Goal: Answer question/provide support: Share knowledge or assist other users

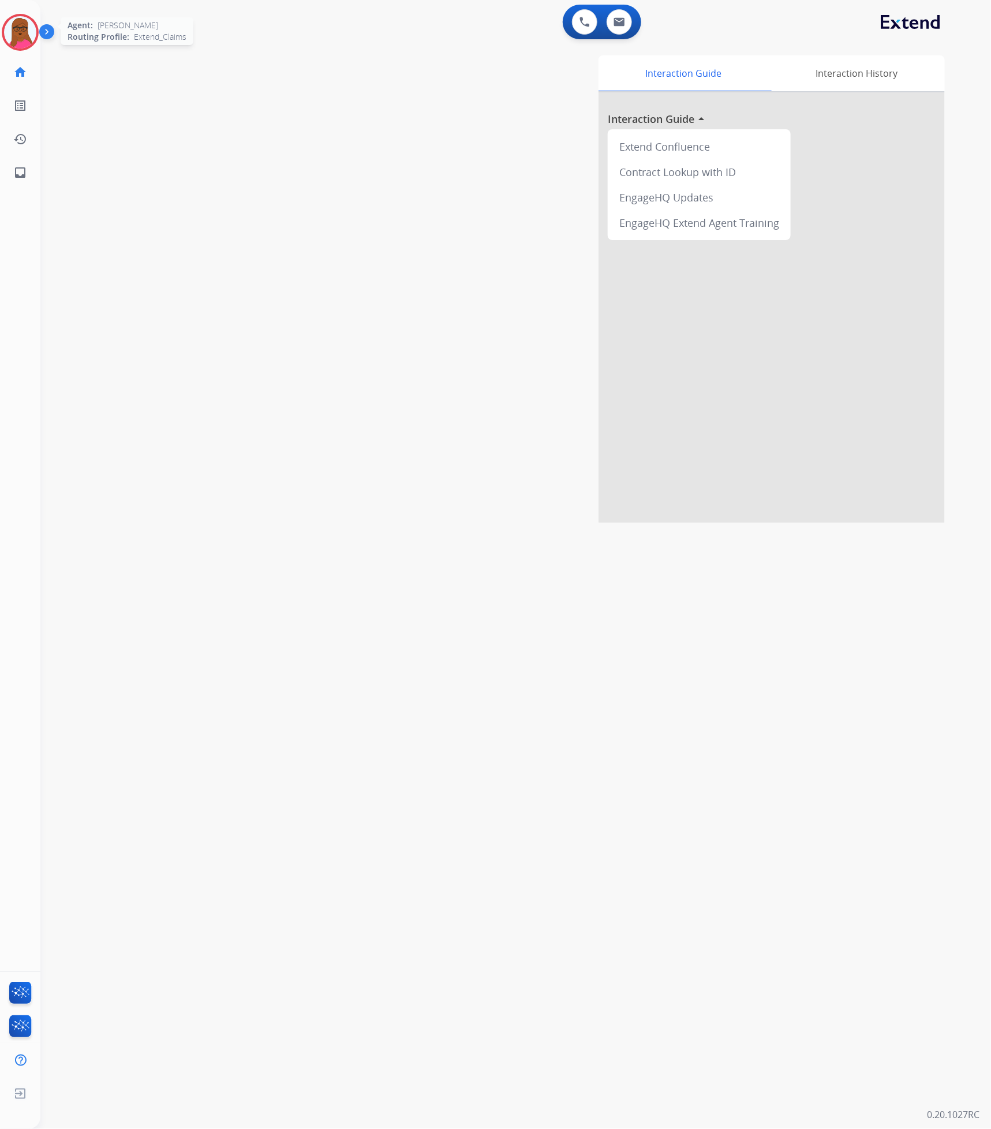
click at [28, 33] on img at bounding box center [20, 32] width 32 height 32
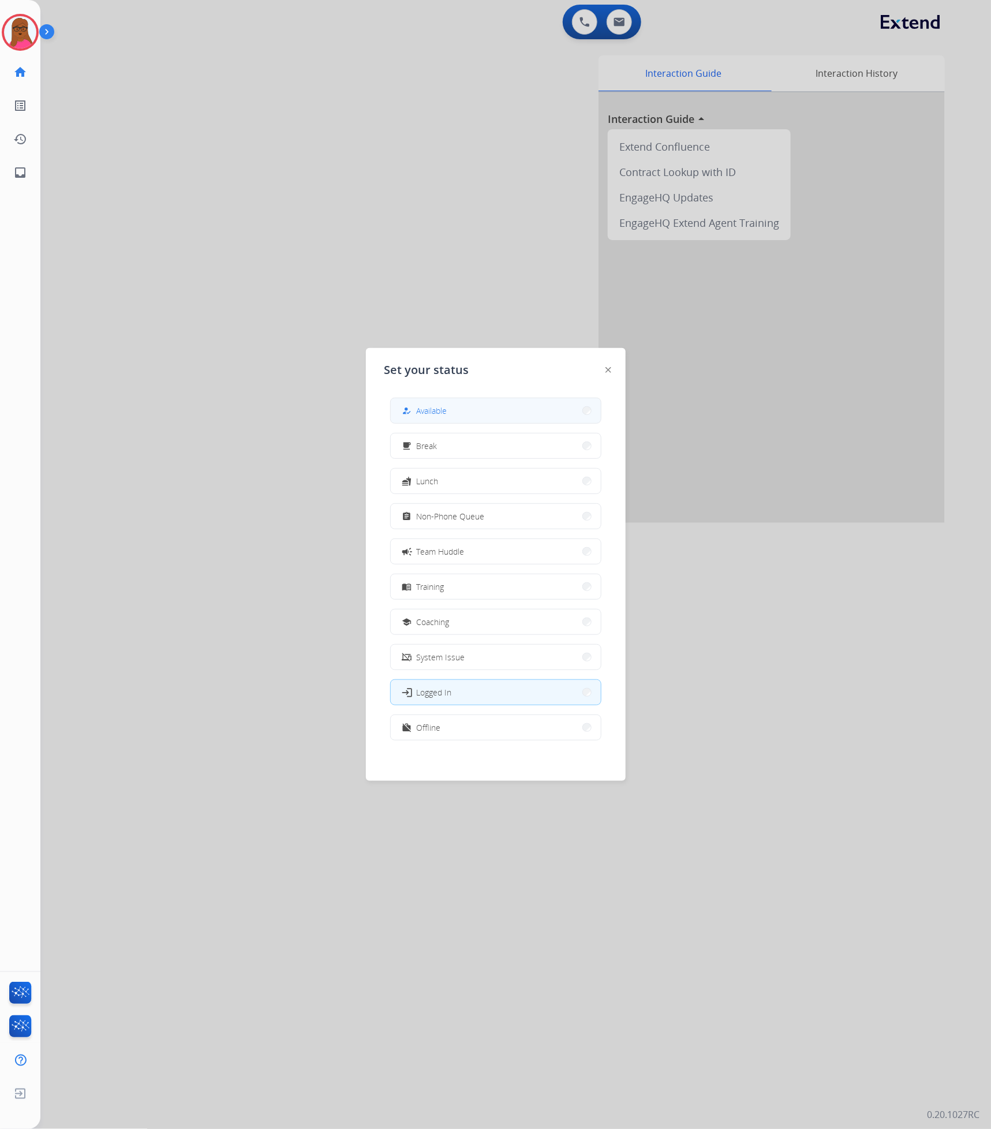
click at [509, 410] on button "how_to_reg Available" at bounding box center [496, 410] width 210 height 25
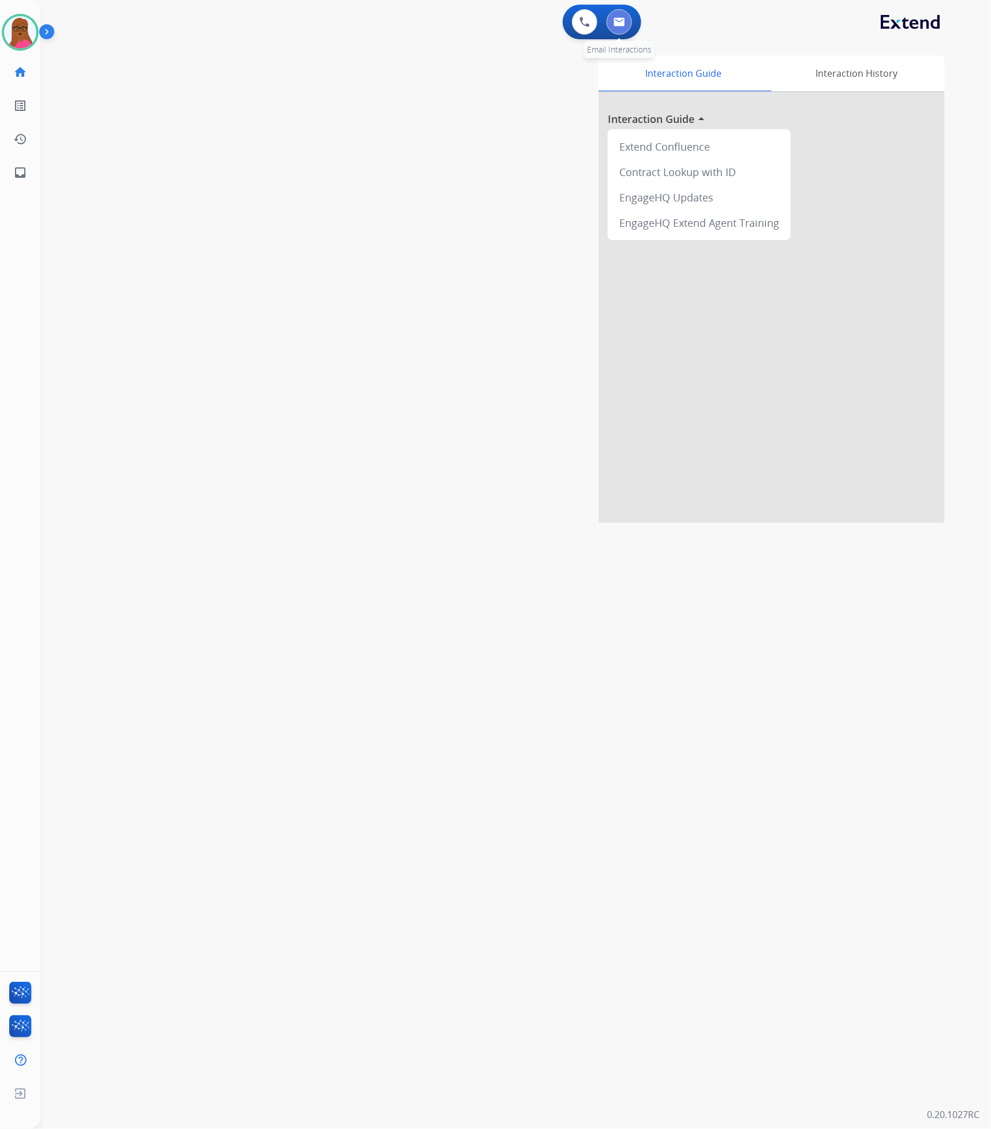
click at [617, 17] on img at bounding box center [619, 21] width 12 height 9
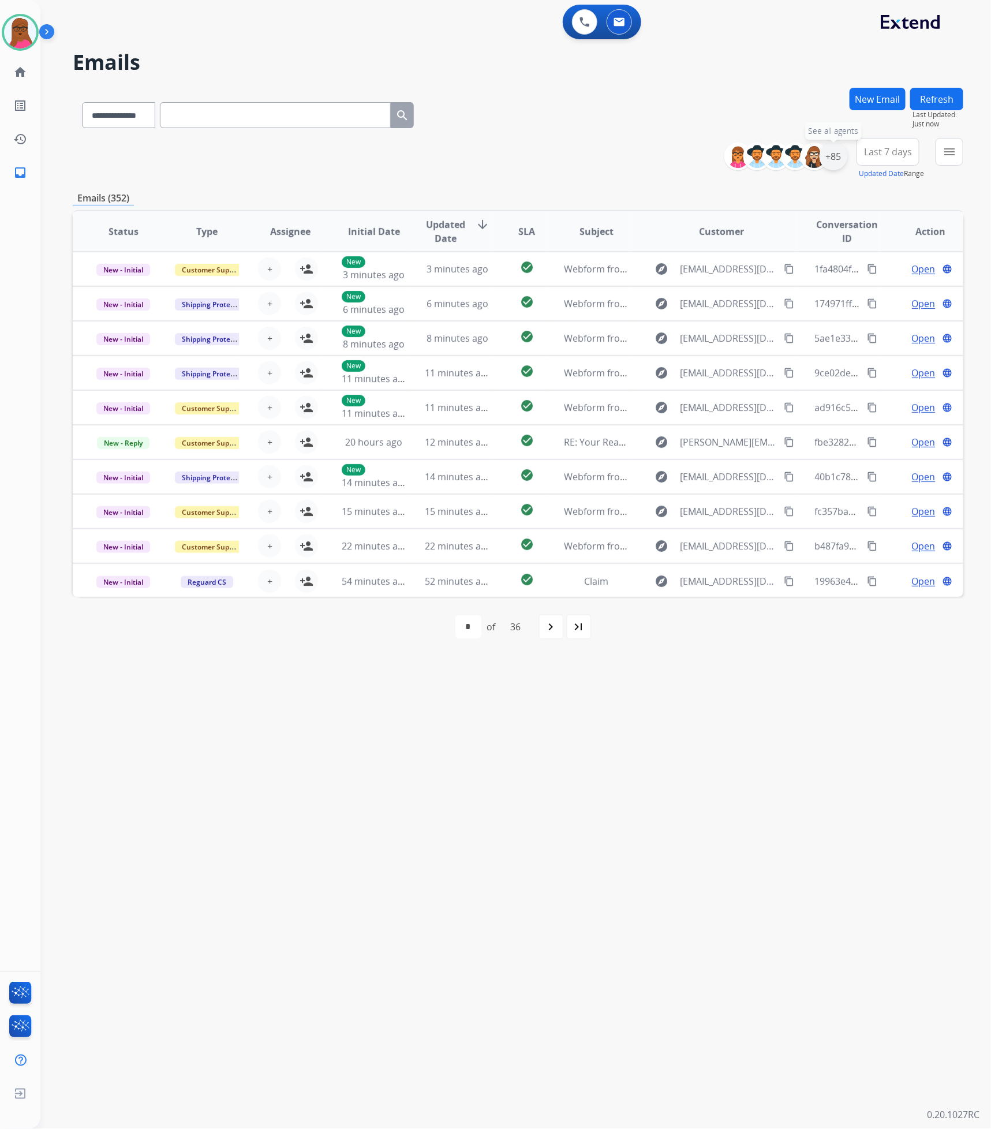
click at [828, 153] on div "+85" at bounding box center [833, 157] width 28 height 28
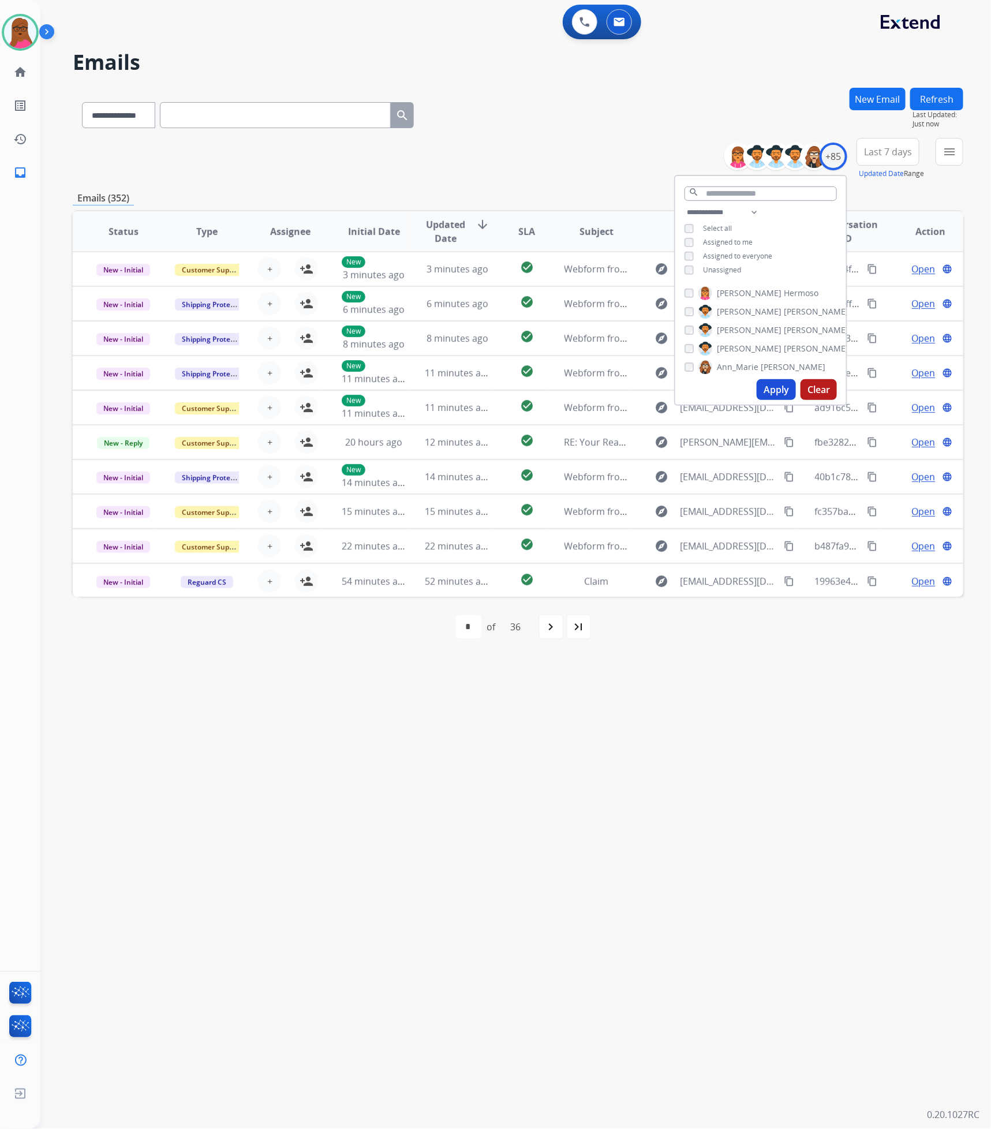
click at [757, 390] on button "Apply" at bounding box center [776, 389] width 39 height 21
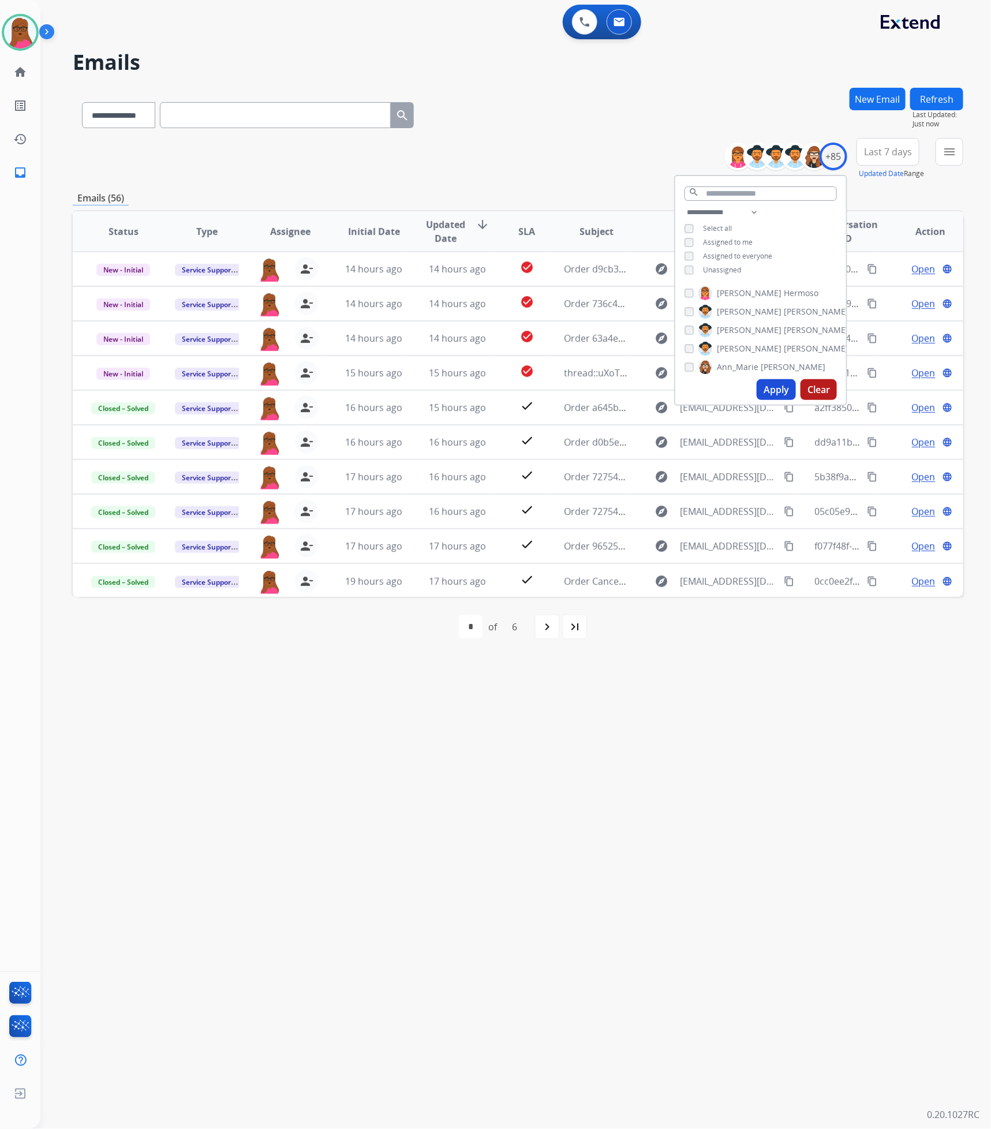
click at [610, 807] on div "**********" at bounding box center [501, 585] width 923 height 1087
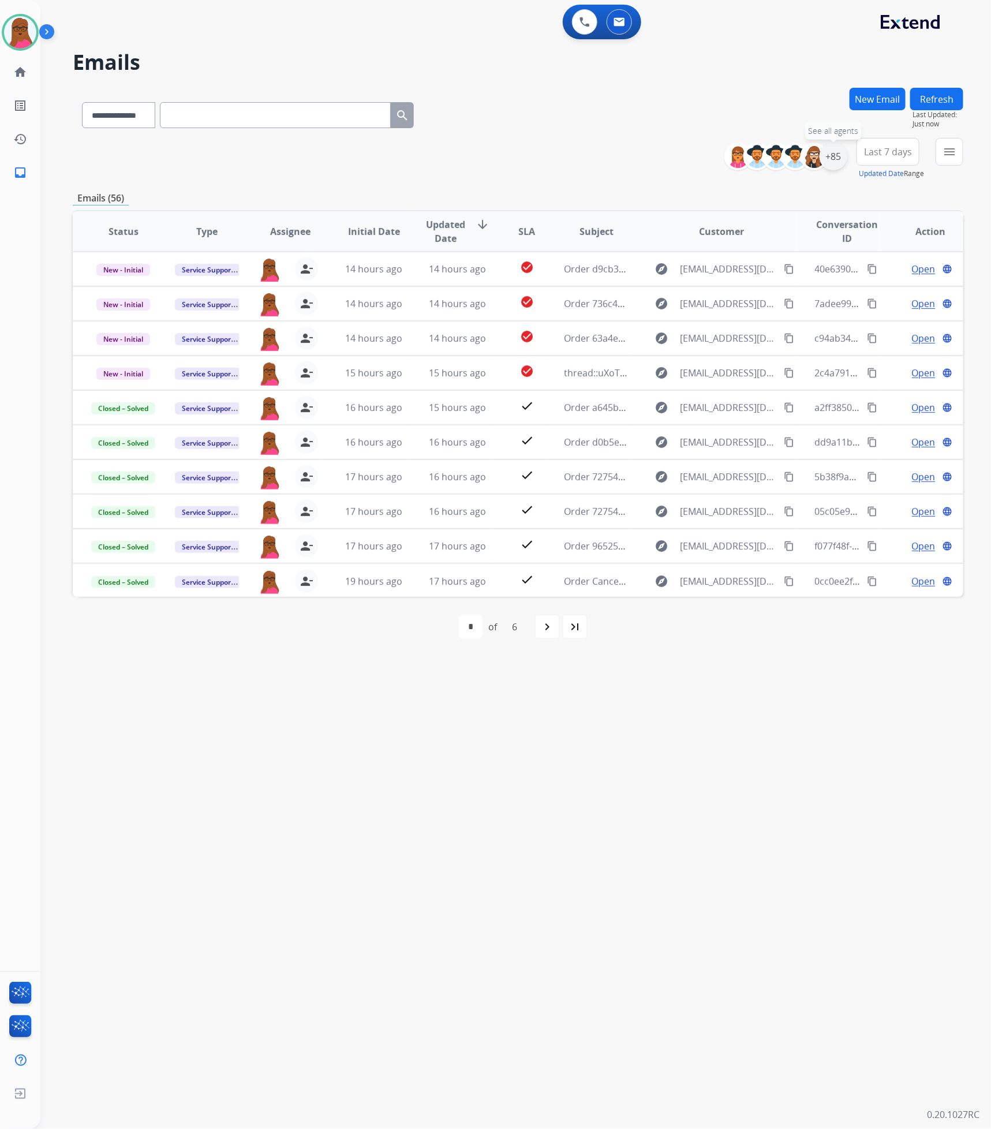
click at [837, 155] on div "+85" at bounding box center [833, 157] width 28 height 28
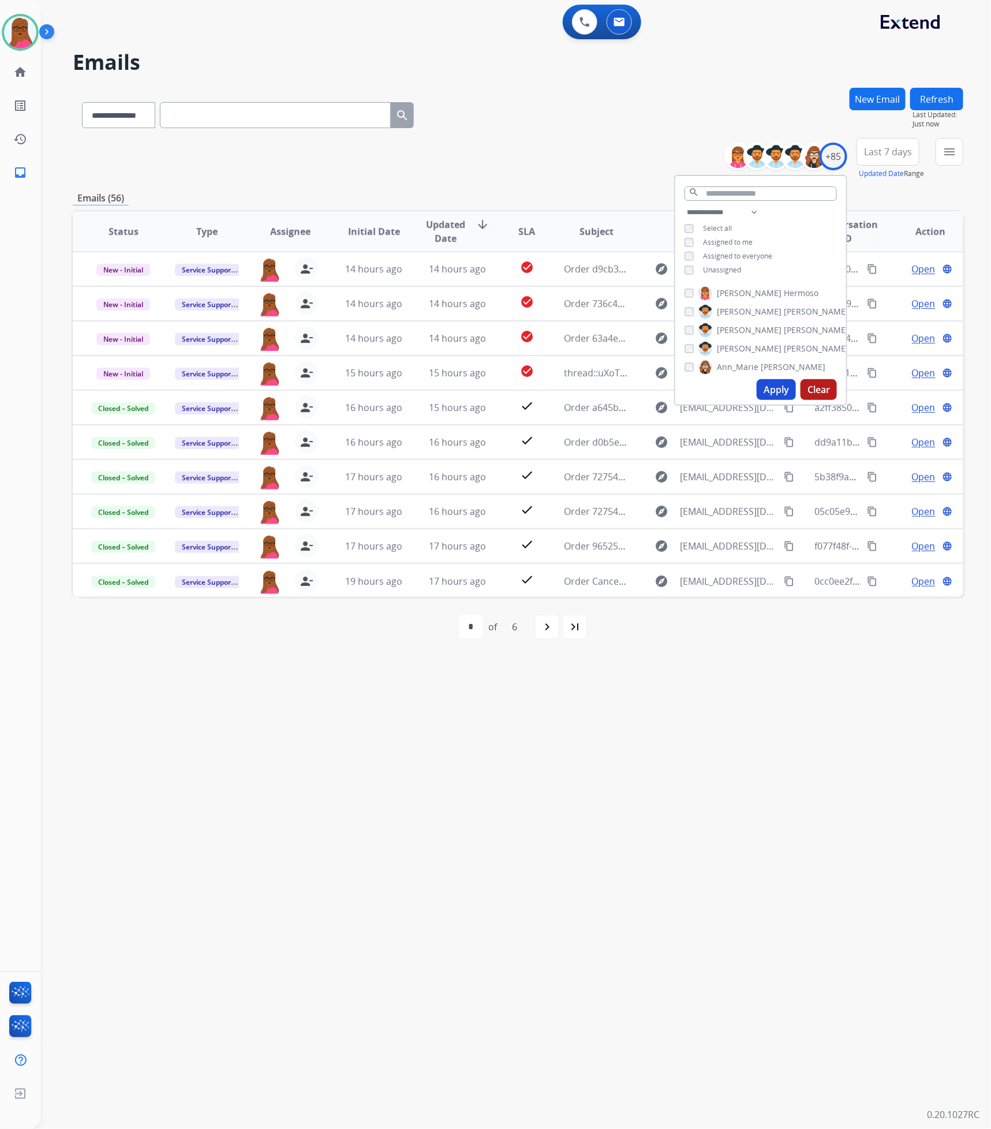
click at [783, 394] on button "Apply" at bounding box center [776, 389] width 39 height 21
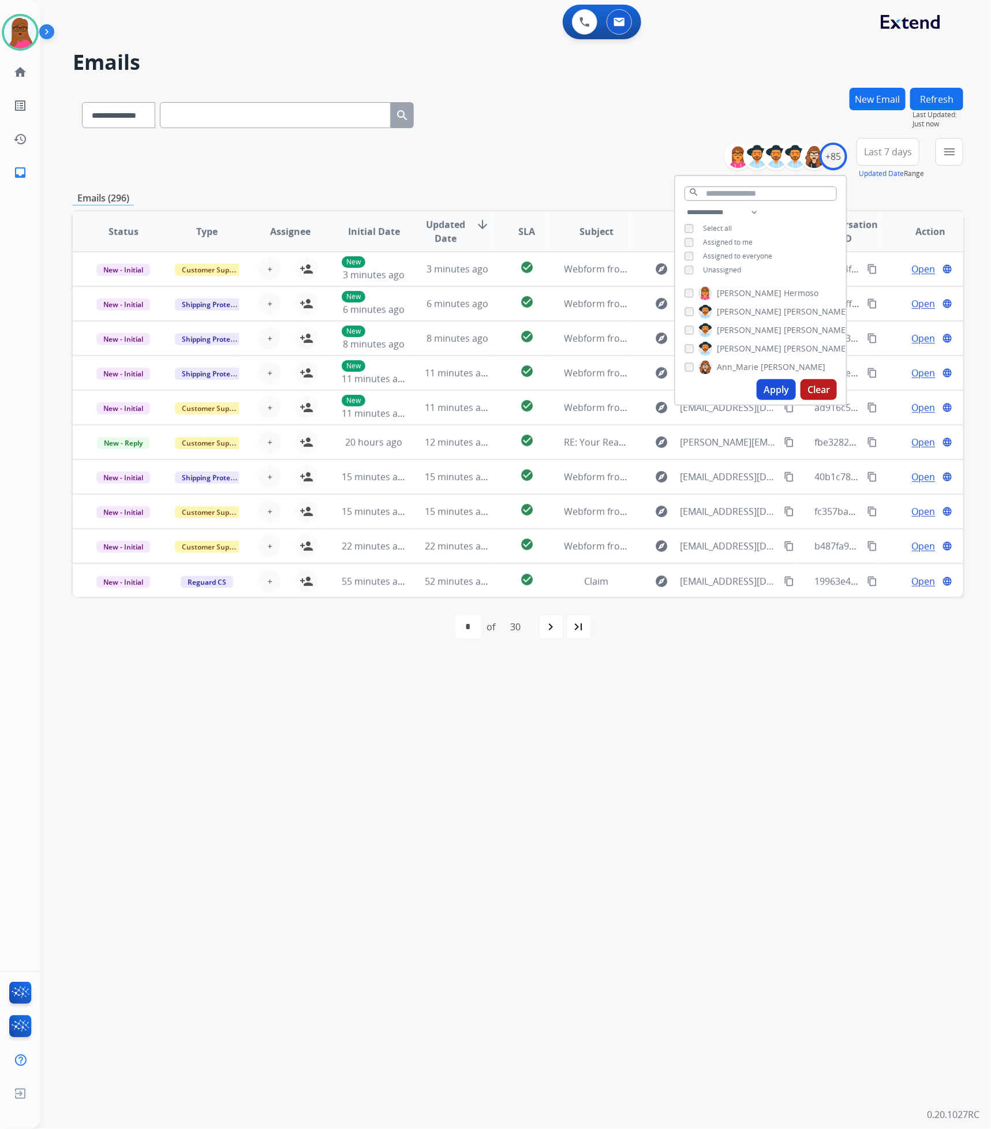
click at [707, 850] on div "**********" at bounding box center [501, 585] width 923 height 1087
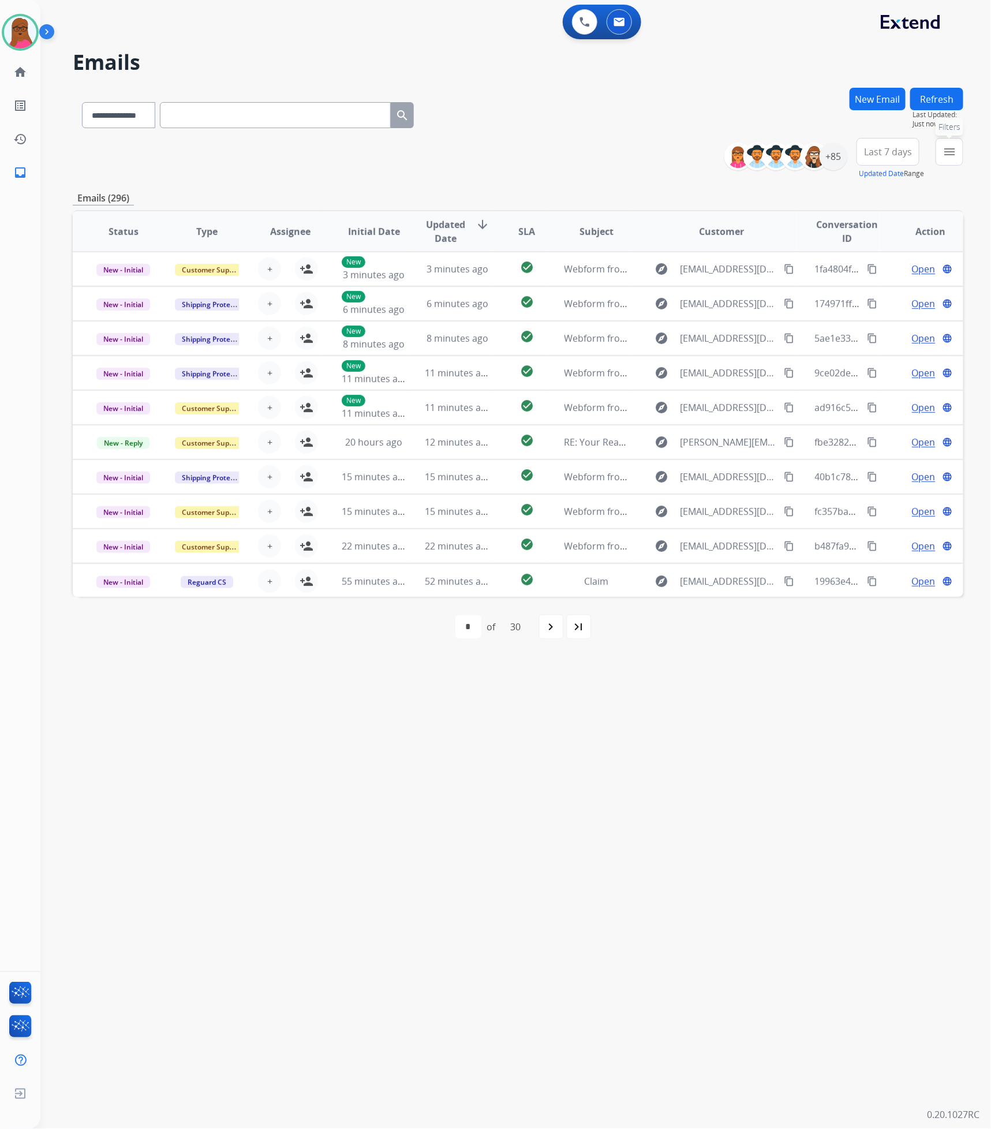
click at [960, 153] on button "menu Filters" at bounding box center [949, 152] width 28 height 28
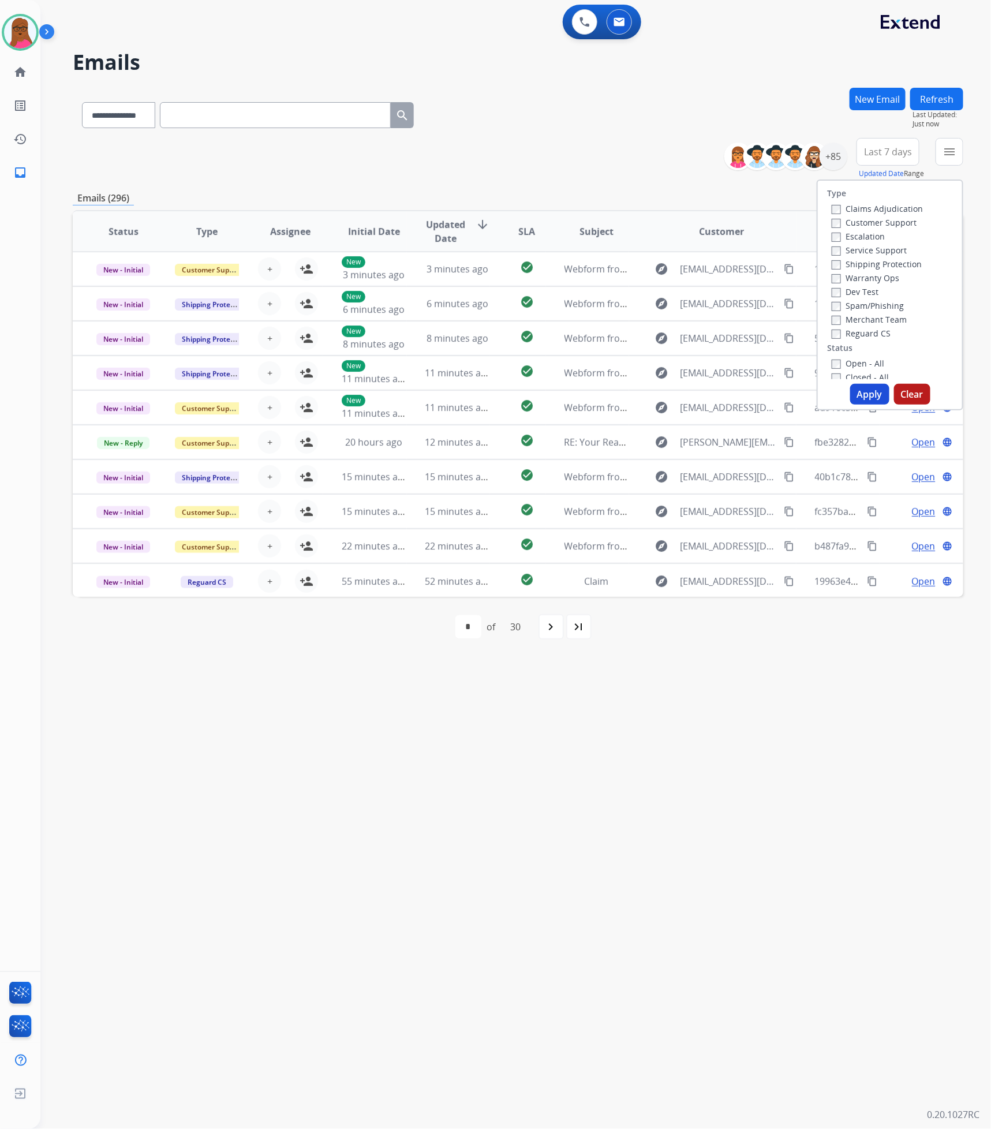
click at [835, 208] on label "Claims Adjudication" at bounding box center [877, 208] width 91 height 11
click at [861, 390] on button "Apply" at bounding box center [869, 394] width 39 height 21
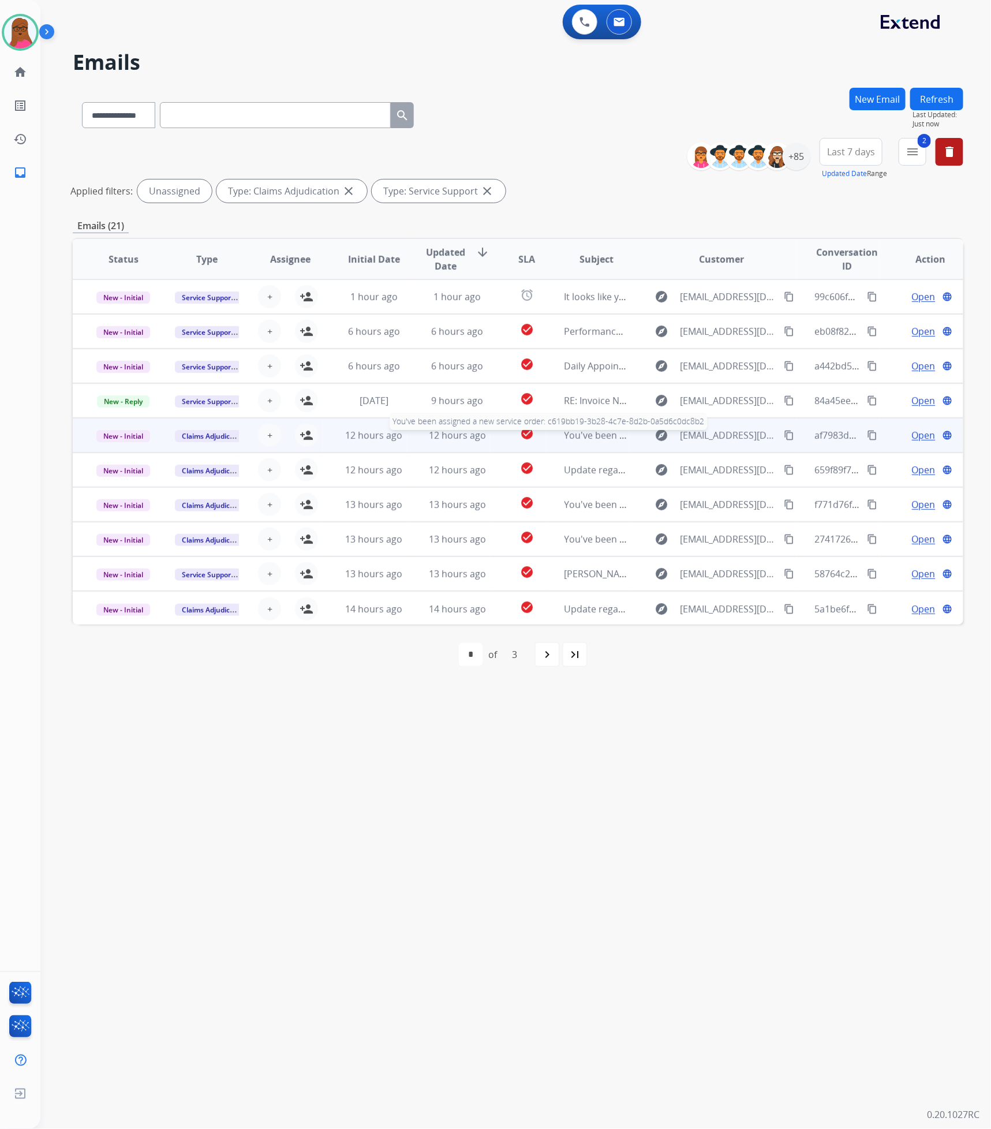
click at [564, 437] on span "You've been assigned a new service order: c619bb19-3b28-4c7e-8d2b-0a5d6c0dc8b2" at bounding box center [747, 435] width 366 height 13
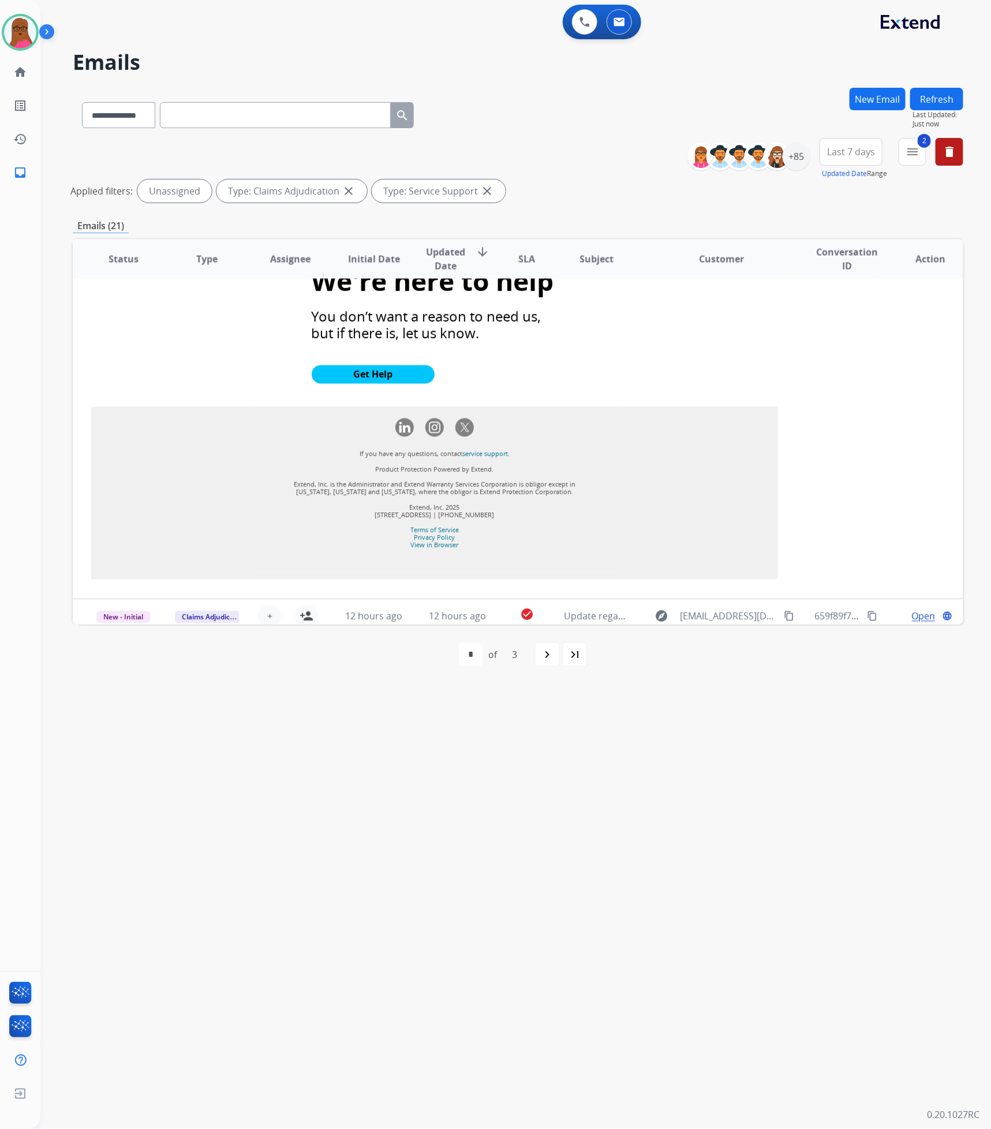
scroll to position [1207, 0]
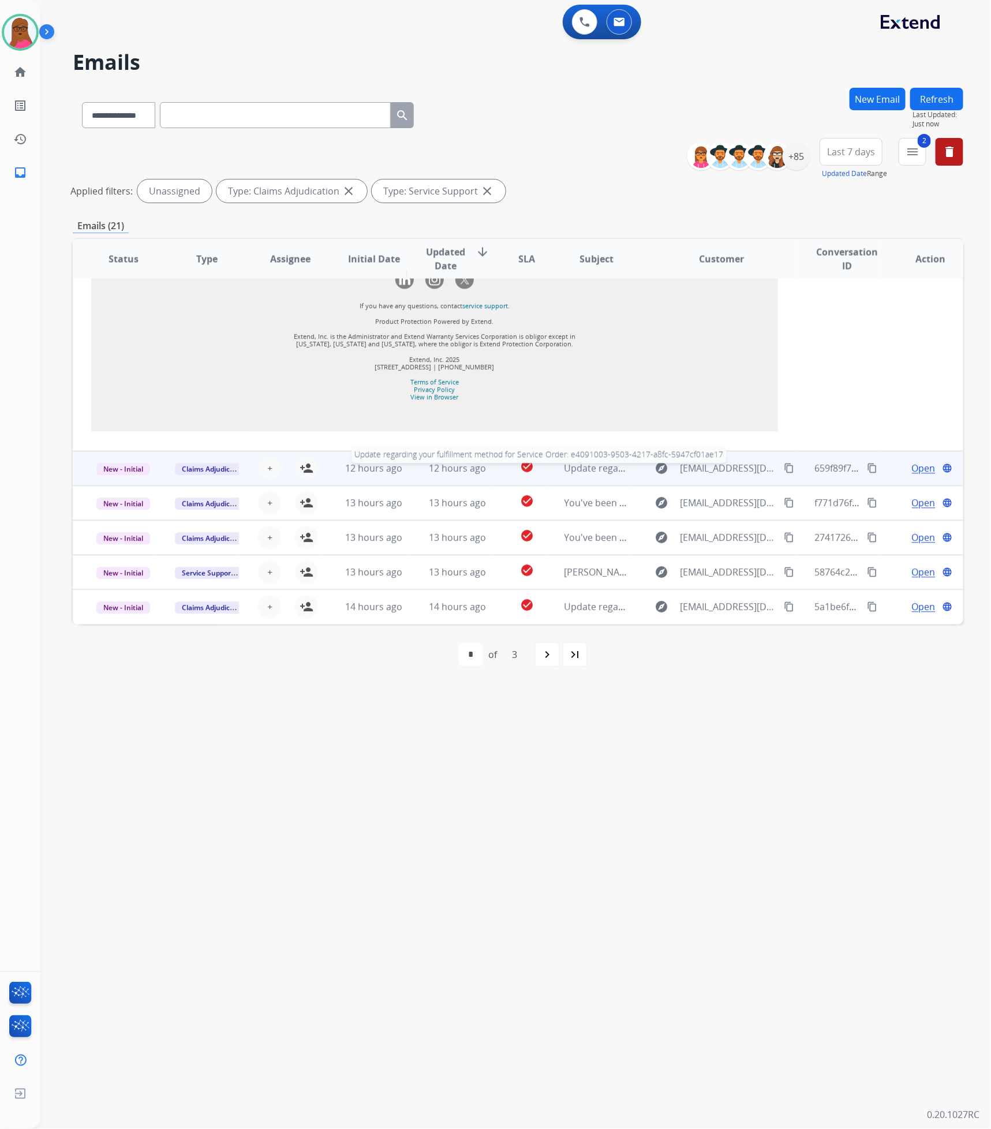
click at [608, 466] on span "Update regarding your fulfillment method for Service Order: e4091003-9503-4217-…" at bounding box center [782, 468] width 436 height 13
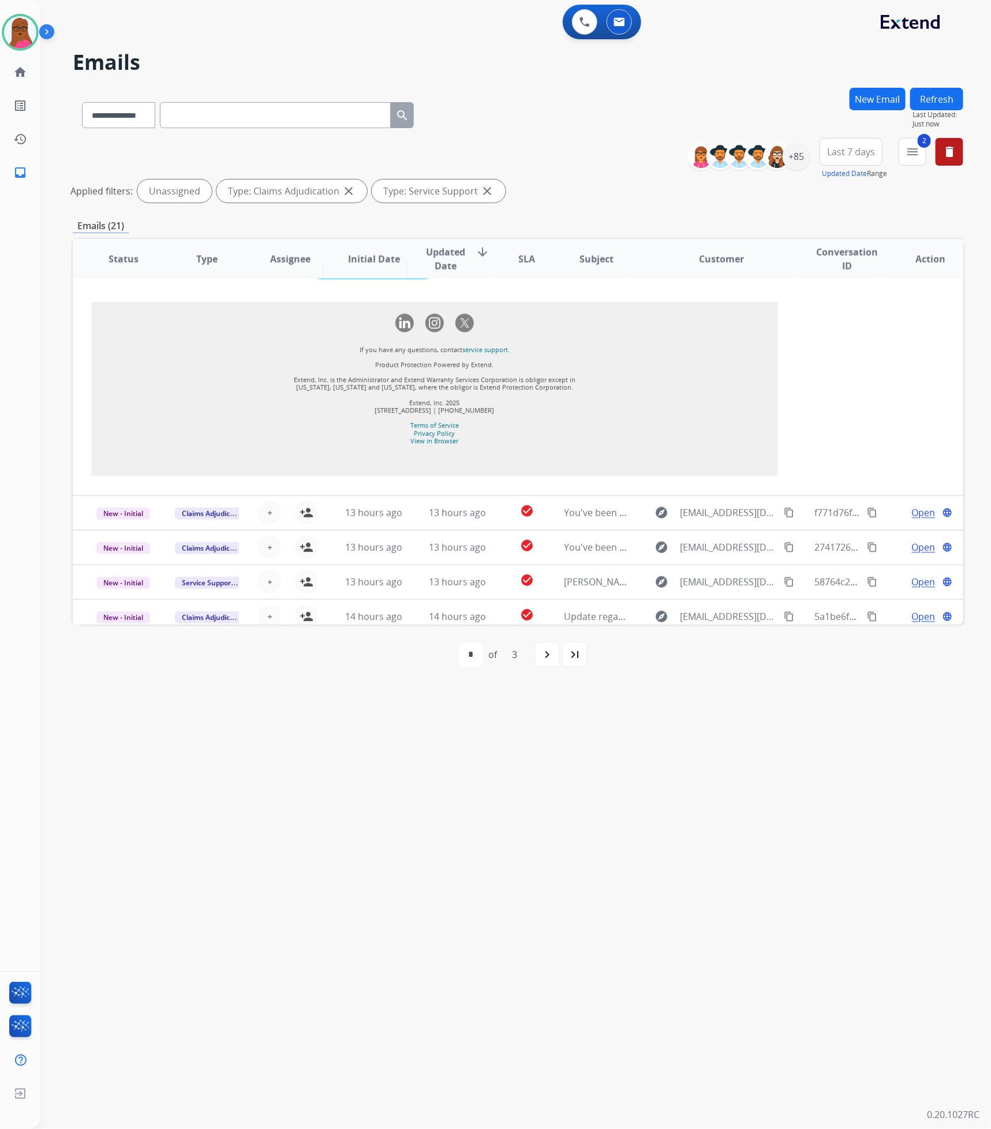
scroll to position [1039, 0]
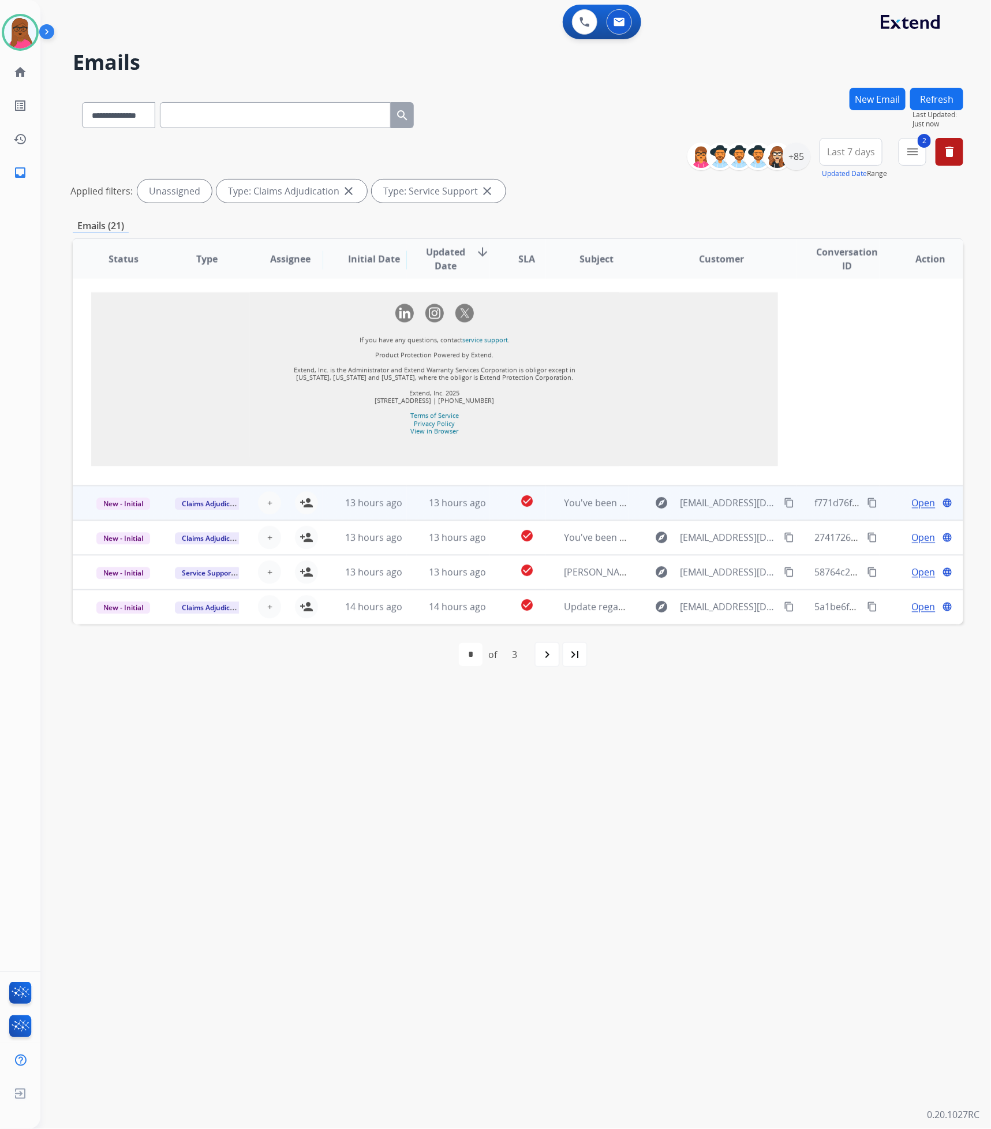
click at [596, 511] on td "You've been assigned a new service order: bfd9e953-42ff-40f4-b381-efde2cfacacf" at bounding box center [588, 503] width 84 height 35
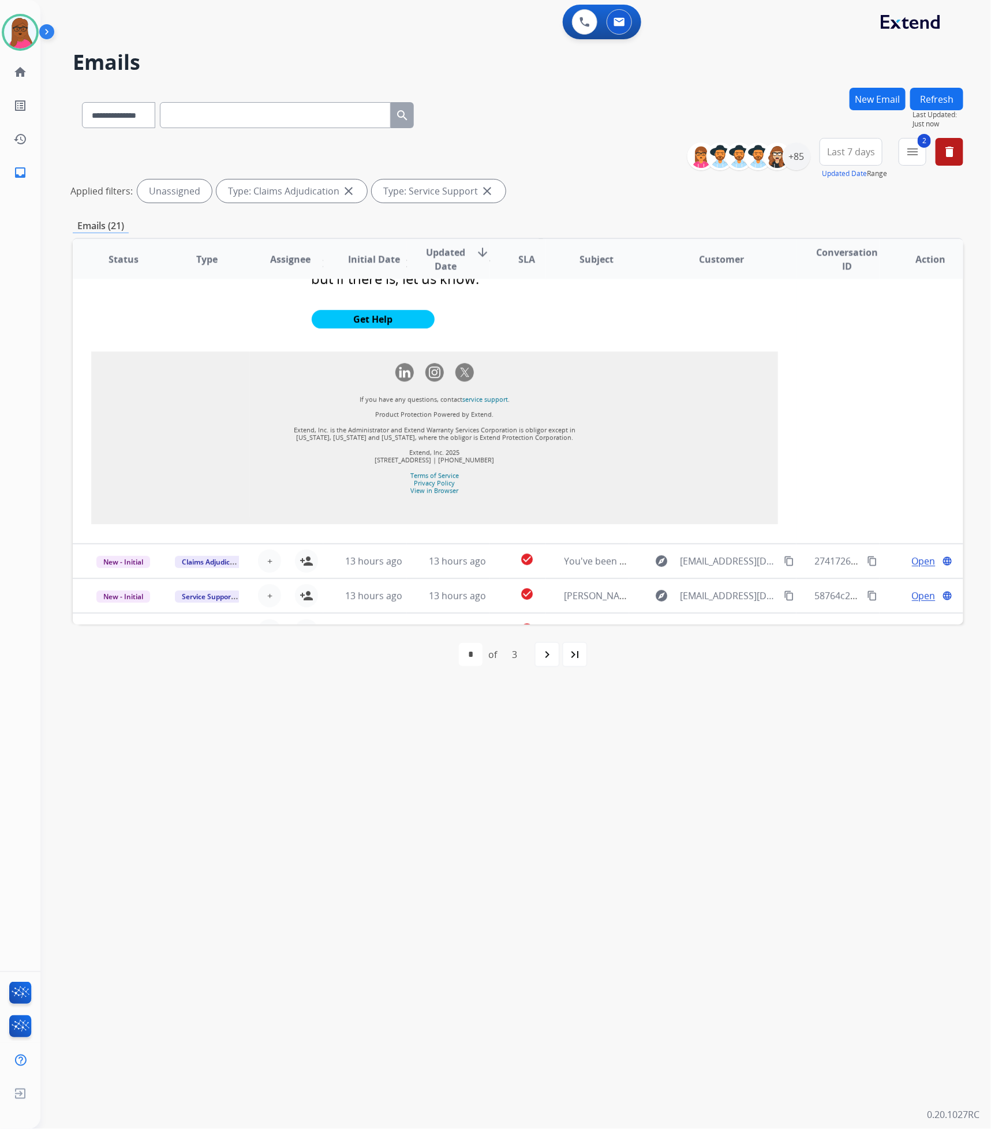
scroll to position [1690, 0]
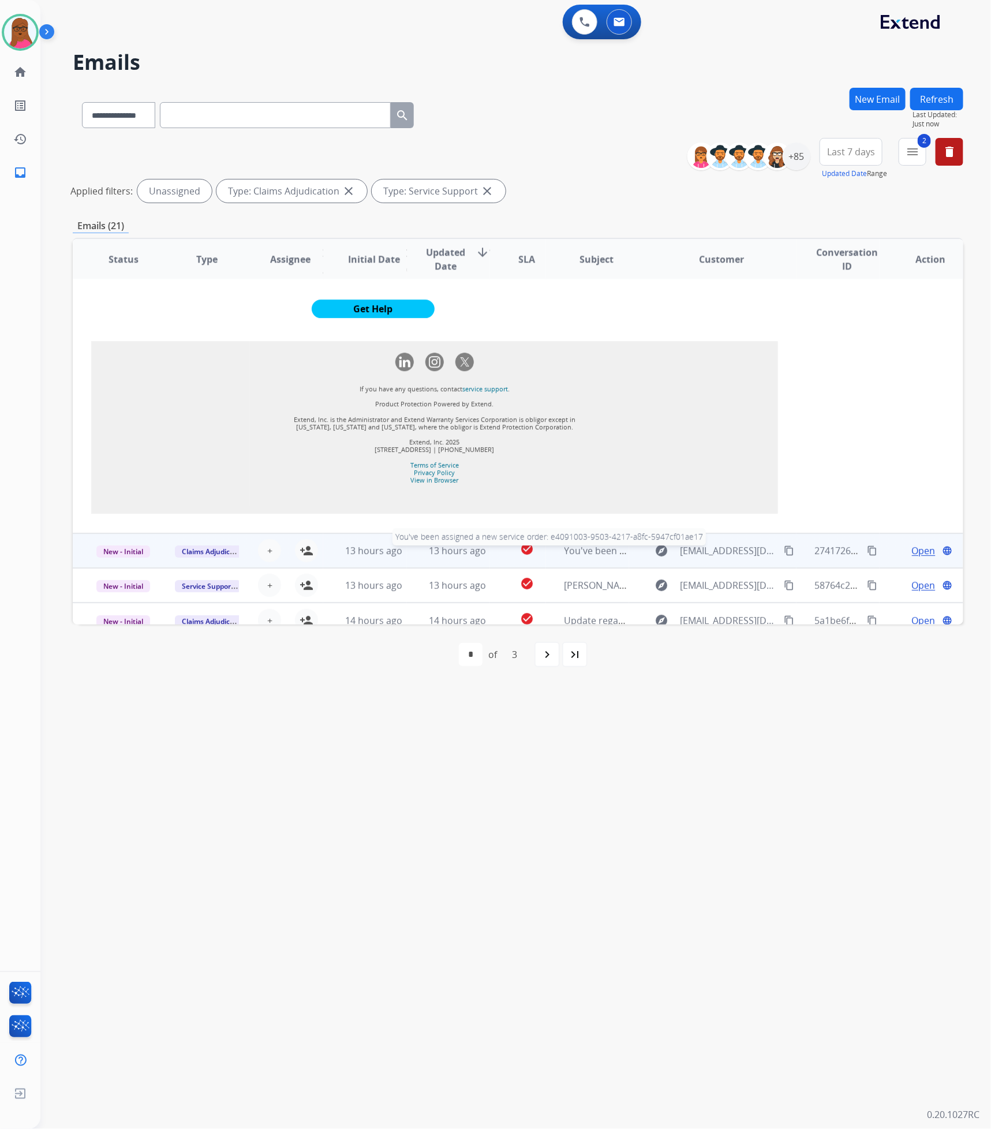
click at [570, 544] on span "You've been assigned a new service order: e4091003-9503-4217-a8fc-5947cf01ae17" at bounding box center [743, 550] width 358 height 13
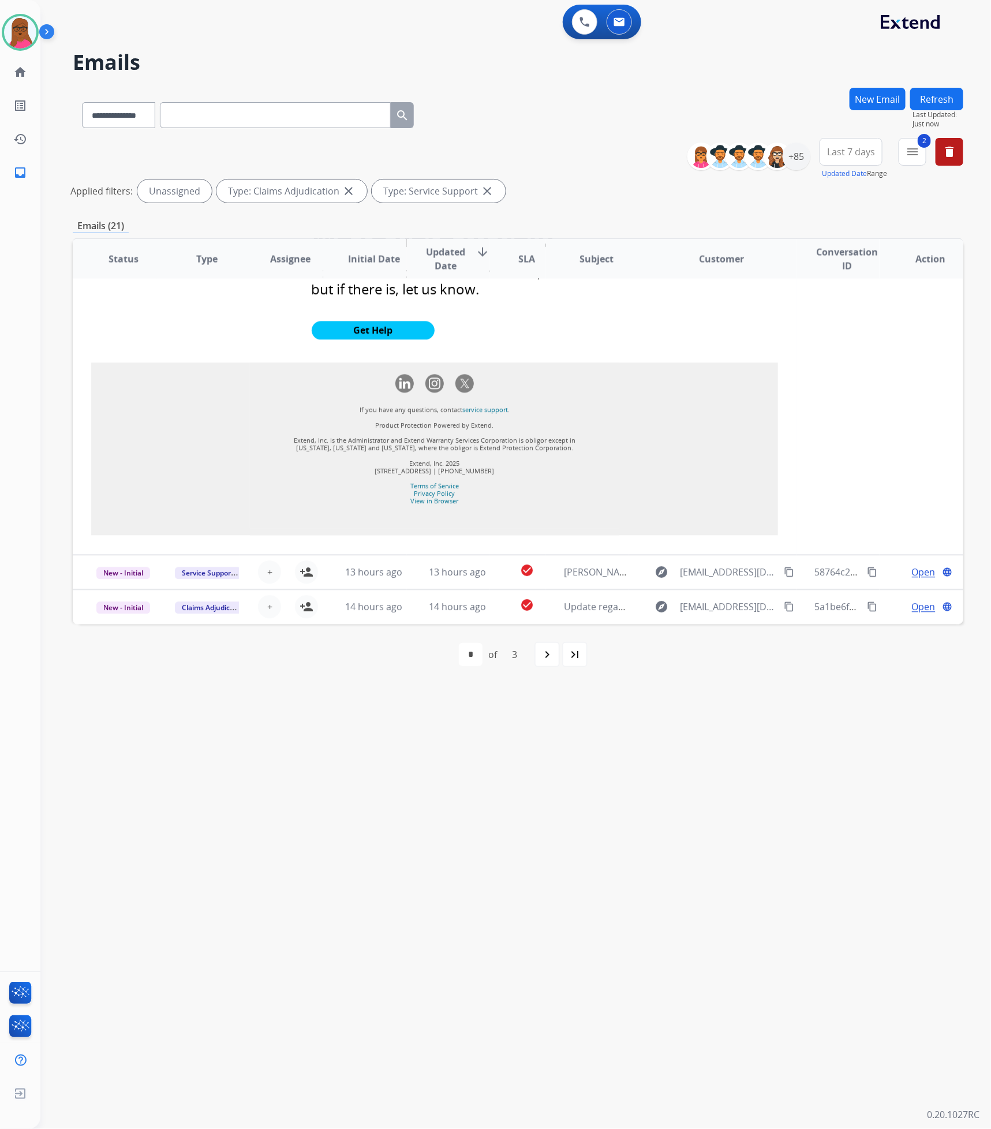
scroll to position [1207, 0]
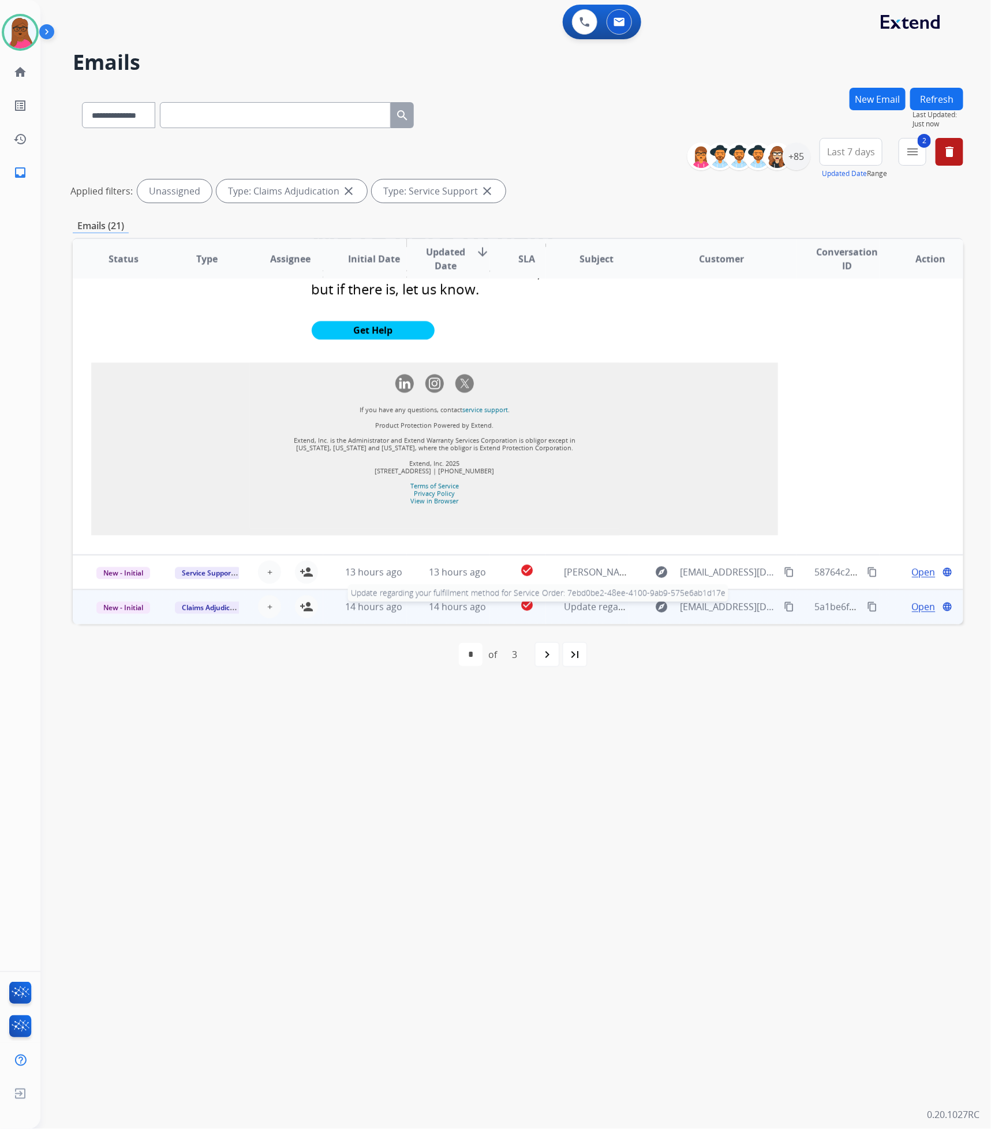
click at [606, 610] on span "Update regarding your fulfillment method for Service Order: 7ebd0be2-48ee-4100-…" at bounding box center [787, 607] width 446 height 13
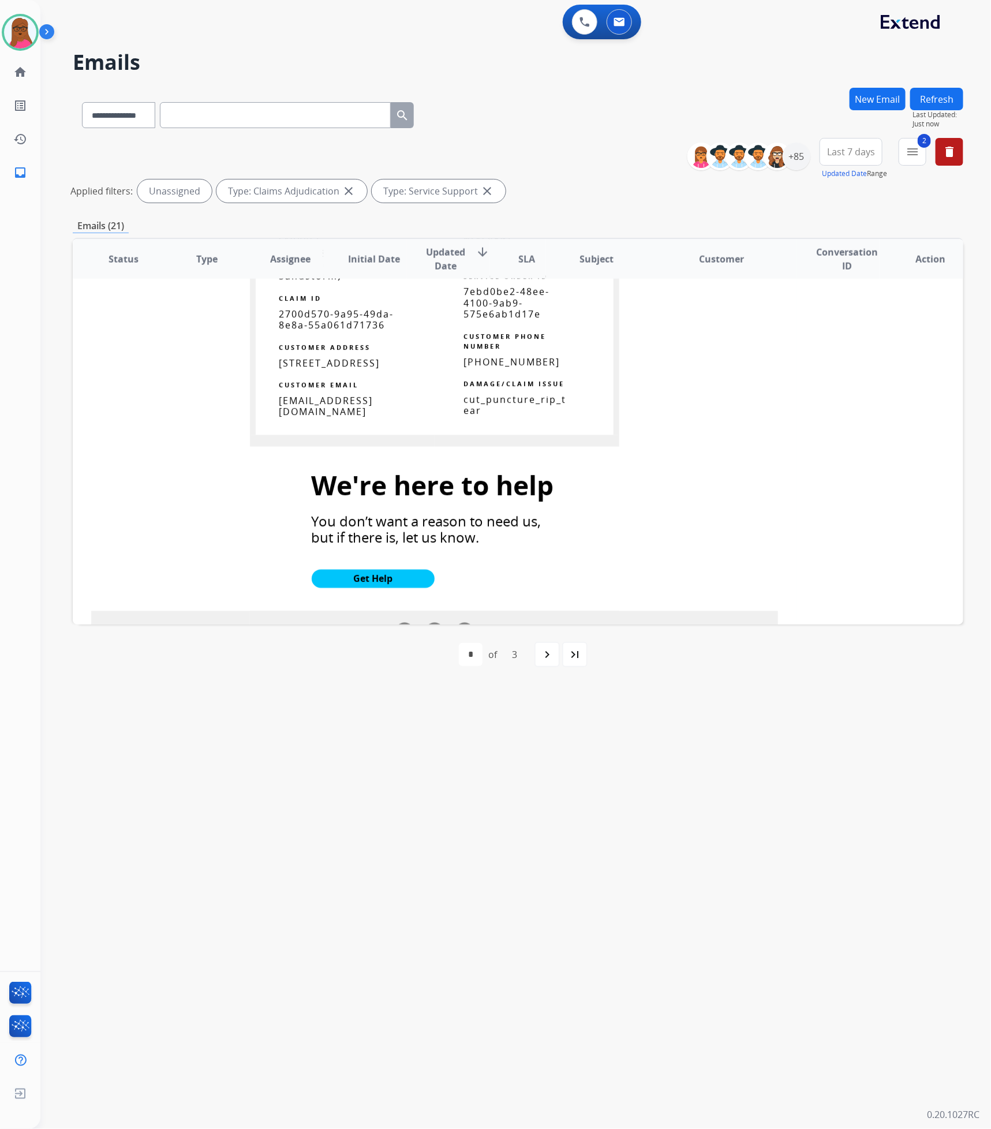
scroll to position [752, 0]
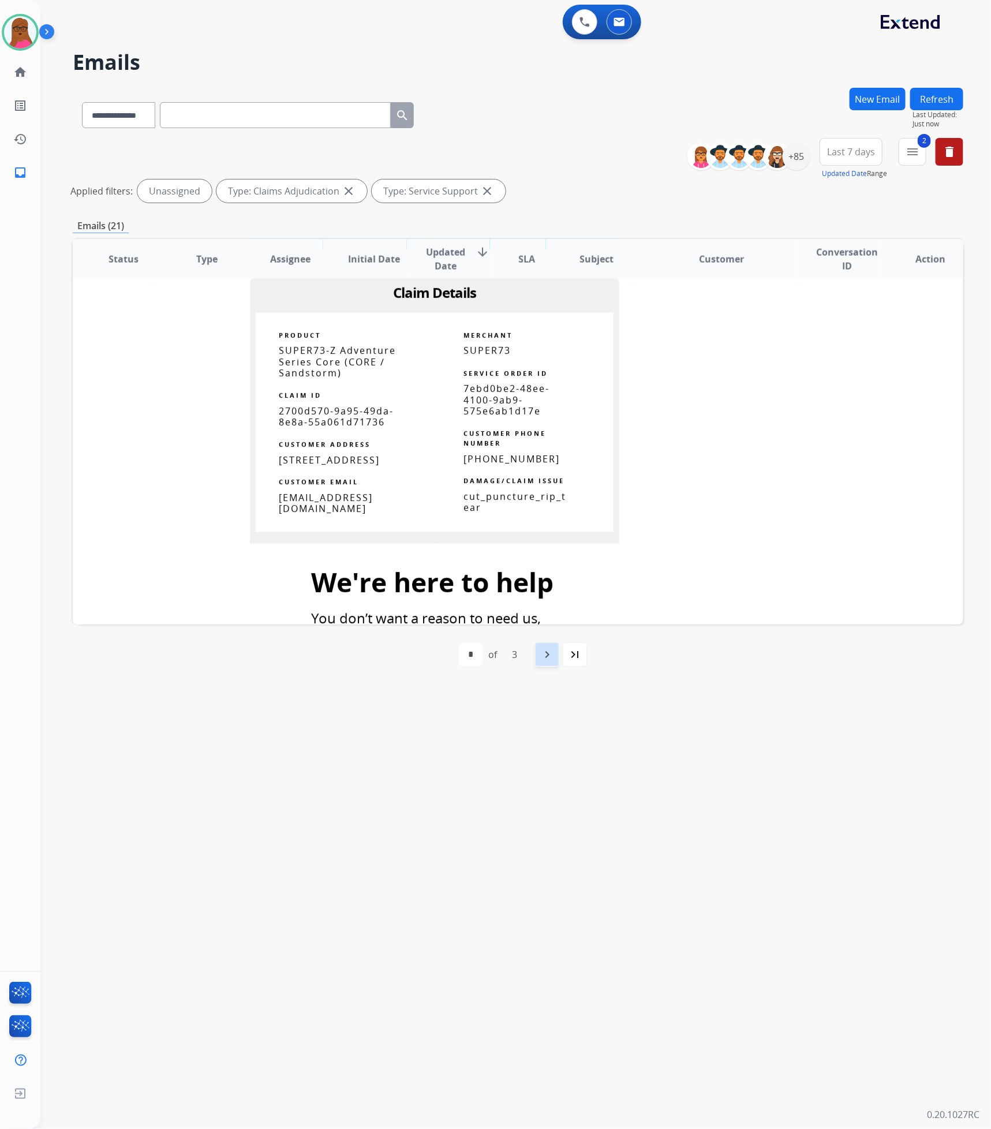
click at [554, 657] on mat-icon "navigate_next" at bounding box center [547, 655] width 14 height 14
select select "*"
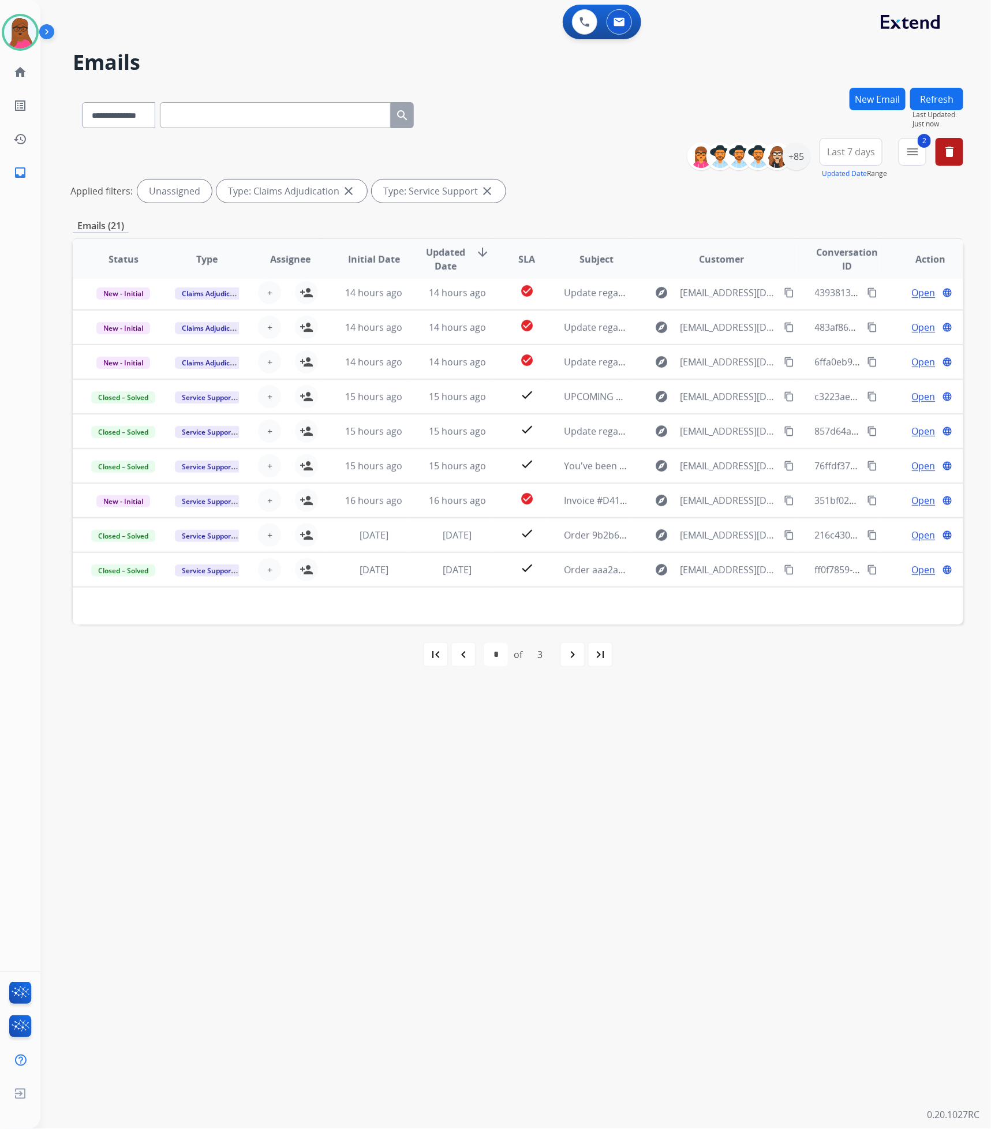
scroll to position [38, 0]
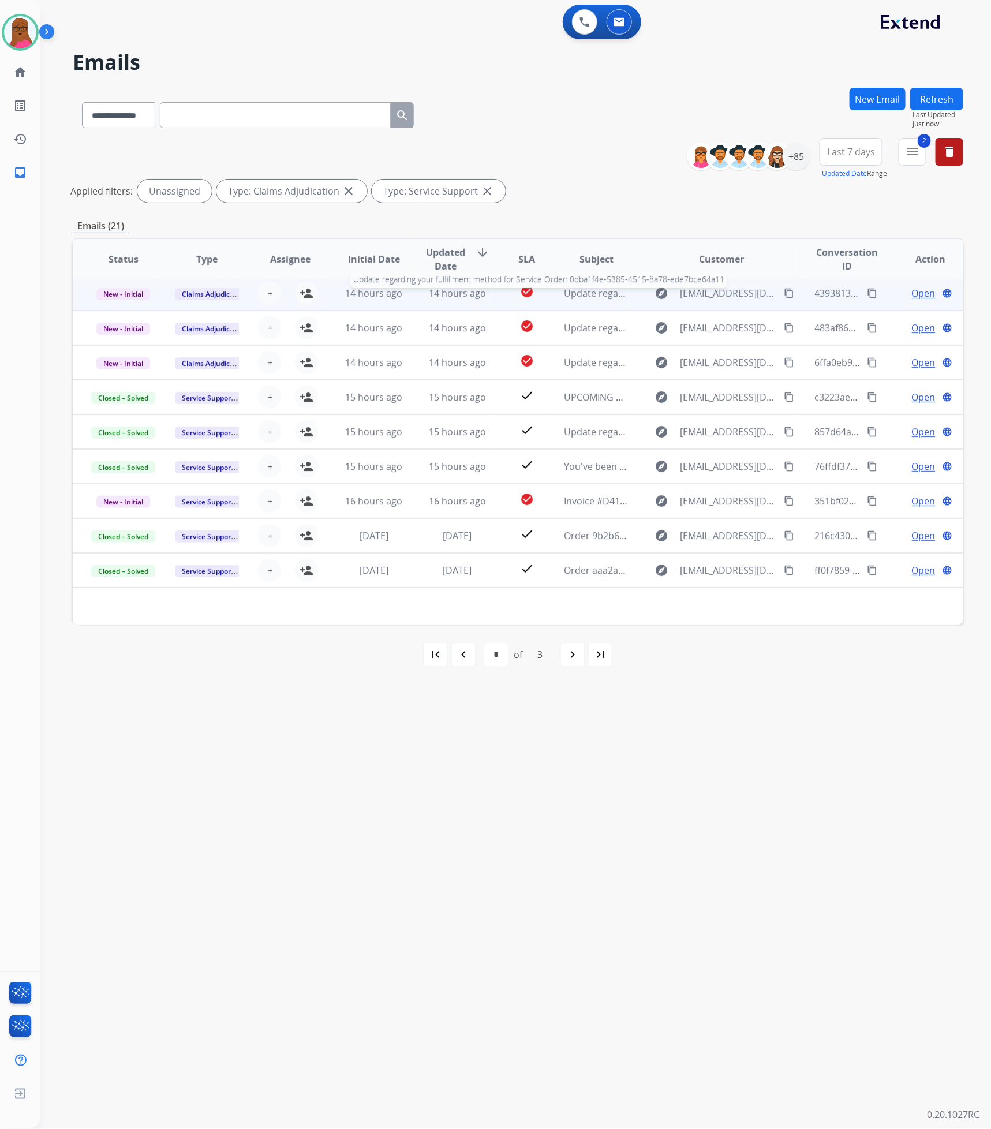
click at [586, 291] on span "Update regarding your fulfillment method for Service Order: 0dba1f4e-5385-4515-…" at bounding box center [784, 293] width 441 height 13
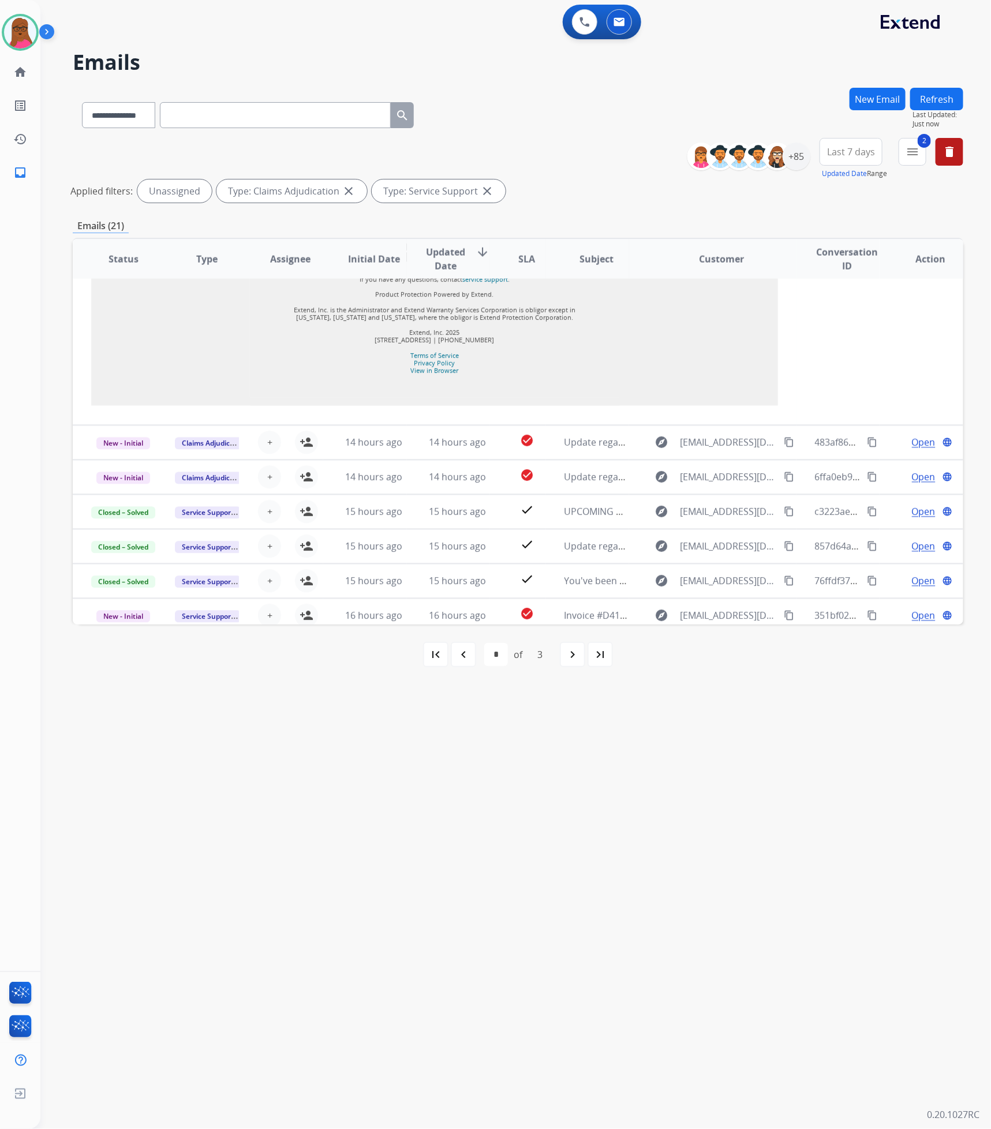
scroll to position [952, 0]
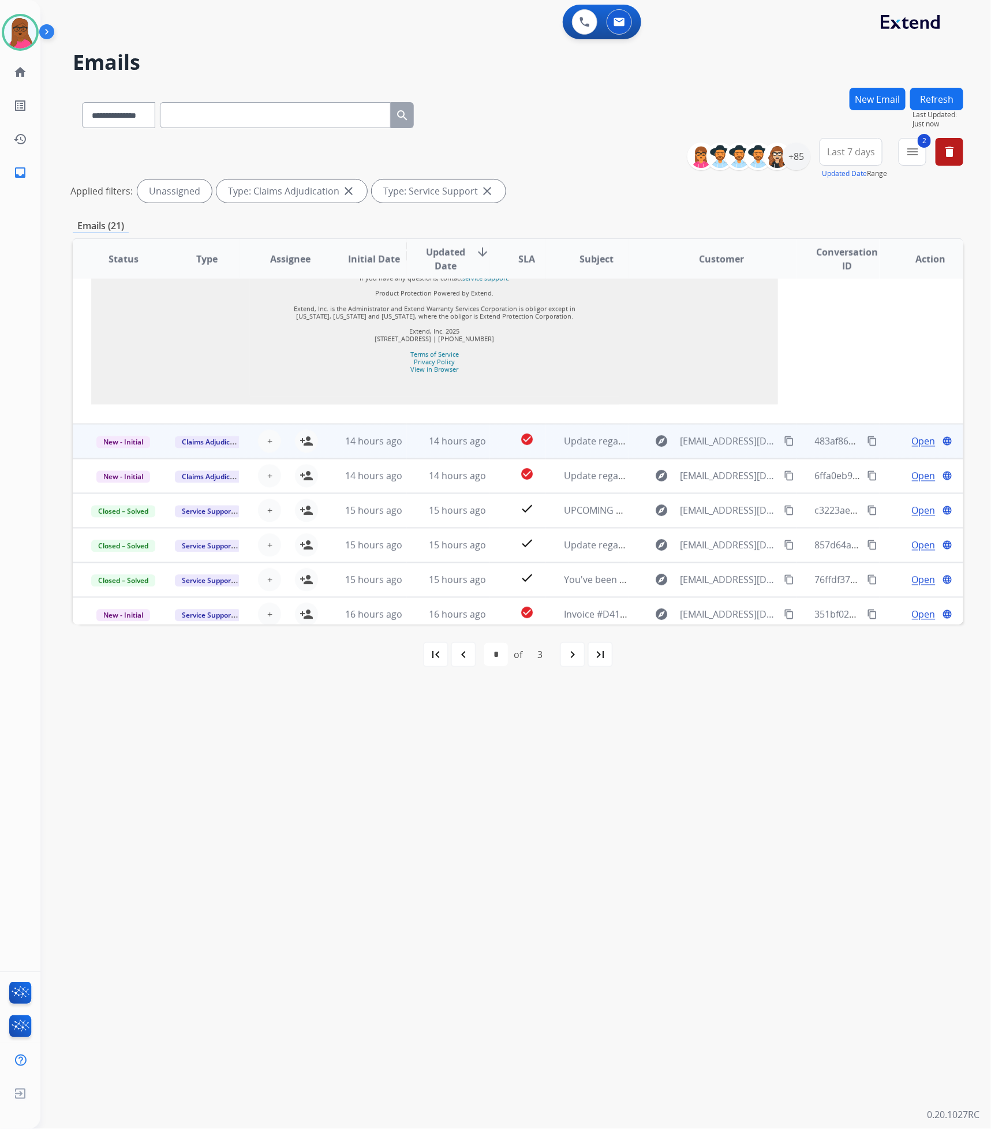
click at [560, 447] on td "Update regarding your fulfillment method for Service Order: e3018103-ea91-48c1-…" at bounding box center [588, 441] width 84 height 35
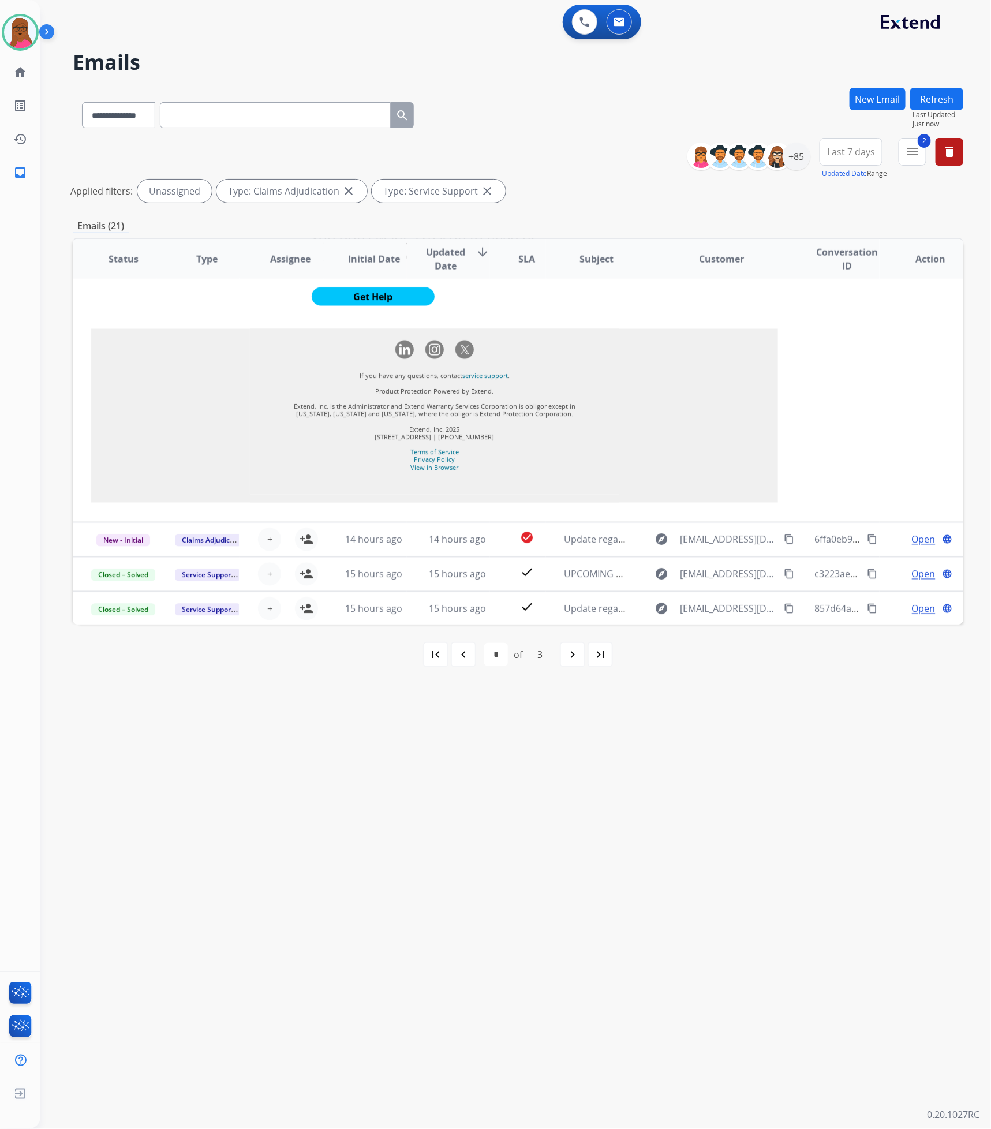
scroll to position [1016, 0]
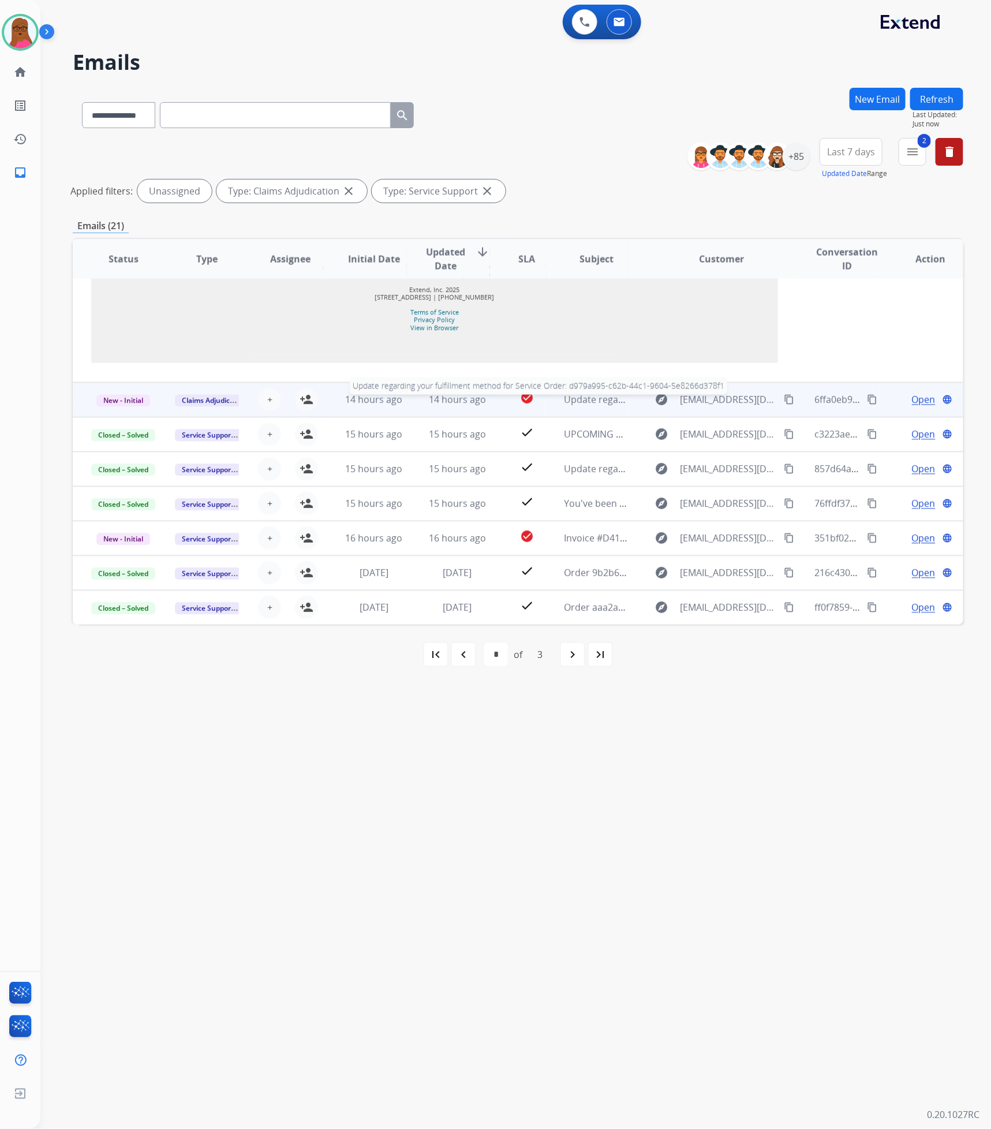
click at [615, 406] on div "Update regarding your fulfillment method for Service Order: d979a995-c62b-44c1-…" at bounding box center [596, 400] width 65 height 14
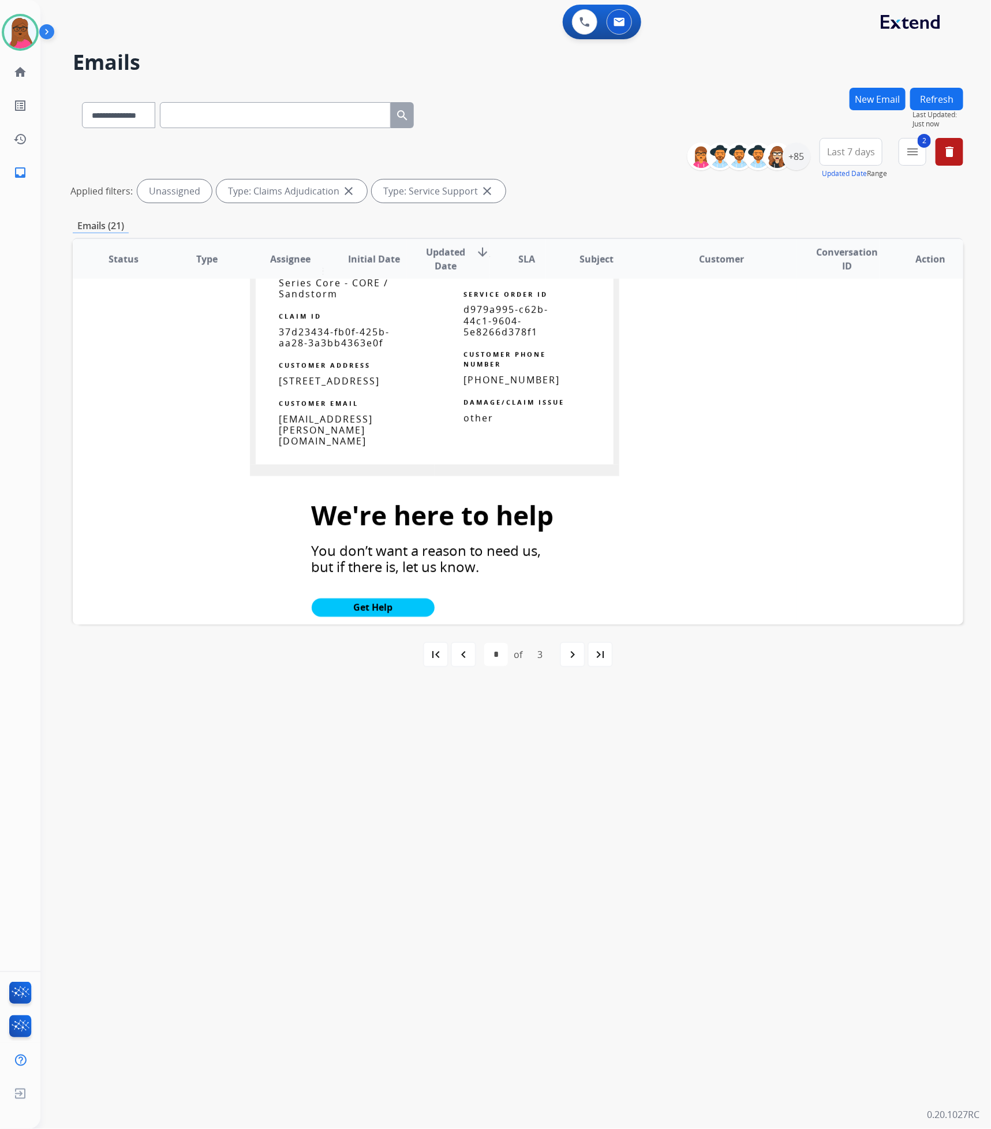
scroll to position [450, 0]
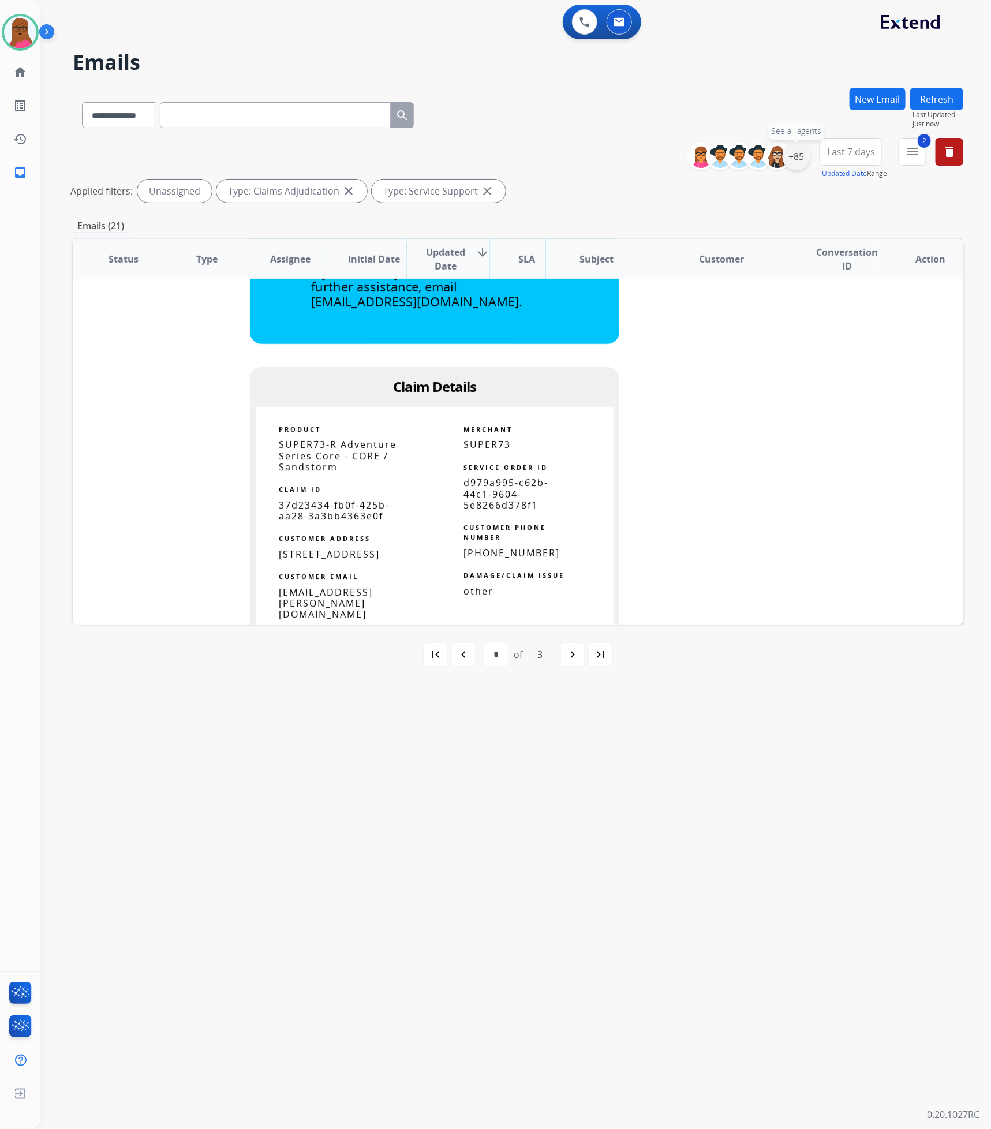
click at [794, 162] on div "+85" at bounding box center [797, 157] width 28 height 28
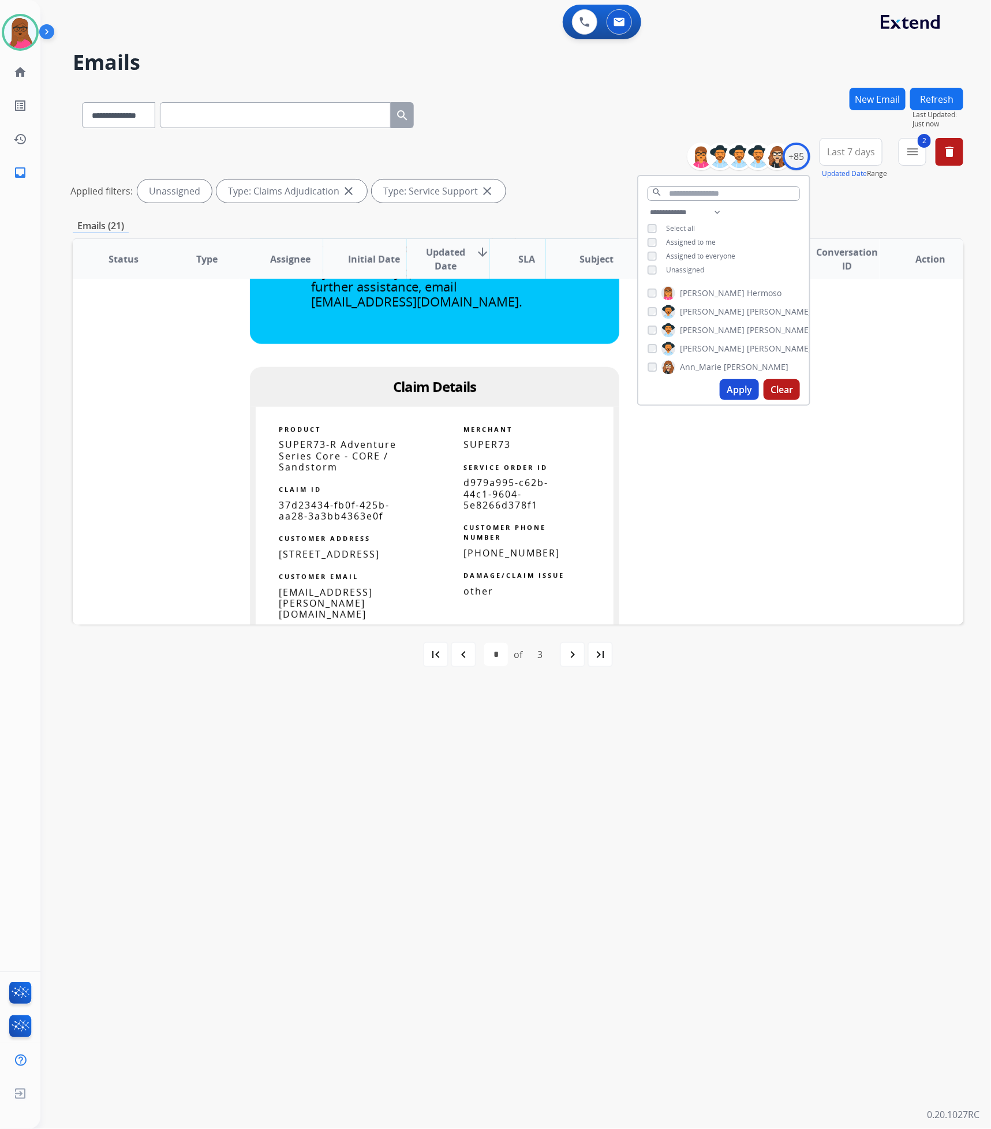
click at [764, 779] on div "**********" at bounding box center [501, 585] width 923 height 1087
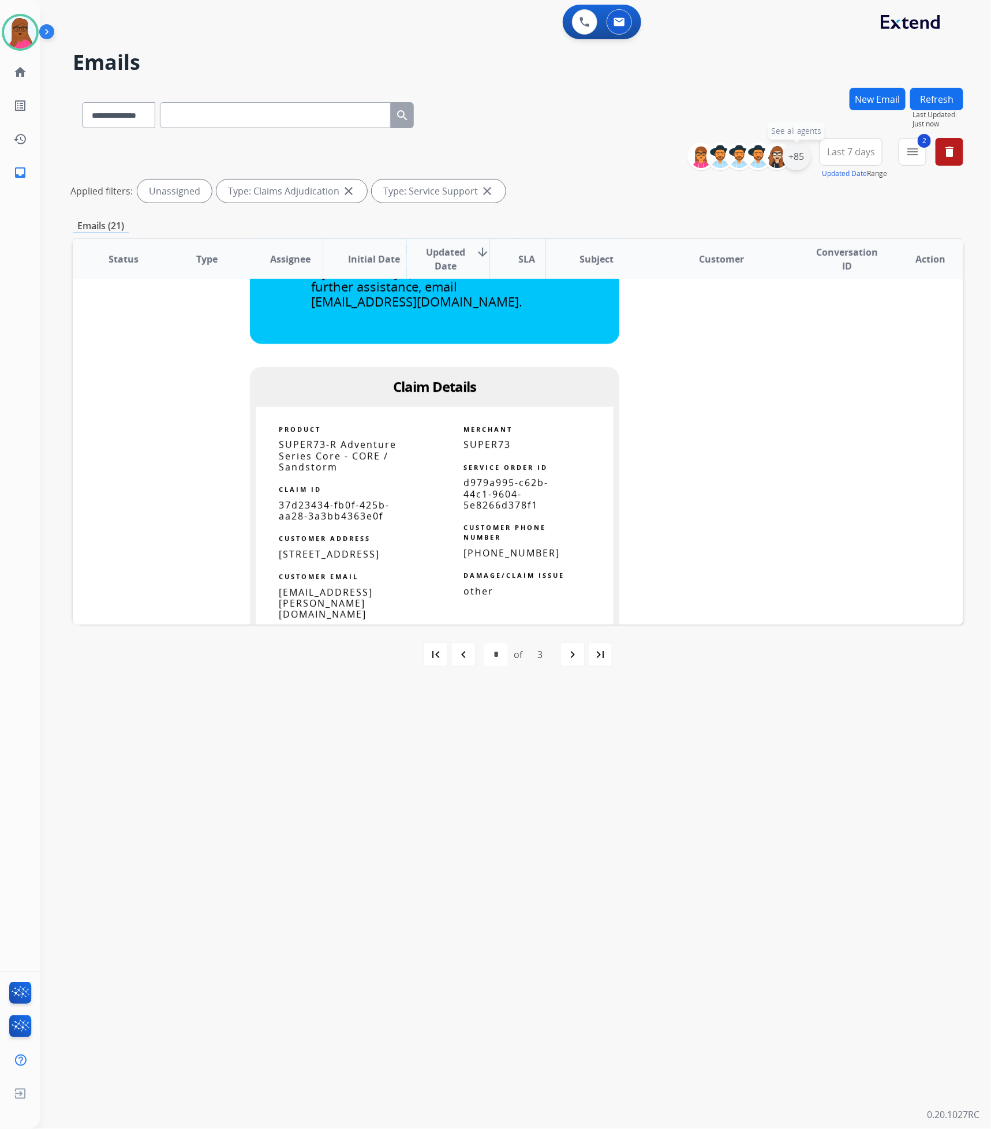
click at [795, 156] on div "+85" at bounding box center [797, 157] width 28 height 28
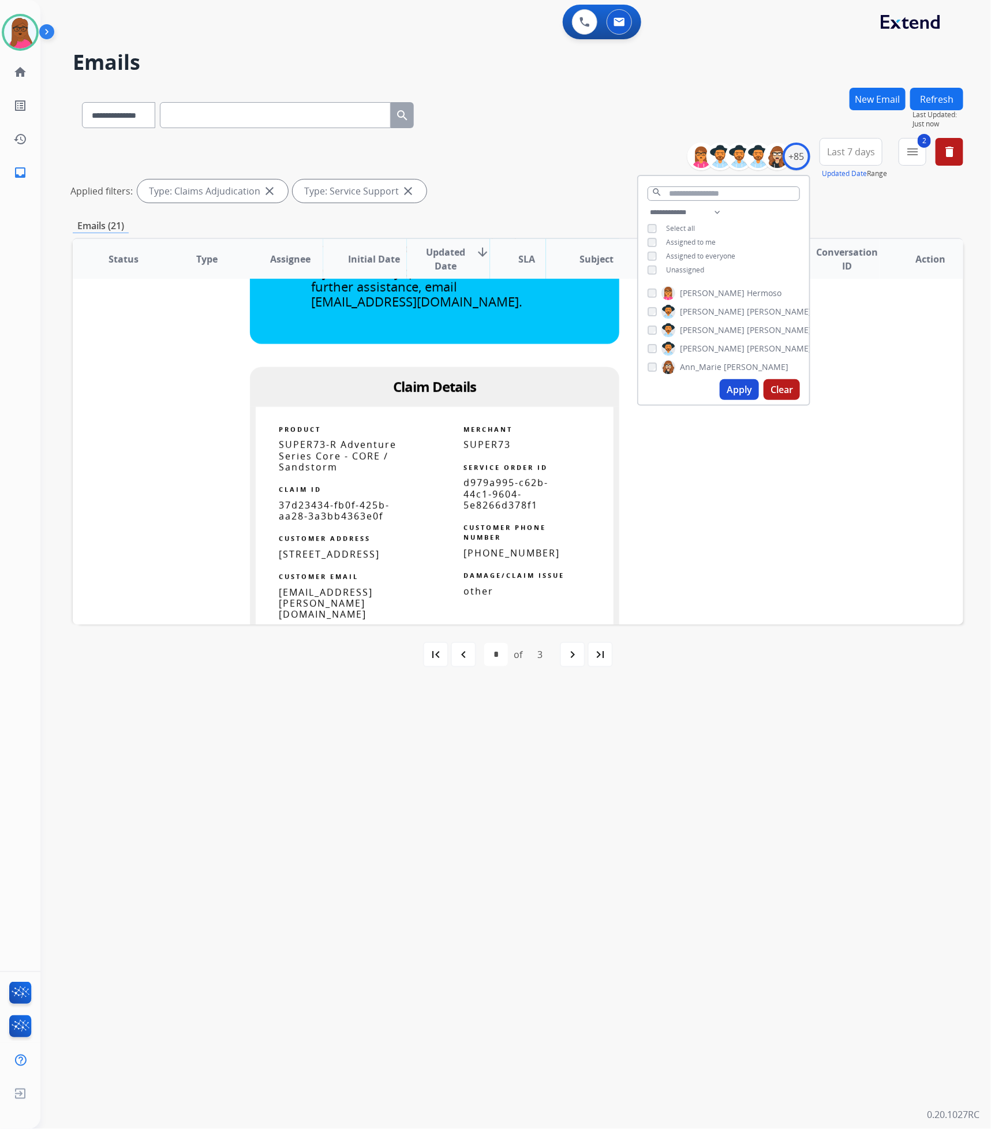
click at [700, 181] on div "search" at bounding box center [723, 190] width 171 height 29
click at [700, 186] on input "text" at bounding box center [724, 193] width 152 height 14
type input "******"
click at [736, 331] on button "Apply" at bounding box center [739, 324] width 39 height 21
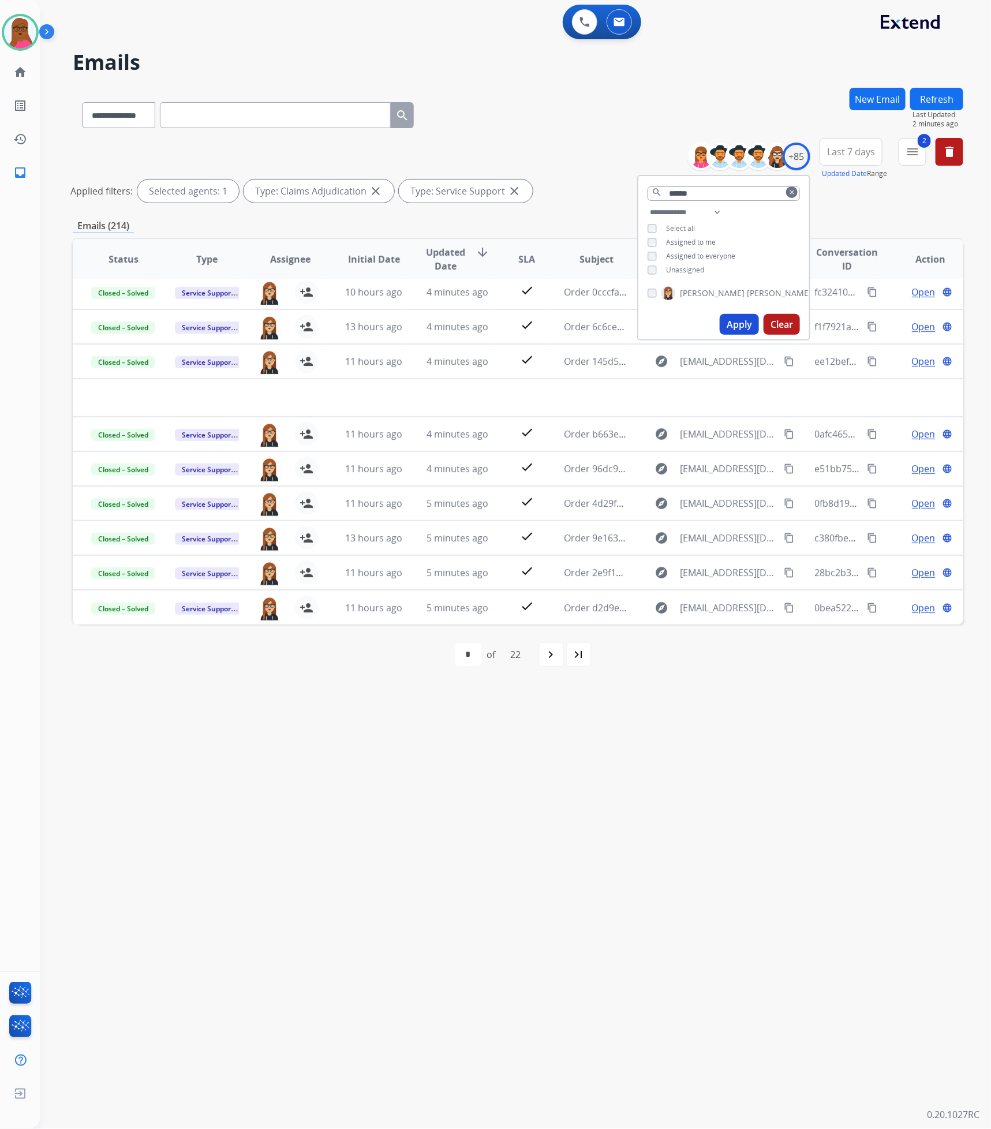
scroll to position [38, 0]
click at [712, 794] on div "**********" at bounding box center [501, 585] width 923 height 1087
click at [554, 653] on mat-icon "navigate_next" at bounding box center [551, 655] width 14 height 14
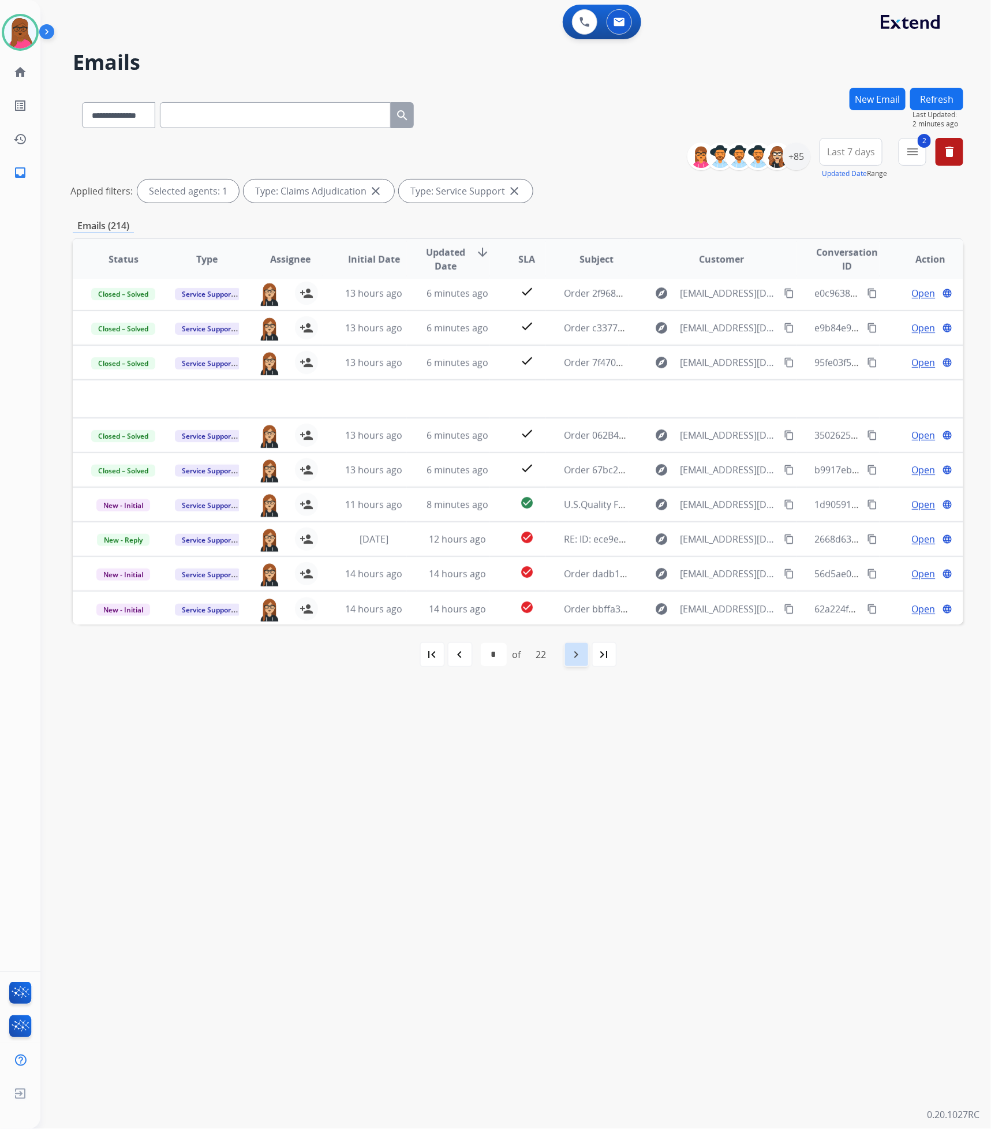
click at [567, 660] on div "navigate_next" at bounding box center [576, 654] width 25 height 25
click at [911, 156] on mat-icon "menu" at bounding box center [912, 152] width 14 height 14
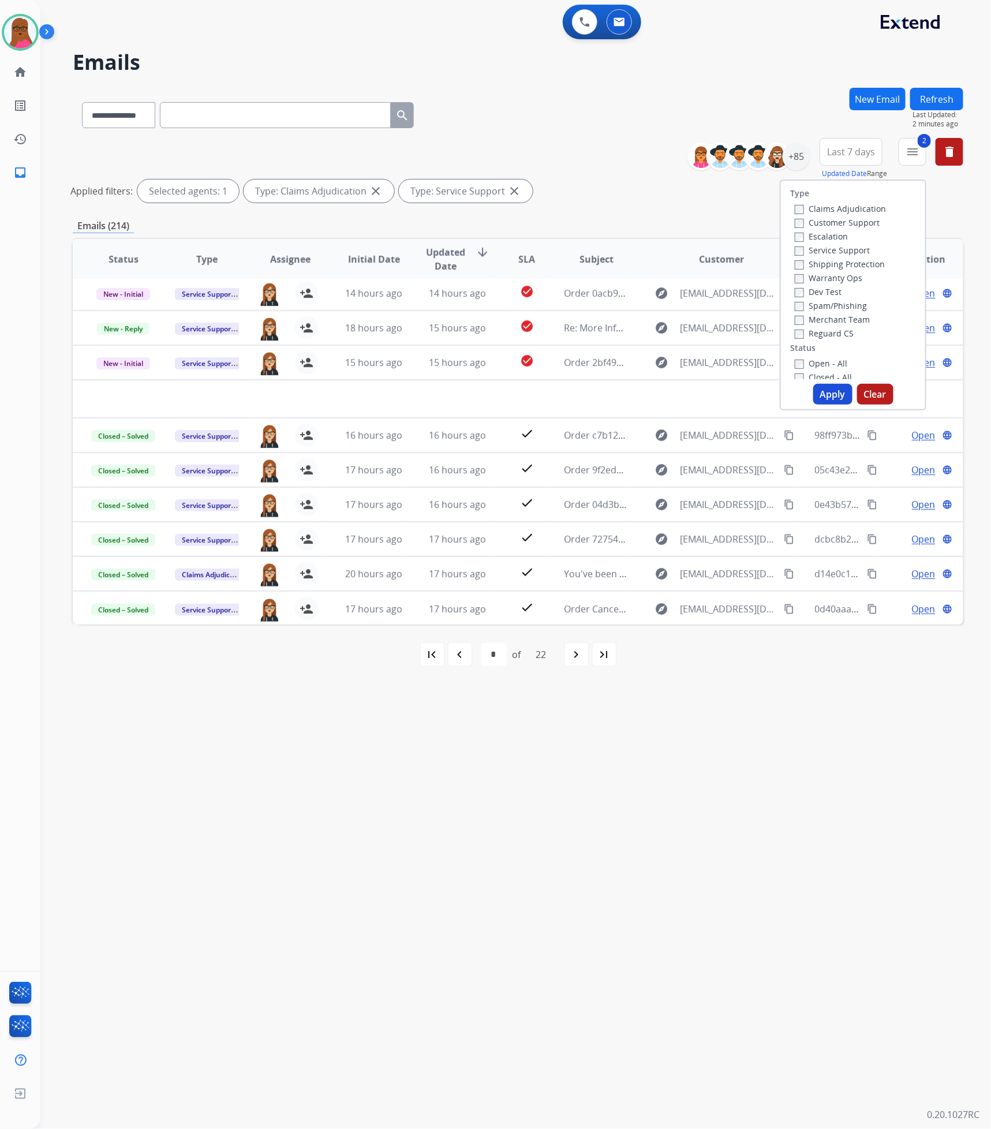
click at [882, 396] on button "Clear" at bounding box center [875, 394] width 36 height 21
select select "*"
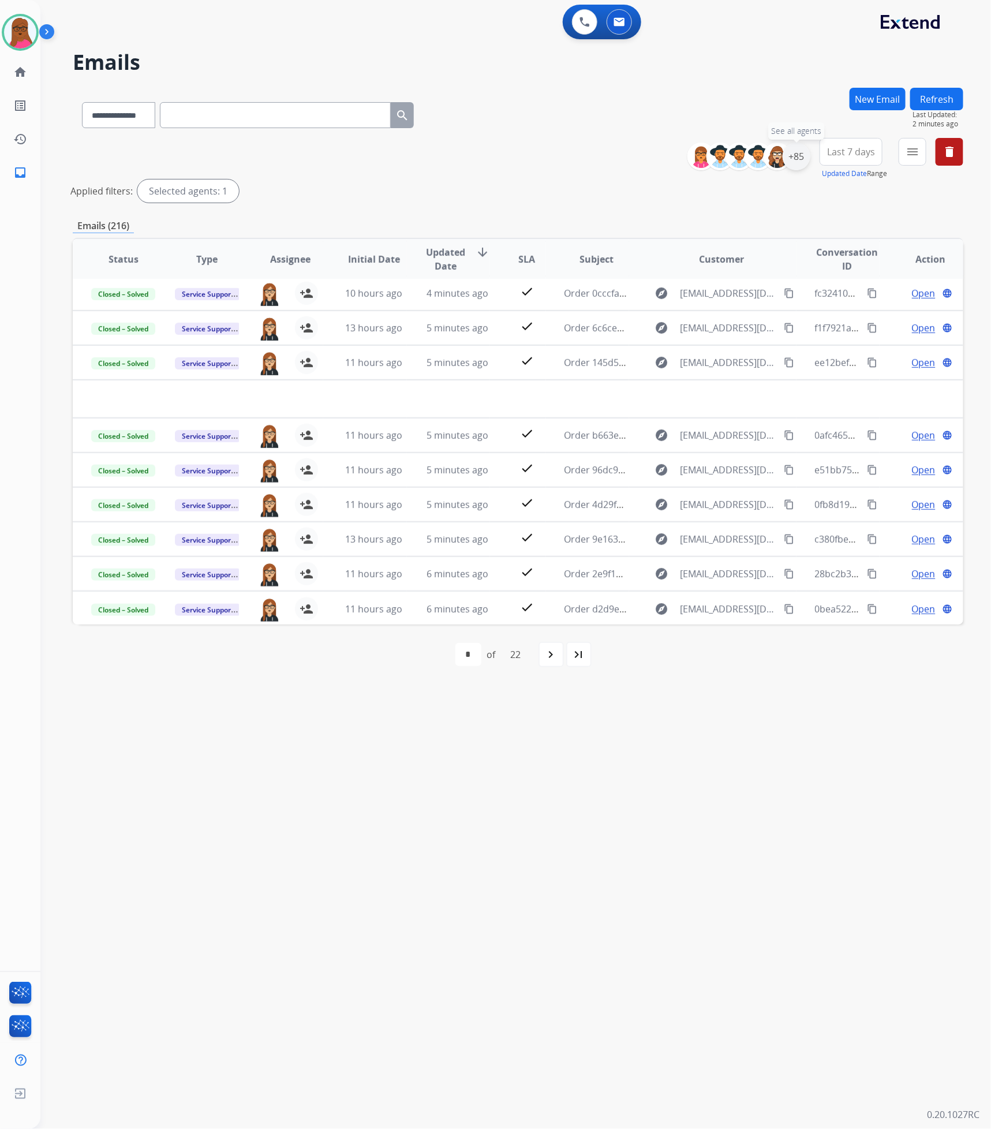
click at [793, 161] on div "+85" at bounding box center [797, 157] width 28 height 28
click at [691, 242] on span "Assigned to me" at bounding box center [691, 242] width 50 height 10
click at [739, 385] on button "Apply" at bounding box center [739, 389] width 39 height 21
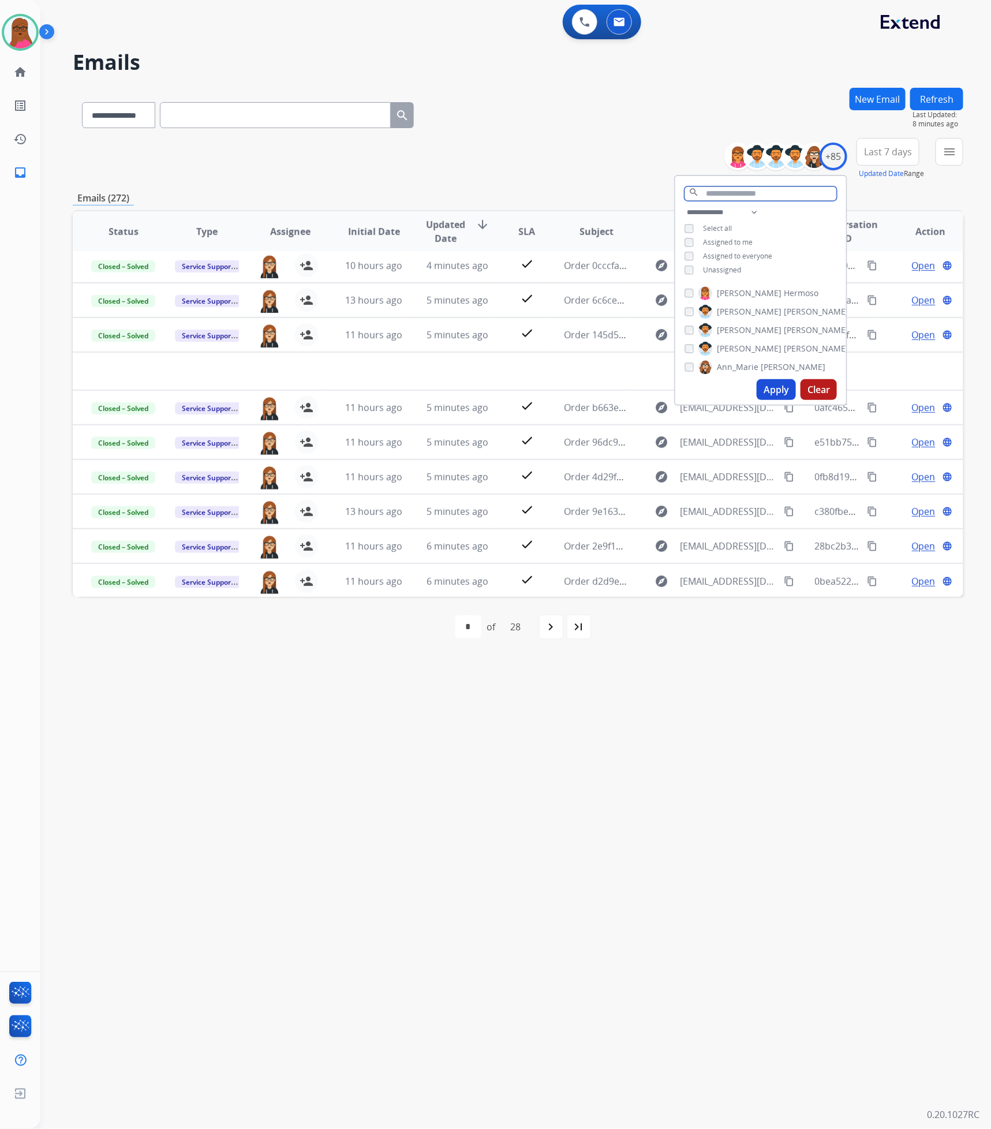
click at [761, 189] on input "text" at bounding box center [760, 193] width 152 height 14
type input "*****"
click at [686, 297] on div "[PERSON_NAME]" at bounding box center [766, 293] width 164 height 14
click at [832, 189] on button "clear" at bounding box center [829, 192] width 12 height 12
click at [769, 383] on button "Apply" at bounding box center [776, 389] width 39 height 21
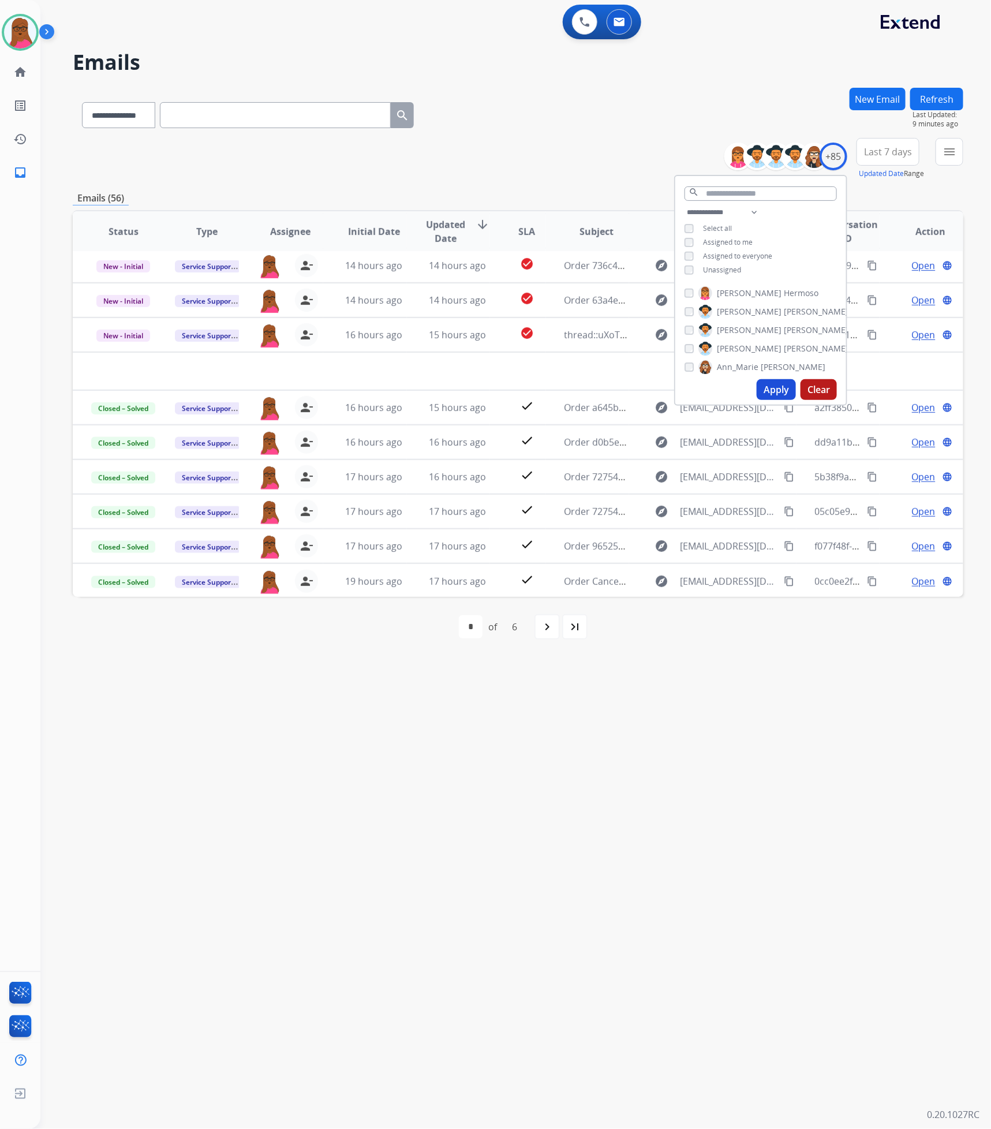
click at [723, 688] on div "**********" at bounding box center [501, 585] width 923 height 1087
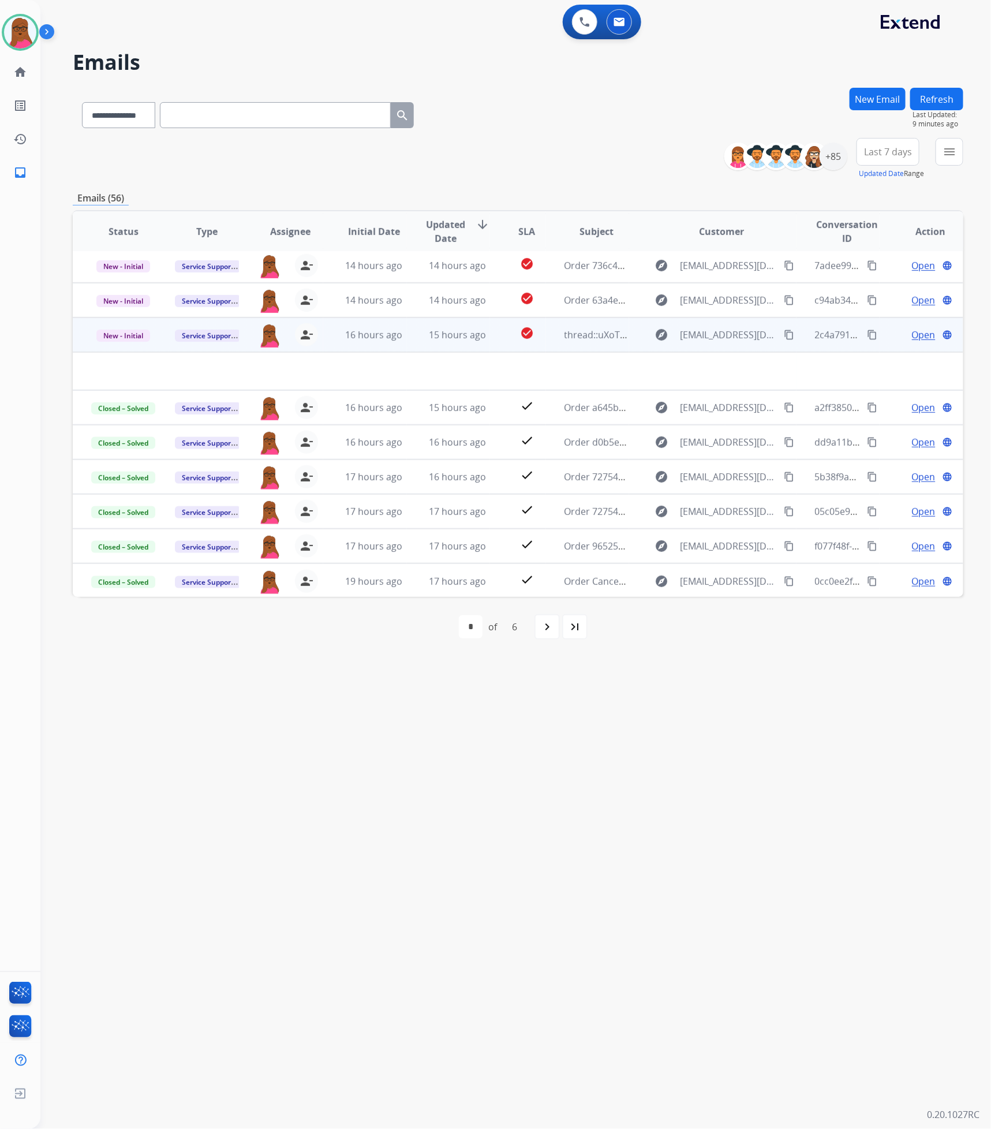
scroll to position [0, 0]
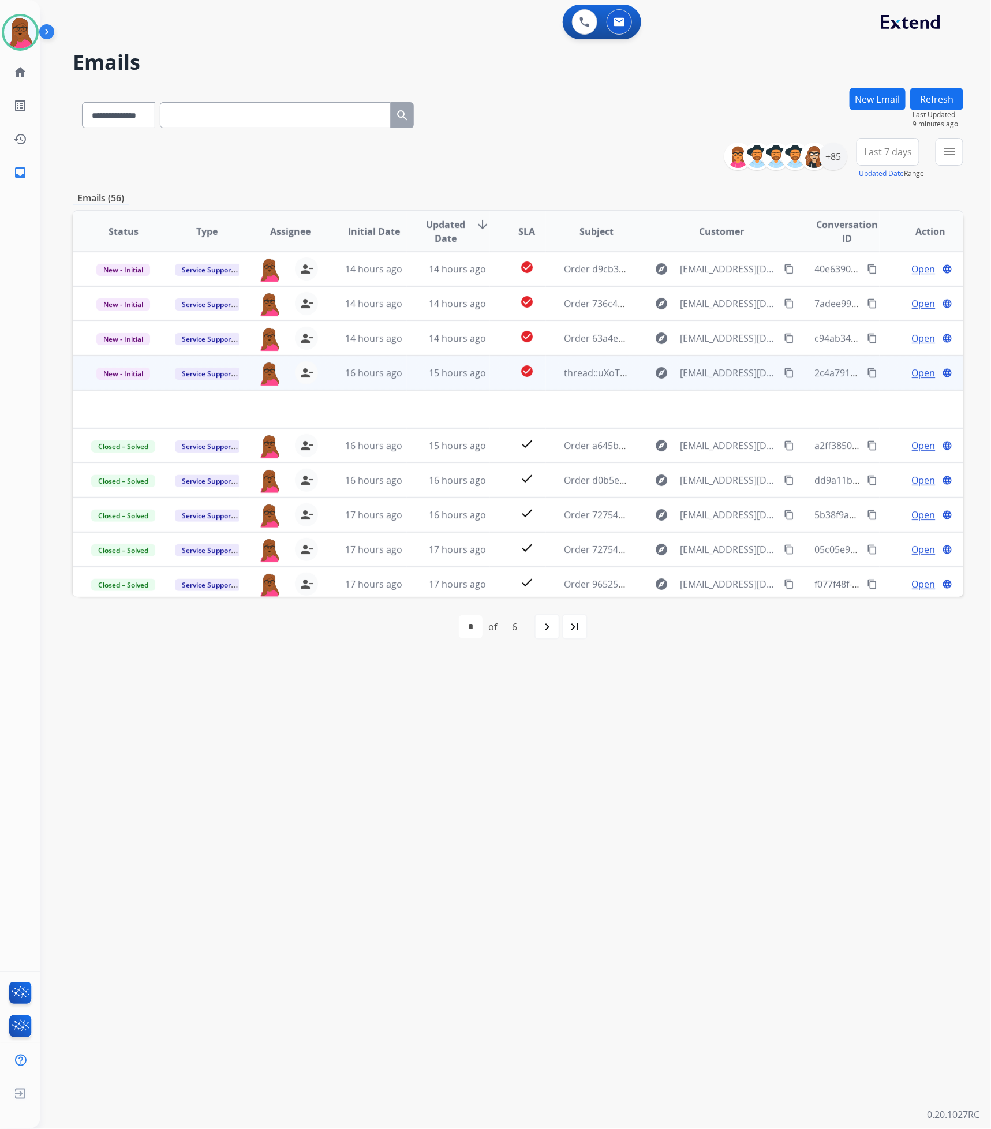
click at [918, 376] on span "Open" at bounding box center [924, 373] width 24 height 14
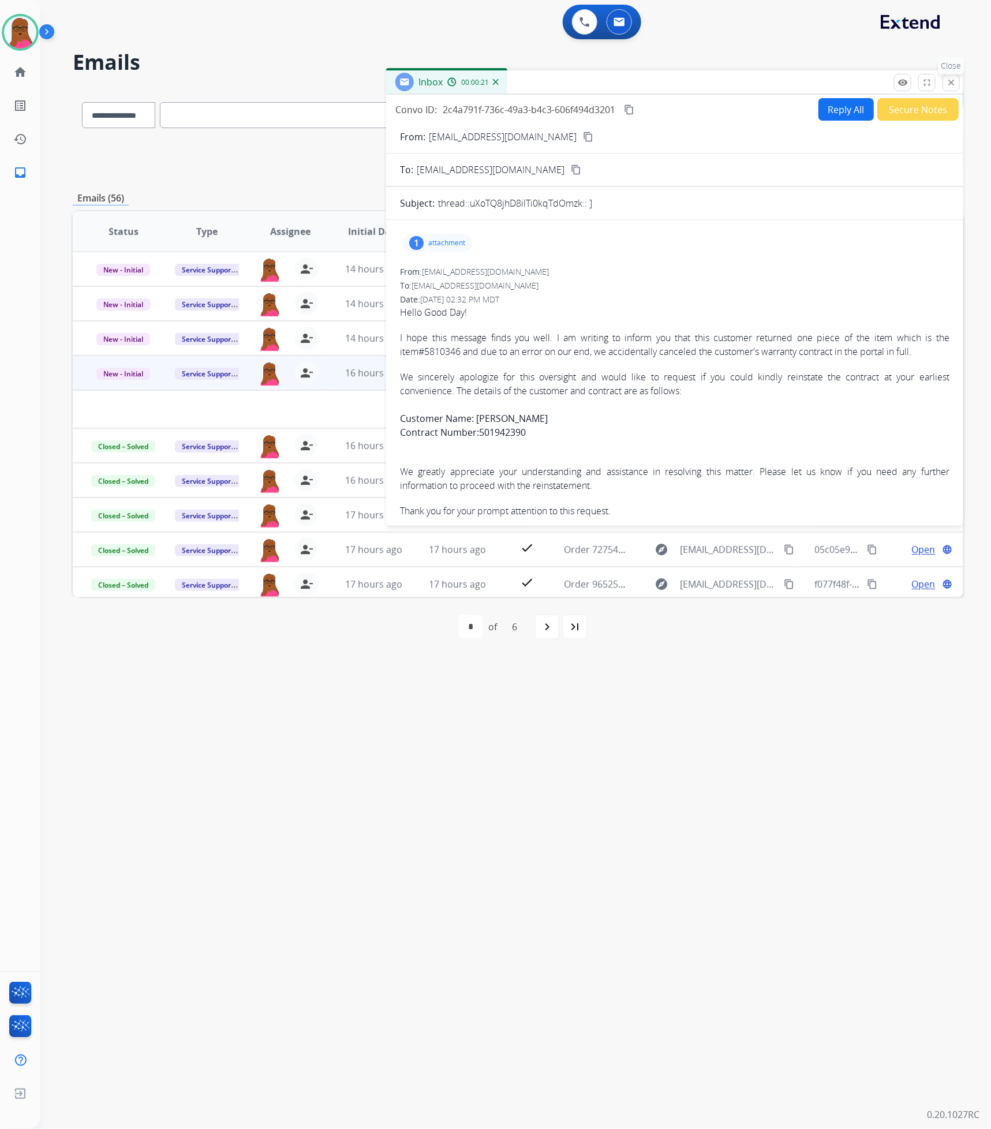
click at [955, 80] on mat-icon "close" at bounding box center [951, 82] width 10 height 10
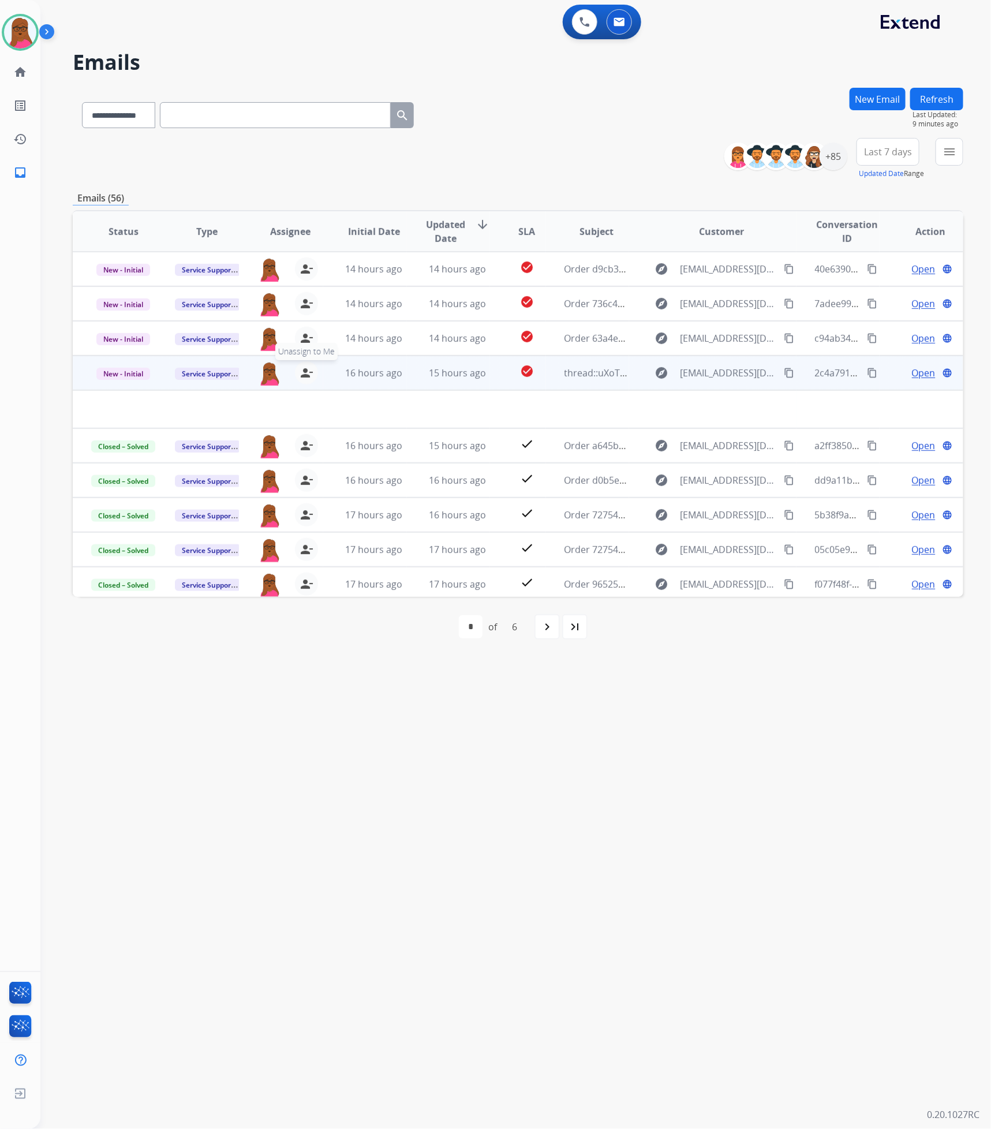
click at [305, 374] on mat-icon "person_remove" at bounding box center [307, 373] width 14 height 14
click at [192, 376] on span "Service Support" at bounding box center [208, 374] width 66 height 12
click at [283, 504] on p "Warranty Ops" at bounding box center [261, 502] width 58 height 16
click at [137, 375] on span "New - Initial" at bounding box center [123, 374] width 54 height 12
click at [300, 710] on div "**********" at bounding box center [501, 585] width 923 height 1087
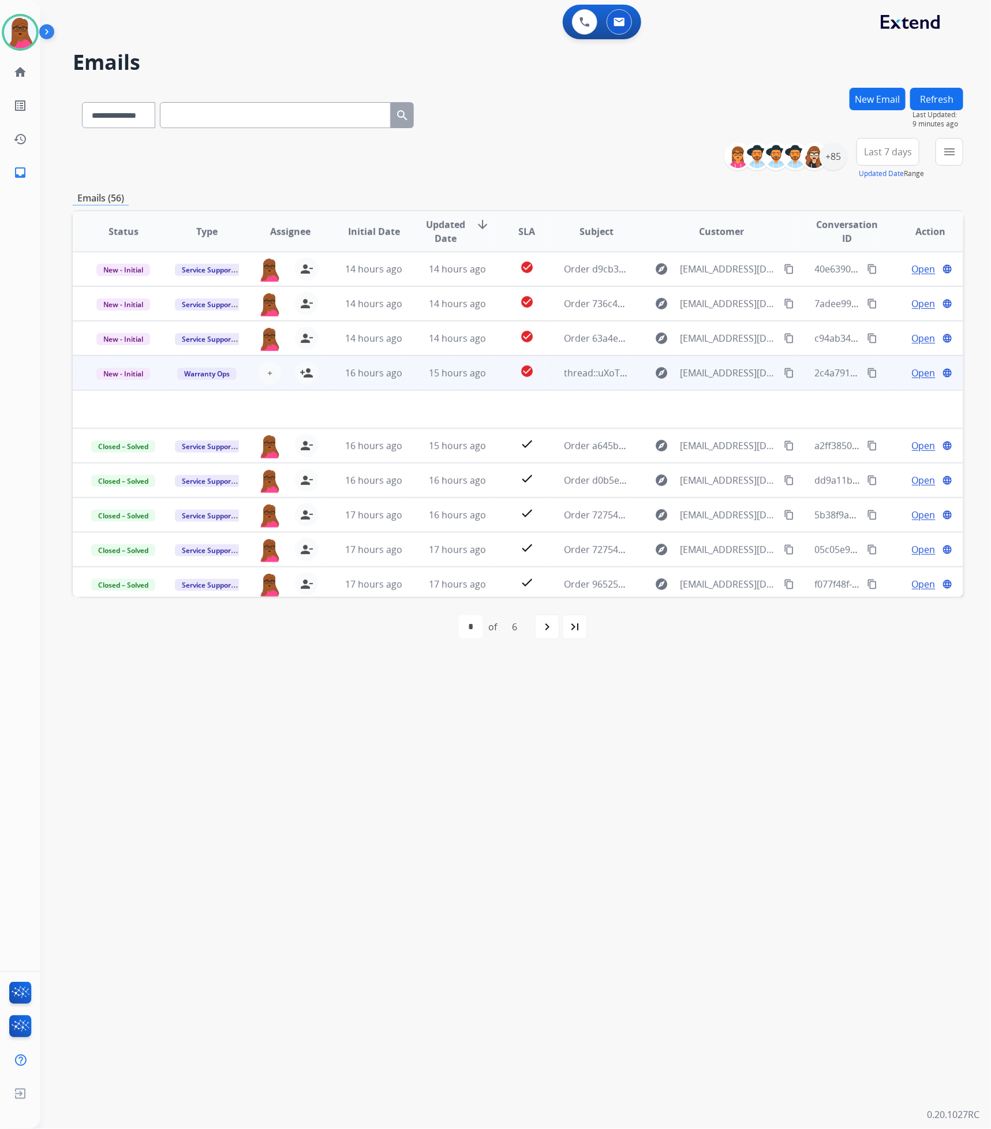
click at [867, 375] on mat-icon "content_copy" at bounding box center [872, 373] width 10 height 10
click at [945, 101] on button "Refresh" at bounding box center [936, 99] width 53 height 23
click at [242, 118] on input "text" at bounding box center [275, 115] width 231 height 26
paste input "**********"
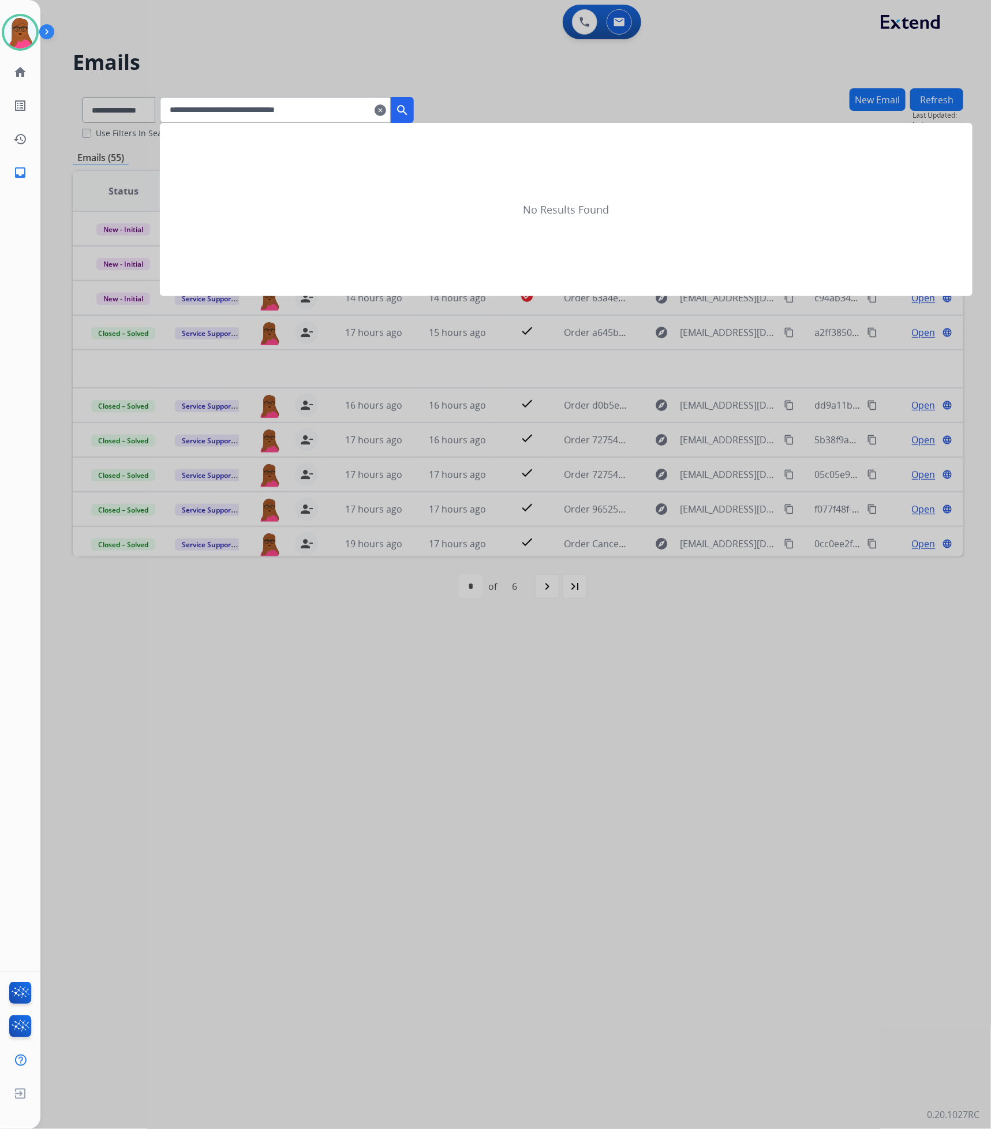
type input "**********"
click at [409, 107] on mat-icon "search" at bounding box center [402, 110] width 14 height 14
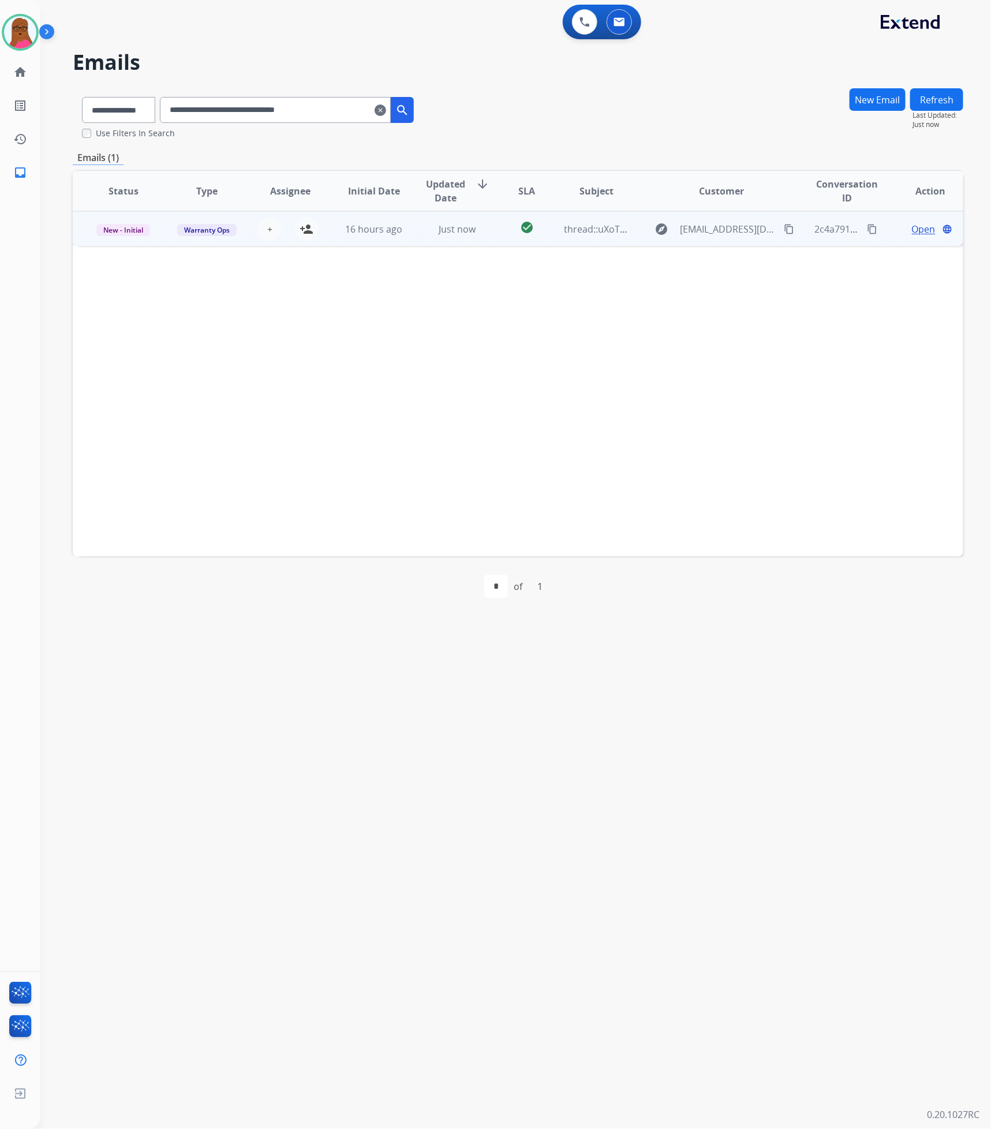
click at [919, 230] on span "Open" at bounding box center [924, 229] width 24 height 14
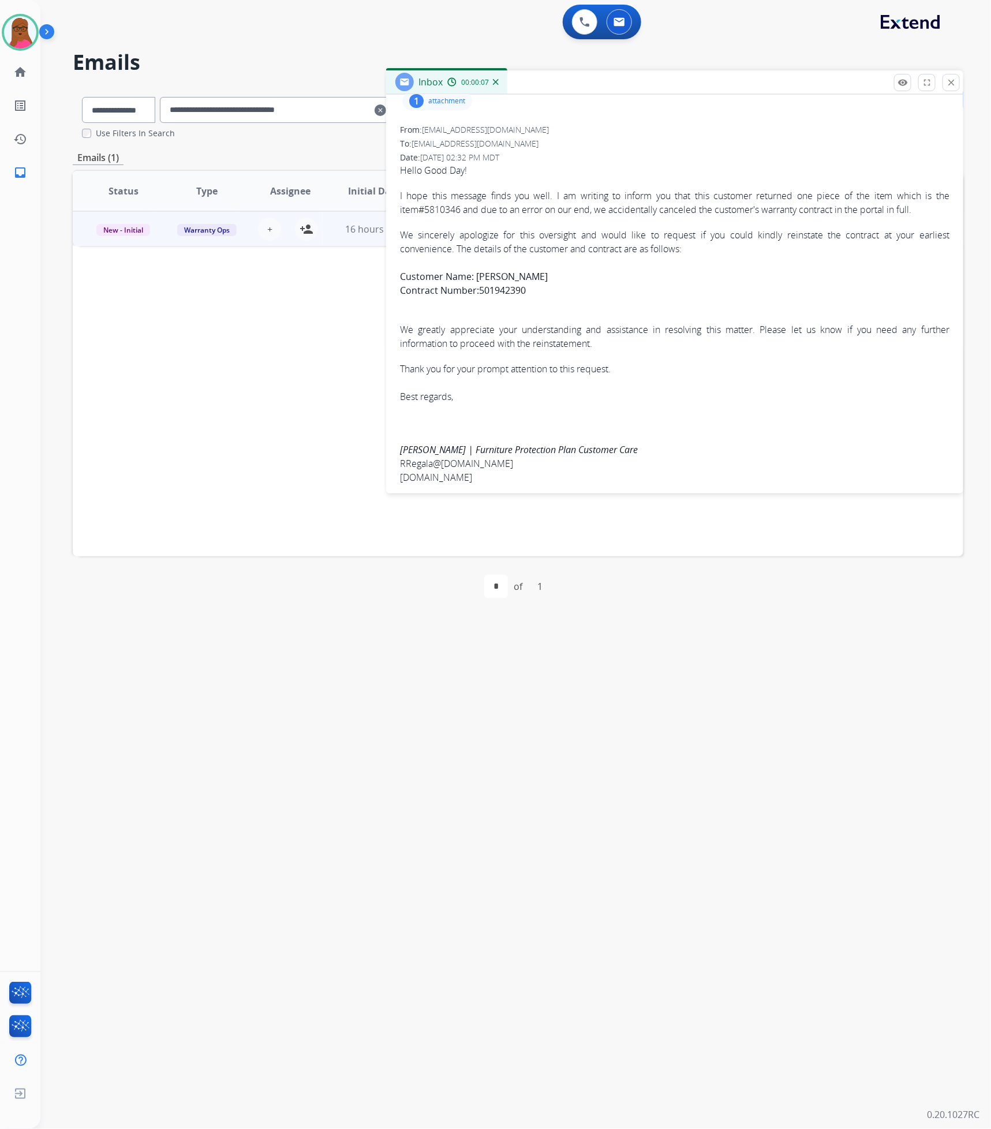
scroll to position [24, 0]
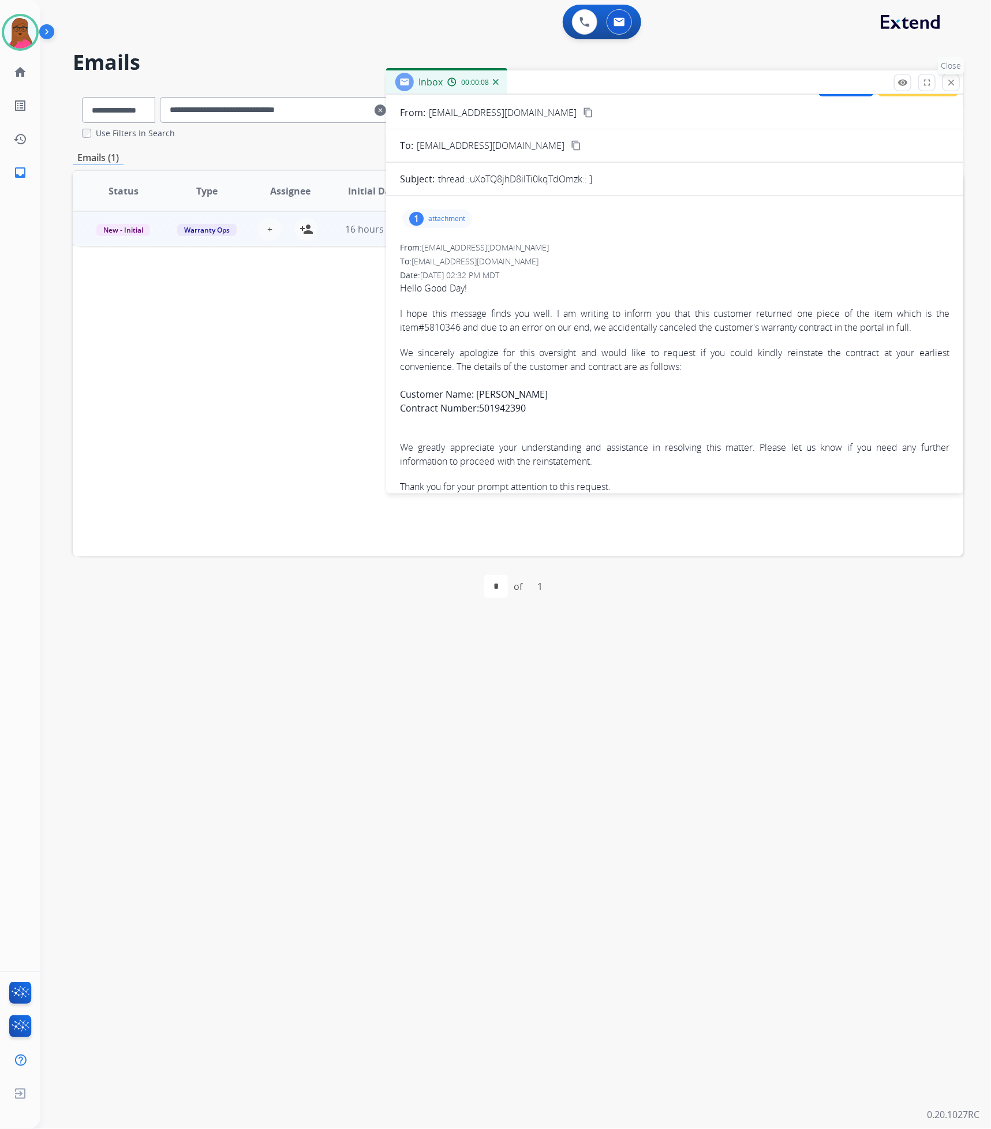
click at [948, 80] on mat-icon "close" at bounding box center [951, 82] width 10 height 10
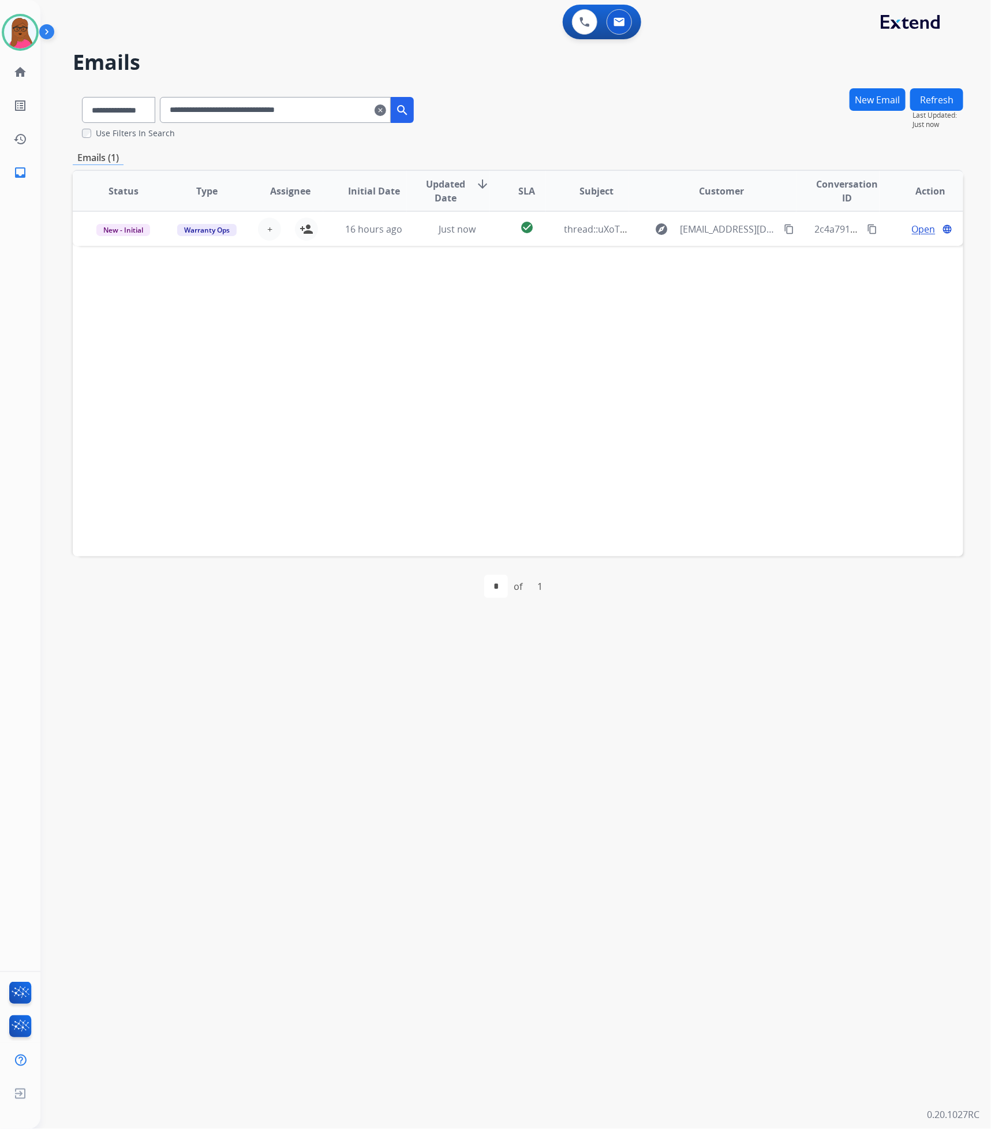
click at [402, 109] on div "**********" at bounding box center [287, 110] width 254 height 26
click at [386, 109] on mat-icon "clear" at bounding box center [381, 110] width 12 height 14
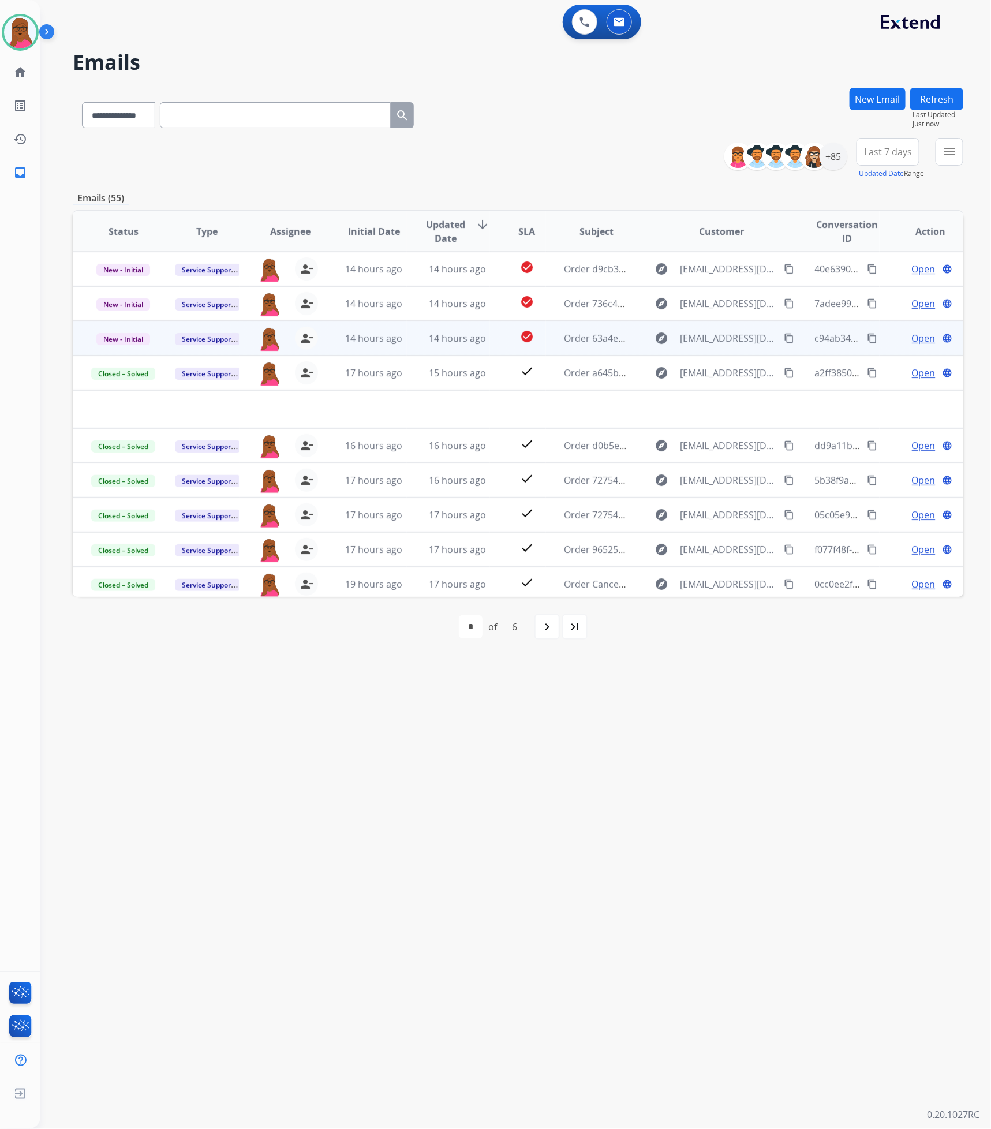
click at [916, 342] on span "Open" at bounding box center [924, 338] width 24 height 14
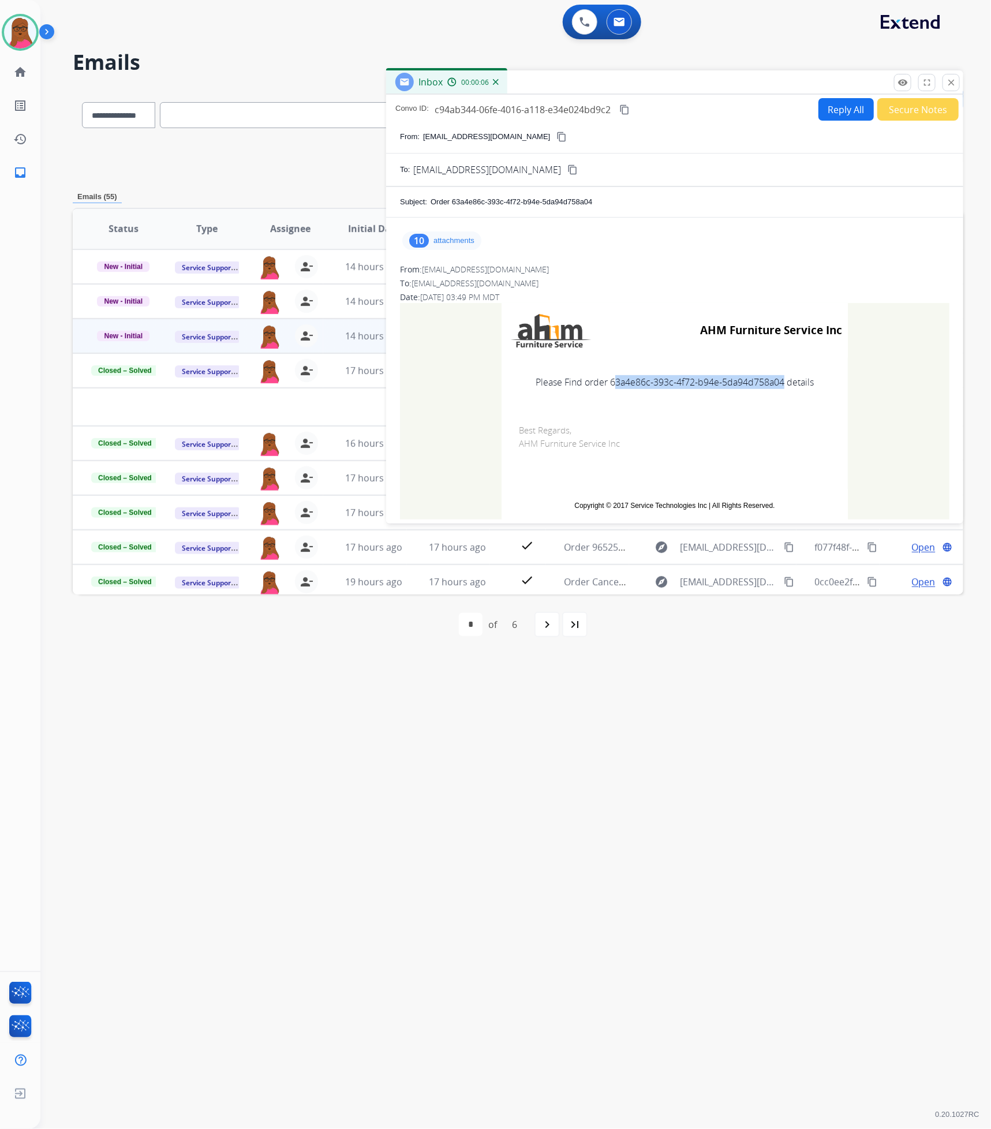
drag, startPoint x: 777, startPoint y: 381, endPoint x: 605, endPoint y: 381, distance: 172.6
click at [605, 381] on td "Please Find order 63a4e86c-393c-4f72-b94e-5da94d758a04 details" at bounding box center [675, 382] width 346 height 48
drag, startPoint x: 780, startPoint y: 383, endPoint x: 607, endPoint y: 380, distance: 173.2
click at [607, 380] on td "Please Find order 63a4e86c-393c-4f72-b94e-5da94d758a04 details" at bounding box center [675, 382] width 346 height 48
copy td "63a4e86c-393c-4f72-b94e-5da94d758a04"
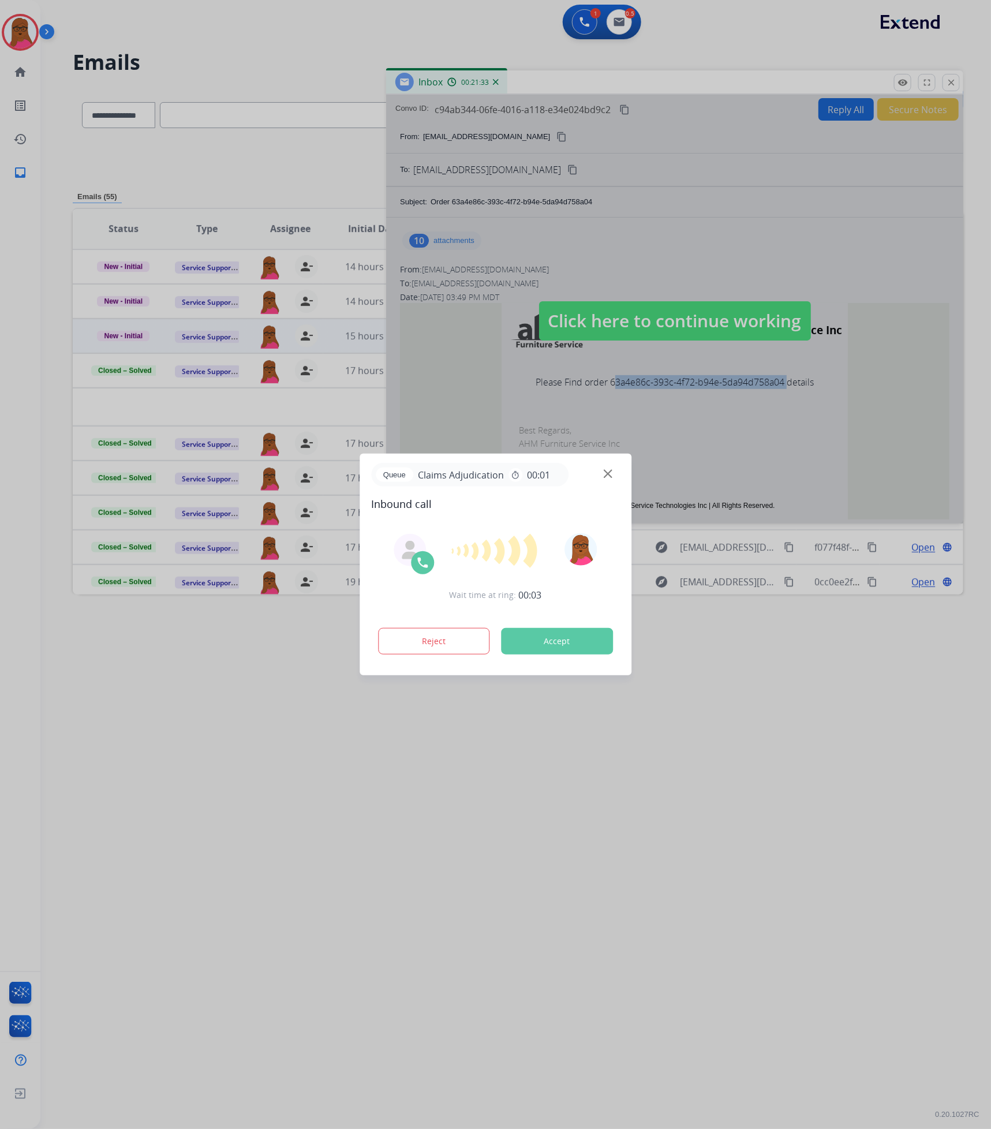
click at [551, 637] on button "Accept" at bounding box center [557, 641] width 112 height 27
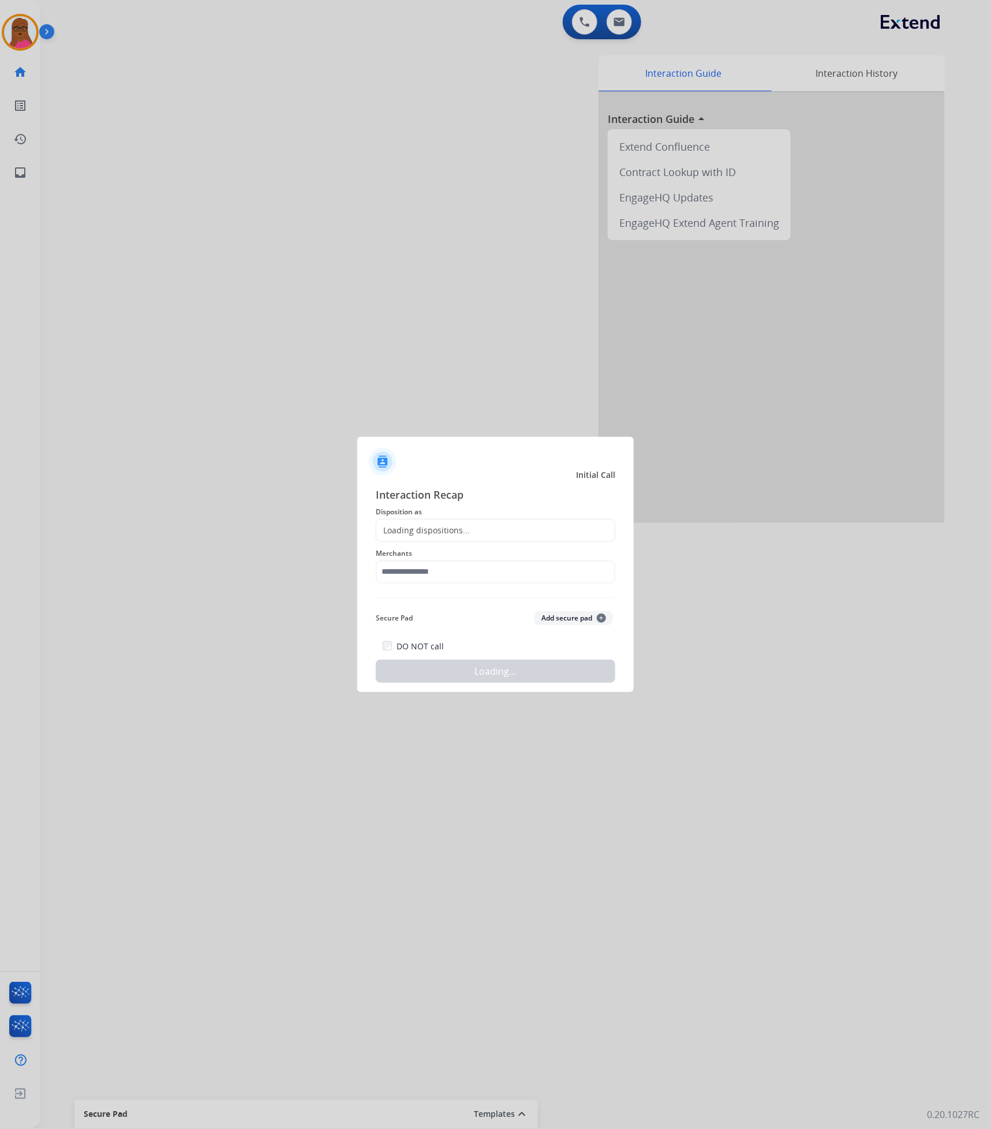
drag, startPoint x: 224, startPoint y: 103, endPoint x: 350, endPoint y: 367, distance: 293.0
click at [223, 103] on div at bounding box center [495, 564] width 991 height 1129
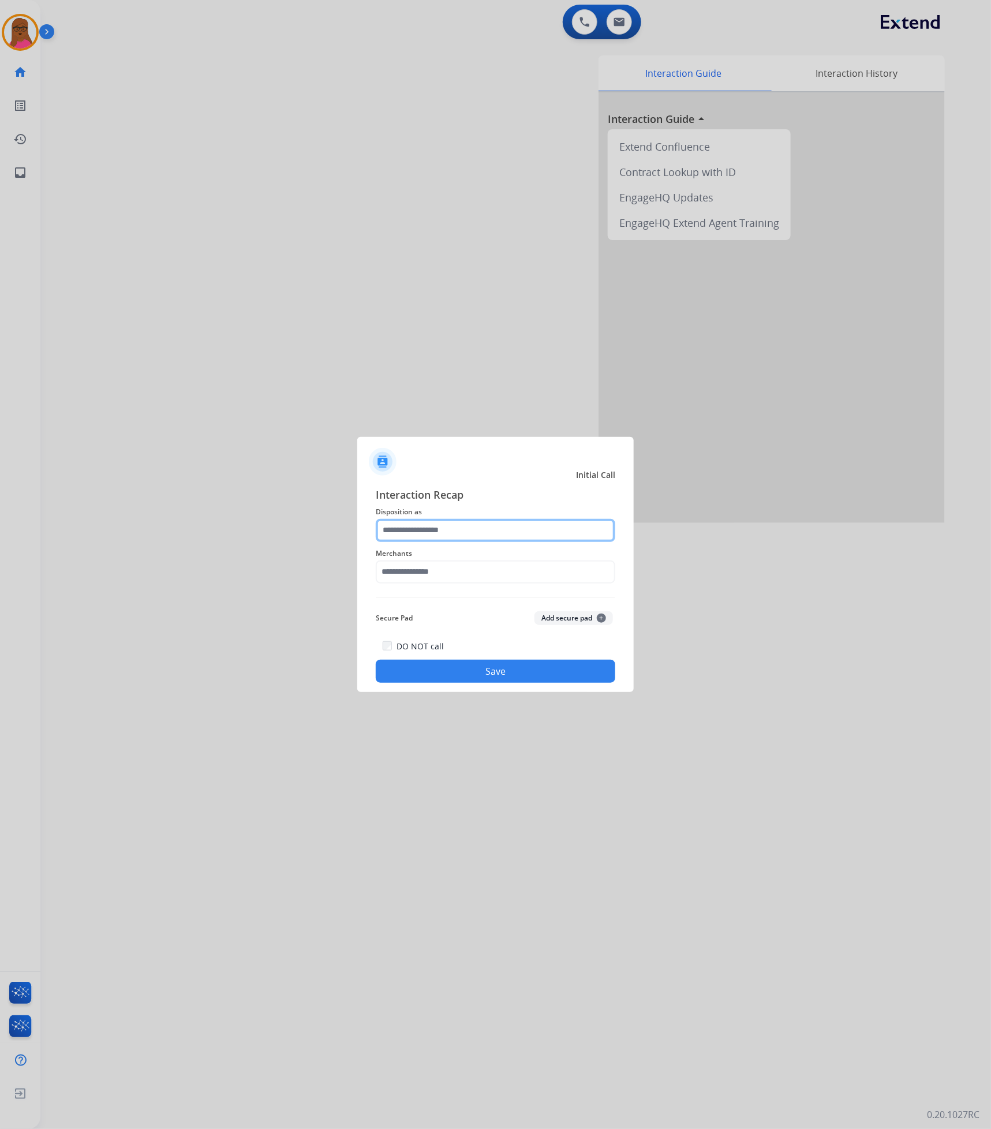
click at [431, 526] on input "text" at bounding box center [496, 530] width 240 height 23
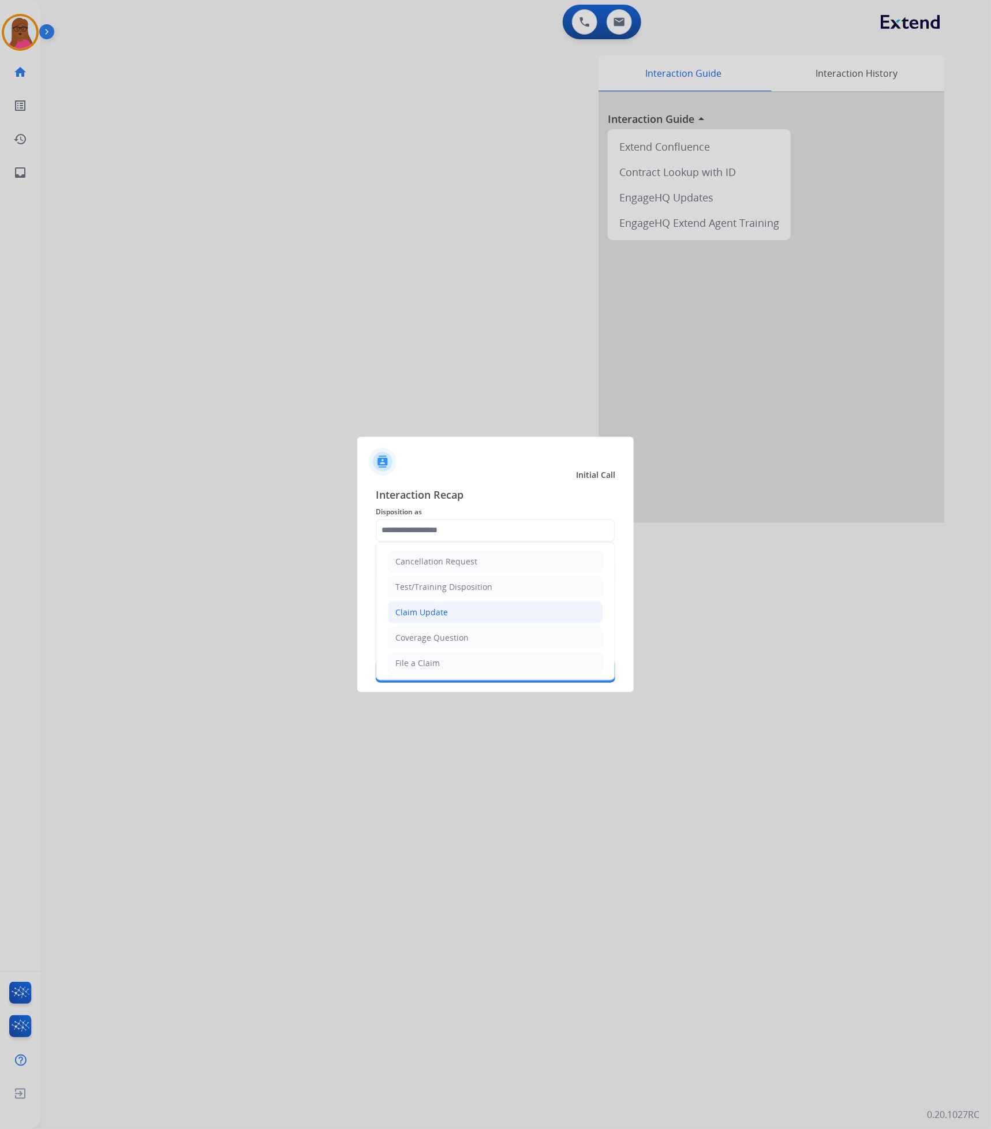
click at [450, 609] on li "Claim Update" at bounding box center [495, 612] width 215 height 22
type input "**********"
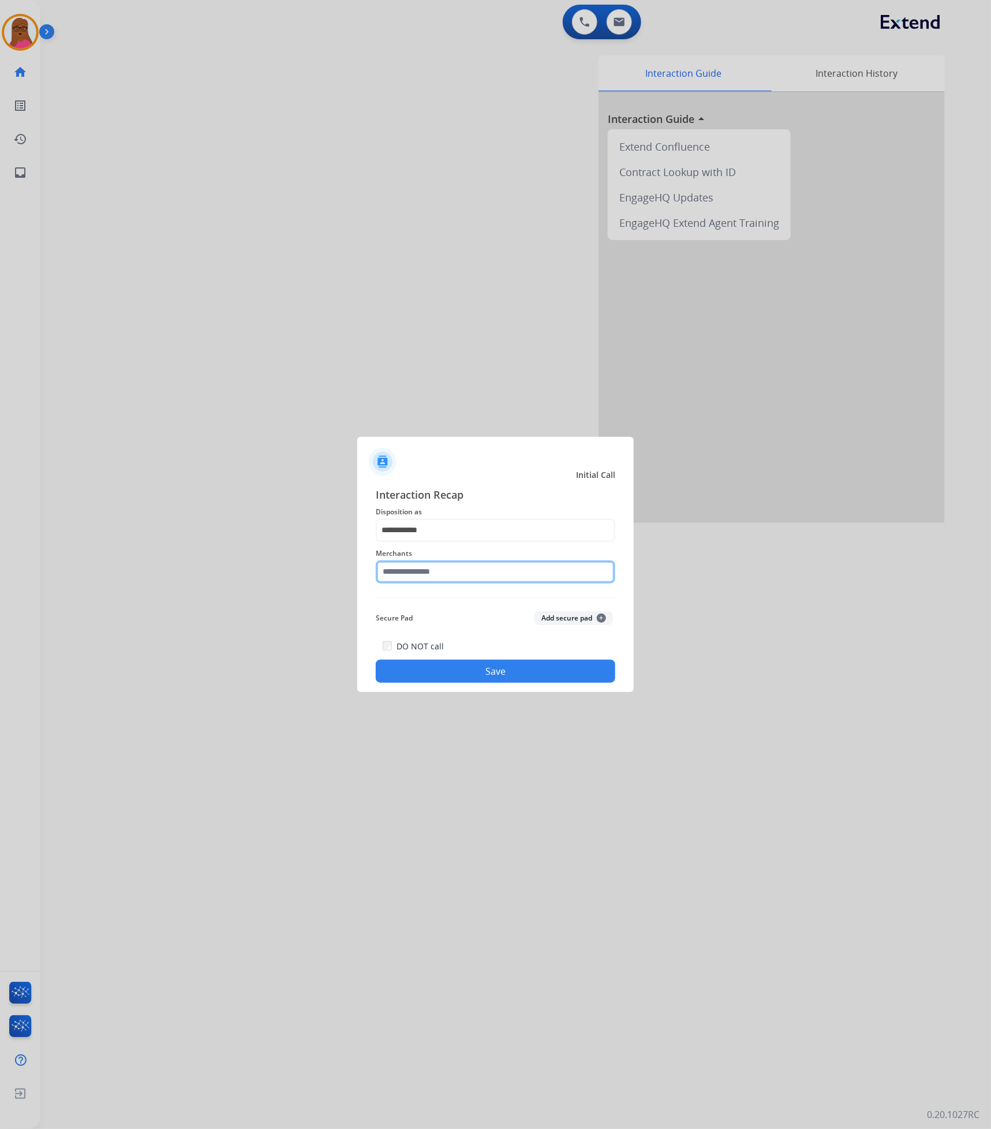
click at [441, 579] on input "text" at bounding box center [496, 571] width 240 height 23
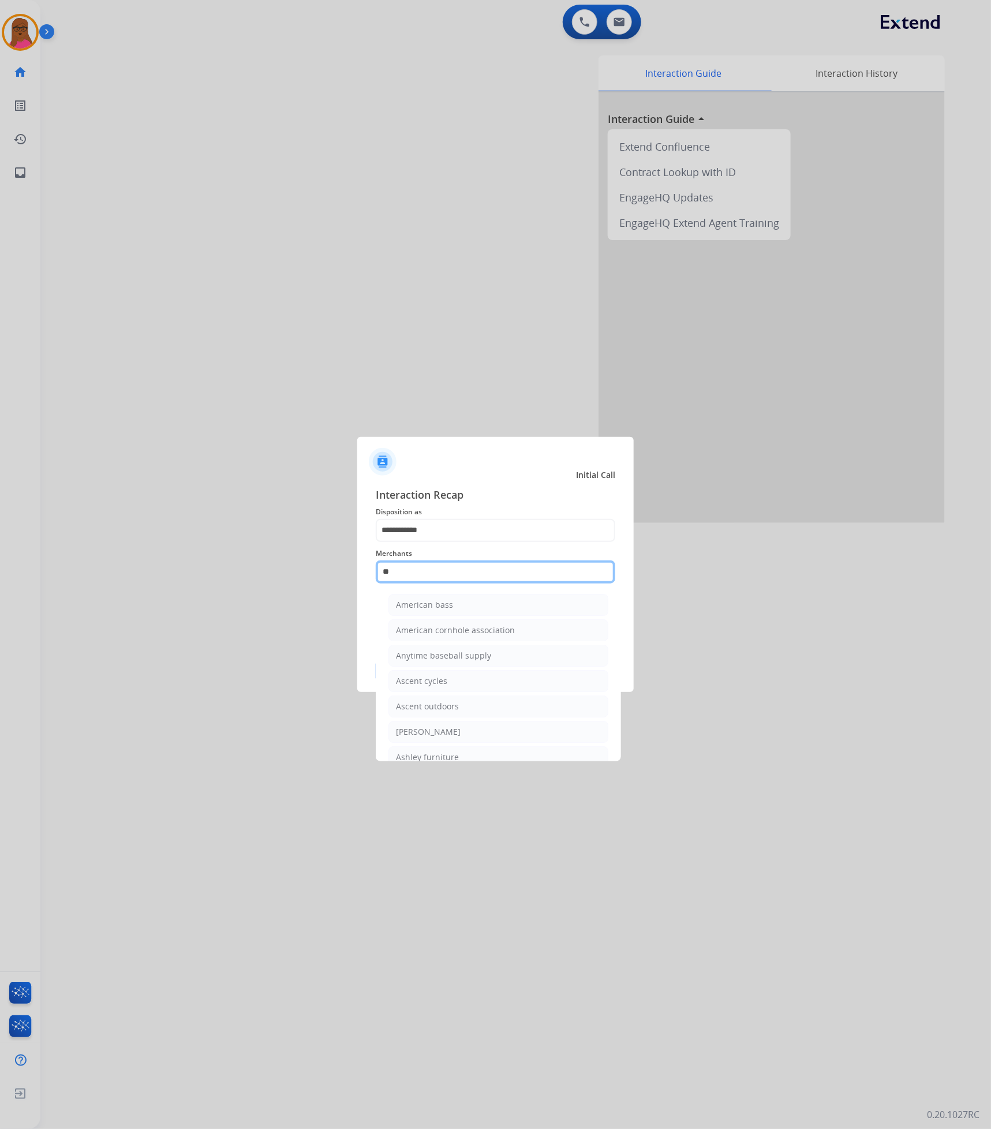
type input "*"
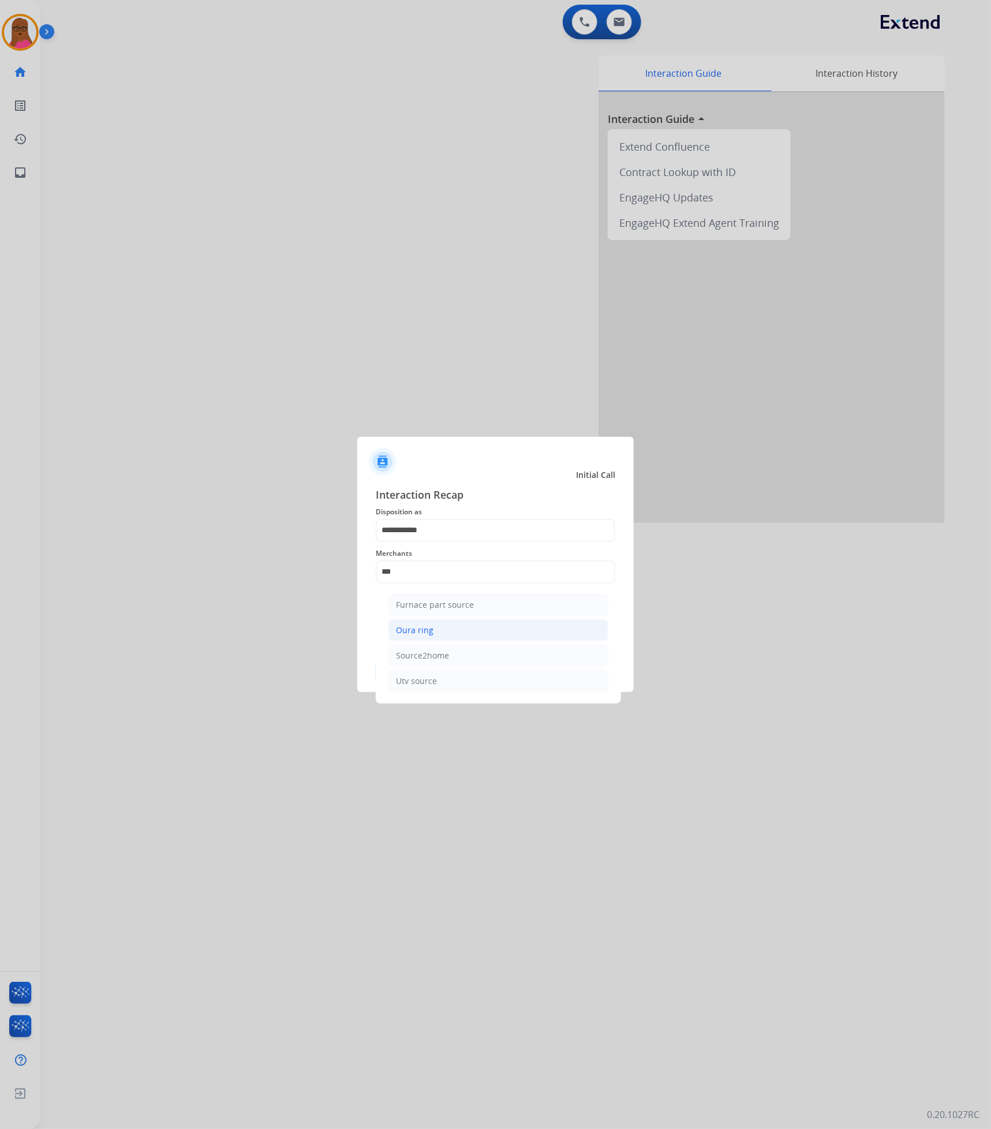
click at [511, 636] on li "Oura ring" at bounding box center [498, 630] width 220 height 22
type input "*********"
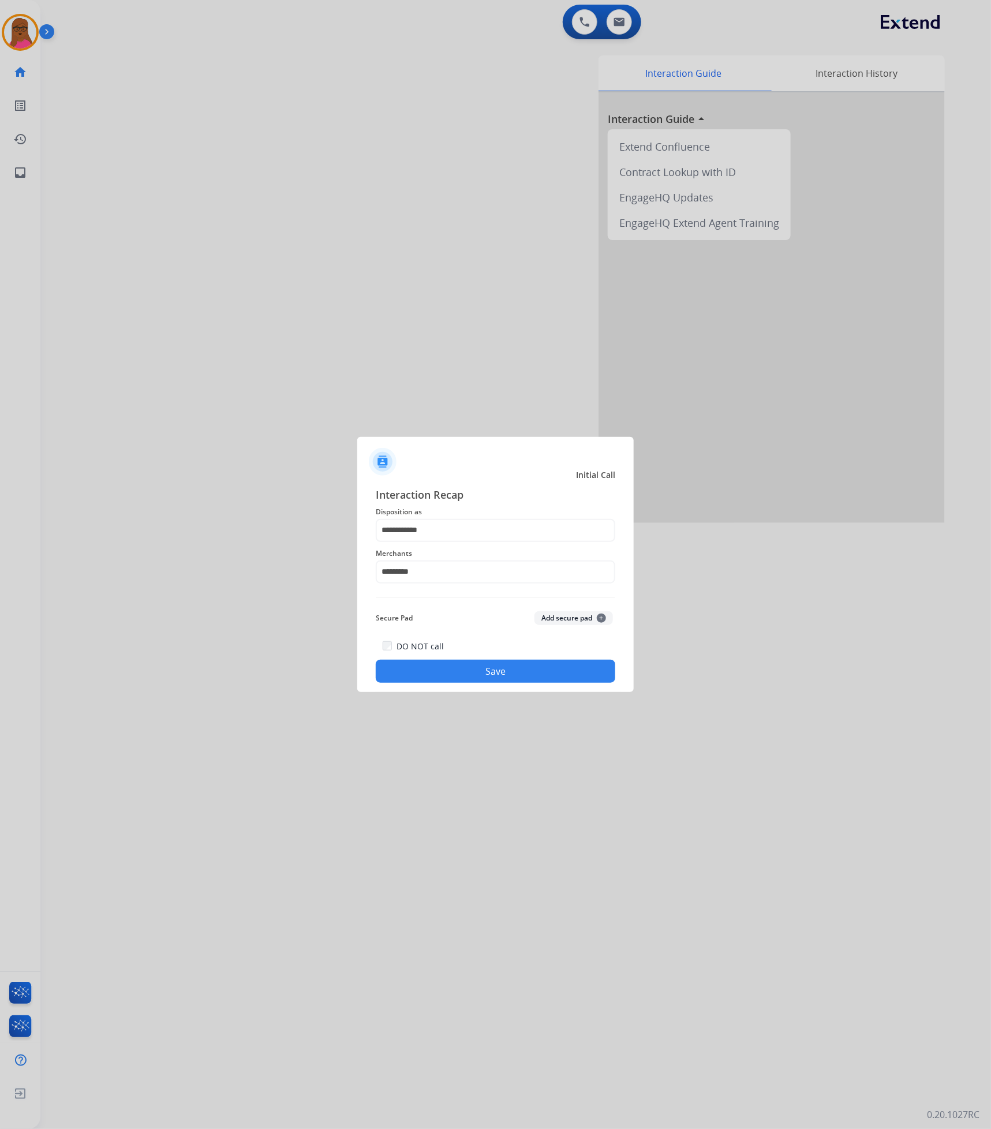
click at [504, 664] on button "Save" at bounding box center [496, 671] width 240 height 23
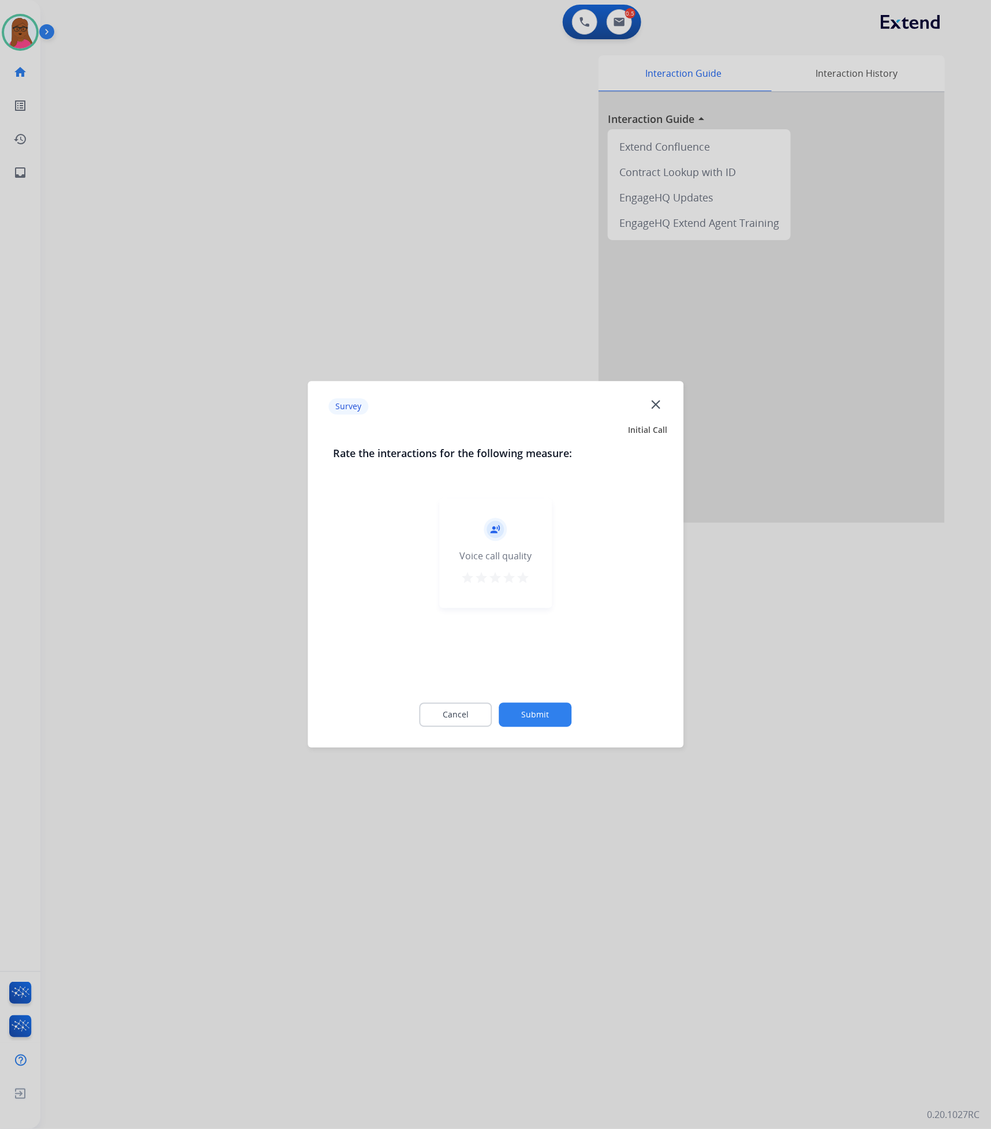
drag, startPoint x: 670, startPoint y: 404, endPoint x: 735, endPoint y: 422, distance: 67.2
click at [667, 403] on div "Survey close" at bounding box center [496, 406] width 362 height 36
click at [665, 409] on div "Survey close" at bounding box center [496, 406] width 362 height 36
click at [658, 401] on mat-icon "close" at bounding box center [655, 404] width 15 height 15
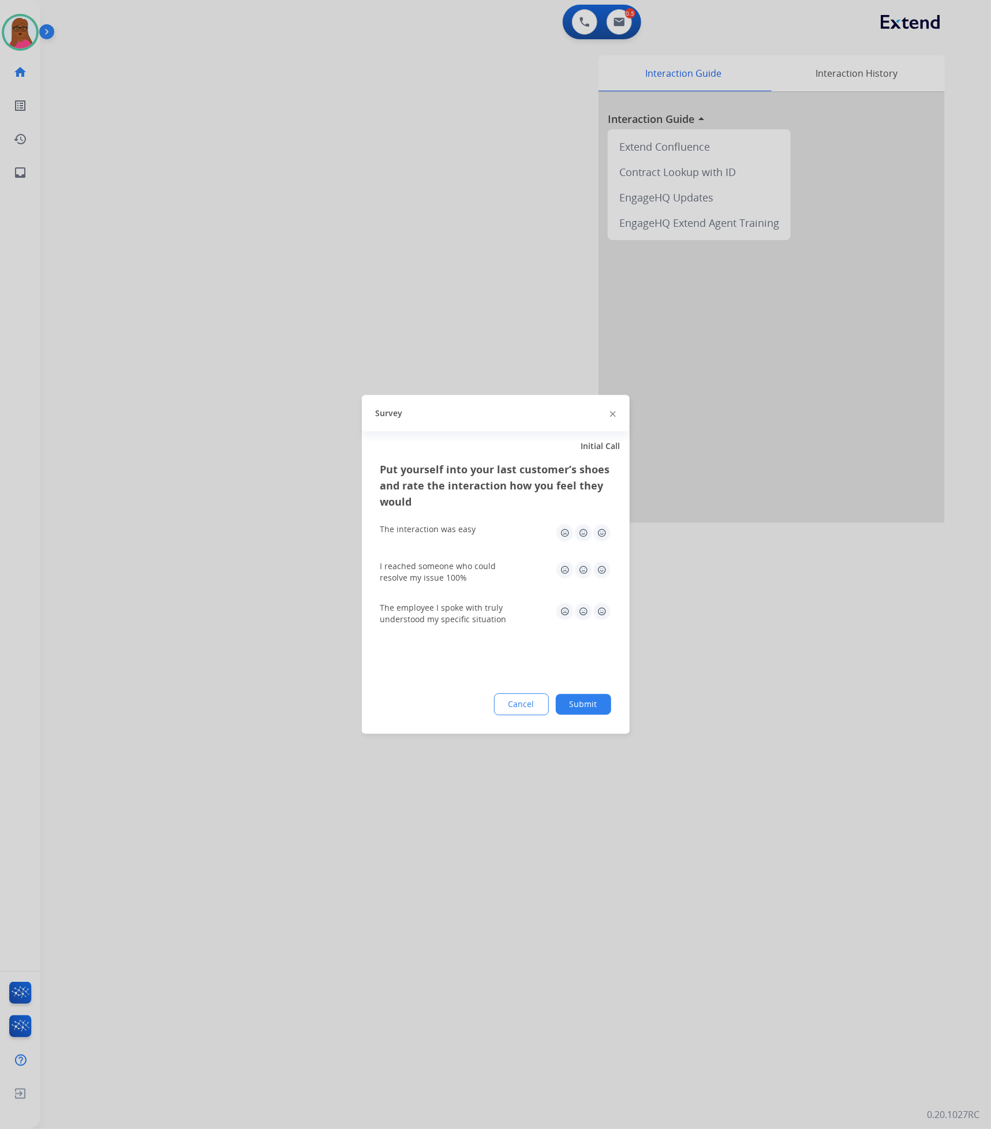
click at [612, 411] on img at bounding box center [613, 414] width 6 height 6
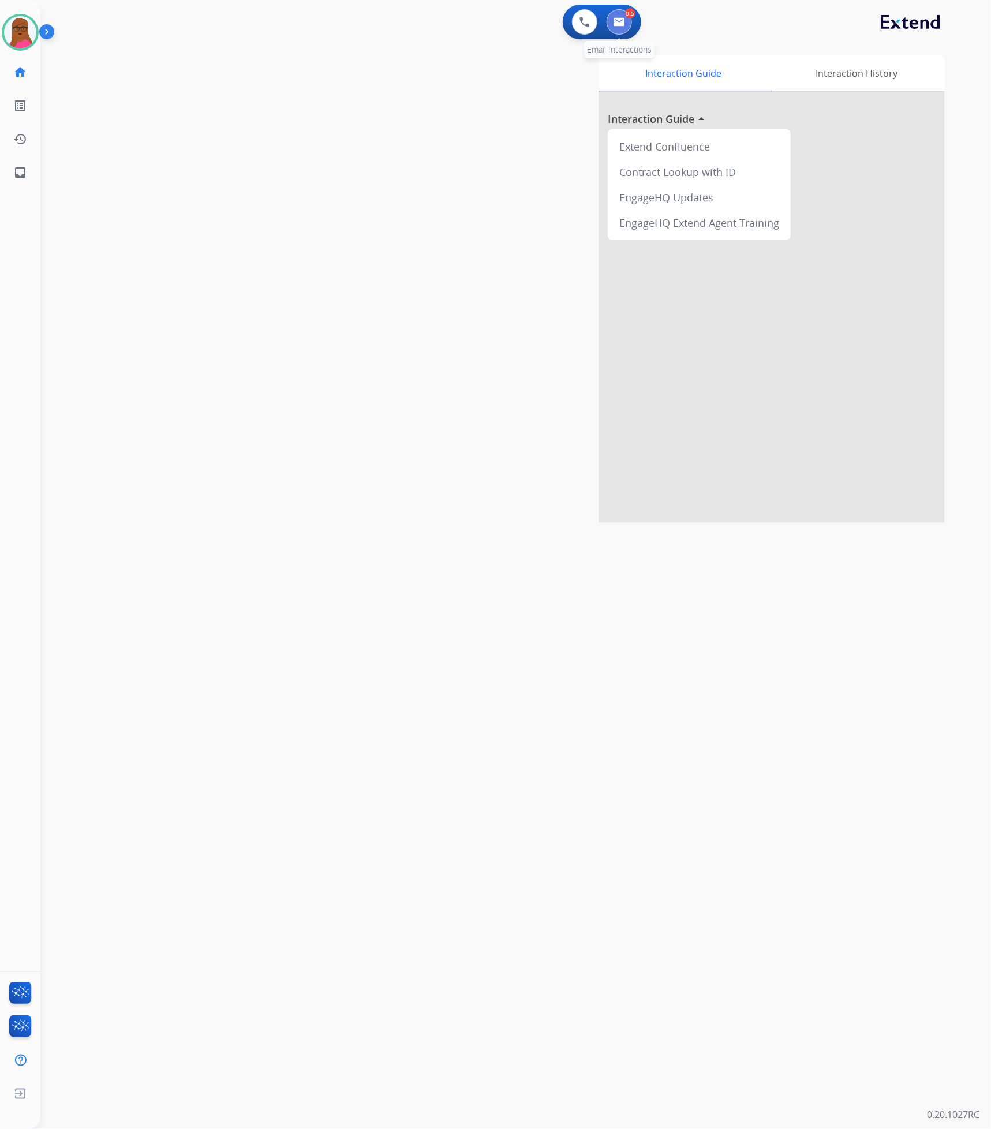
click at [620, 27] on button at bounding box center [619, 21] width 25 height 25
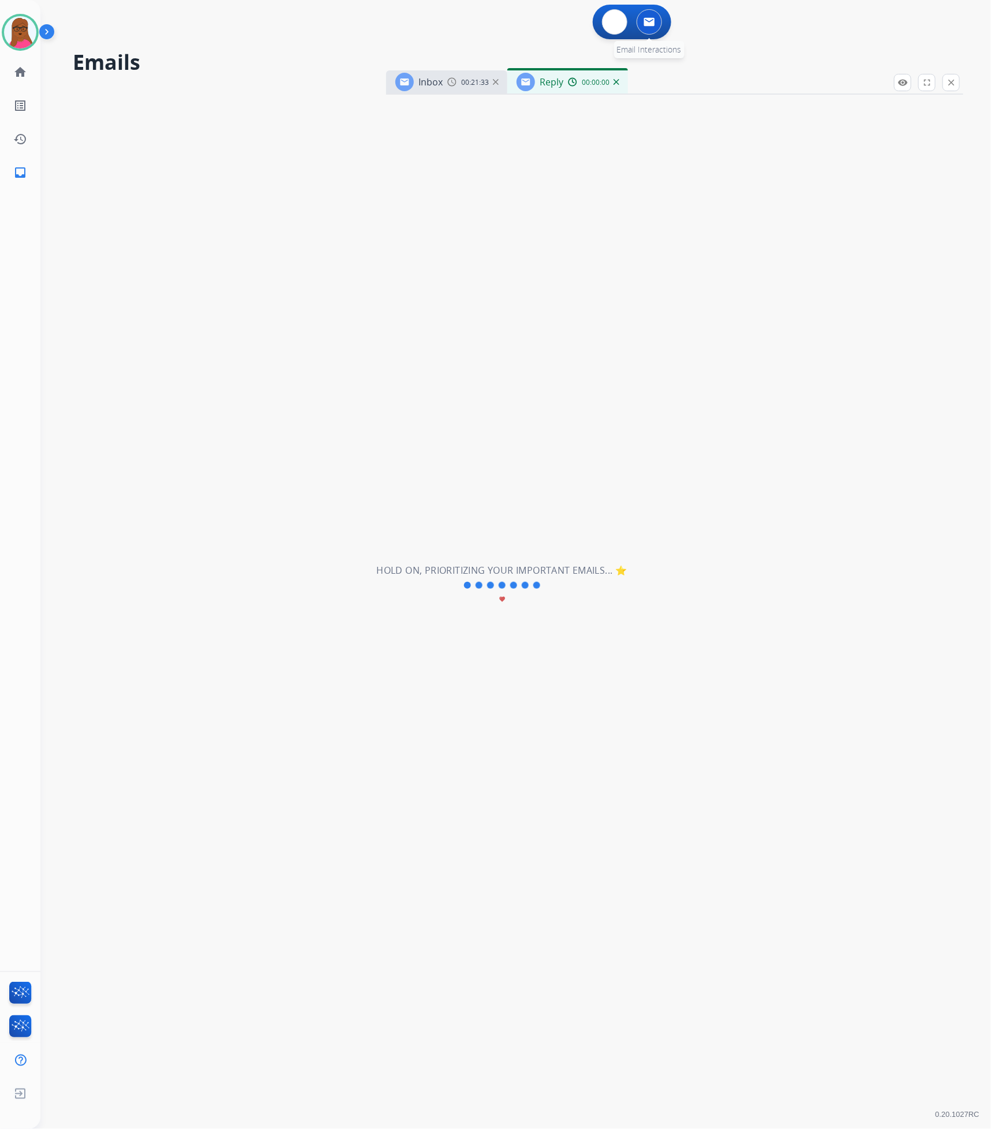
select select "**********"
click at [618, 80] on div "Reply 00:00:01" at bounding box center [567, 81] width 121 height 23
click at [615, 83] on img at bounding box center [616, 82] width 6 height 6
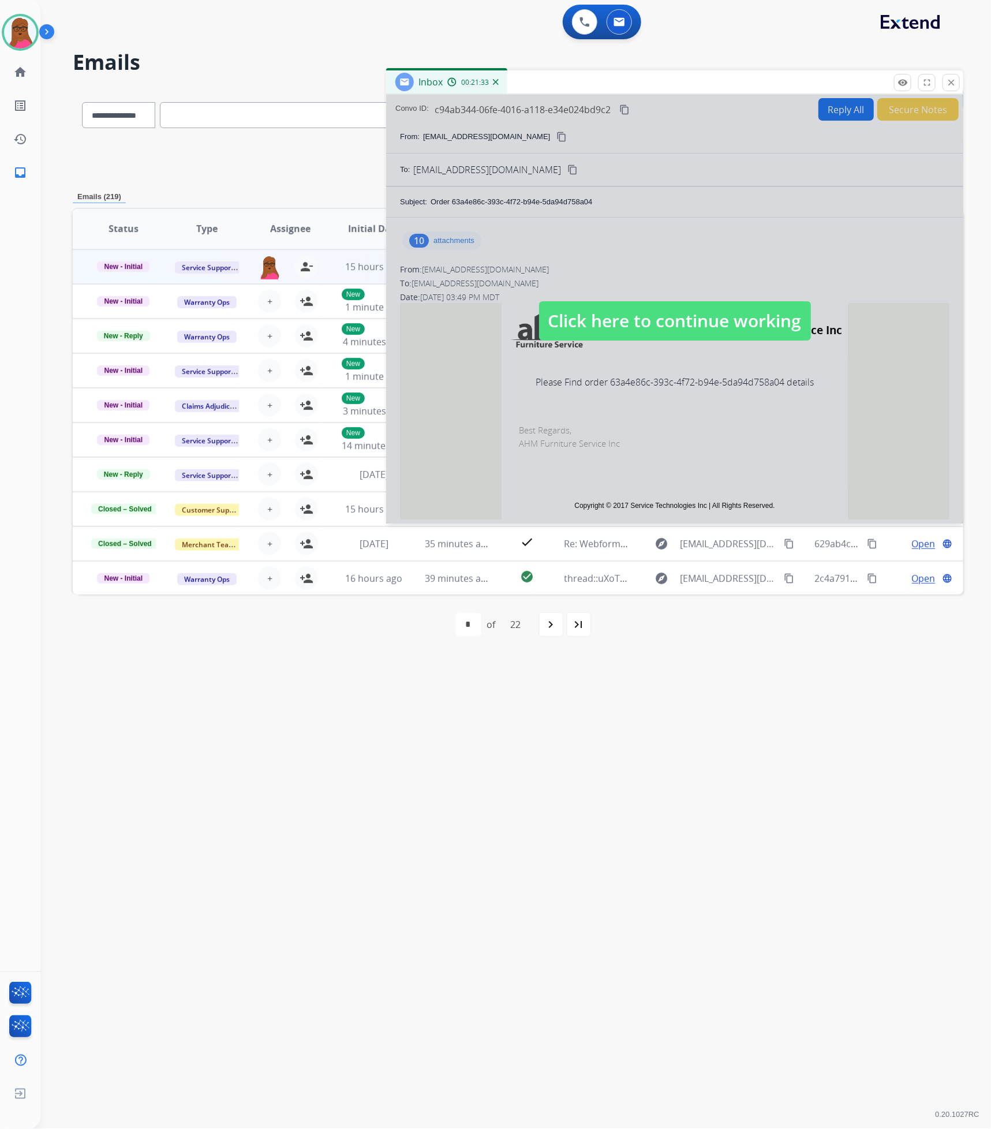
click at [740, 316] on span "Click here to continue working" at bounding box center [675, 320] width 272 height 39
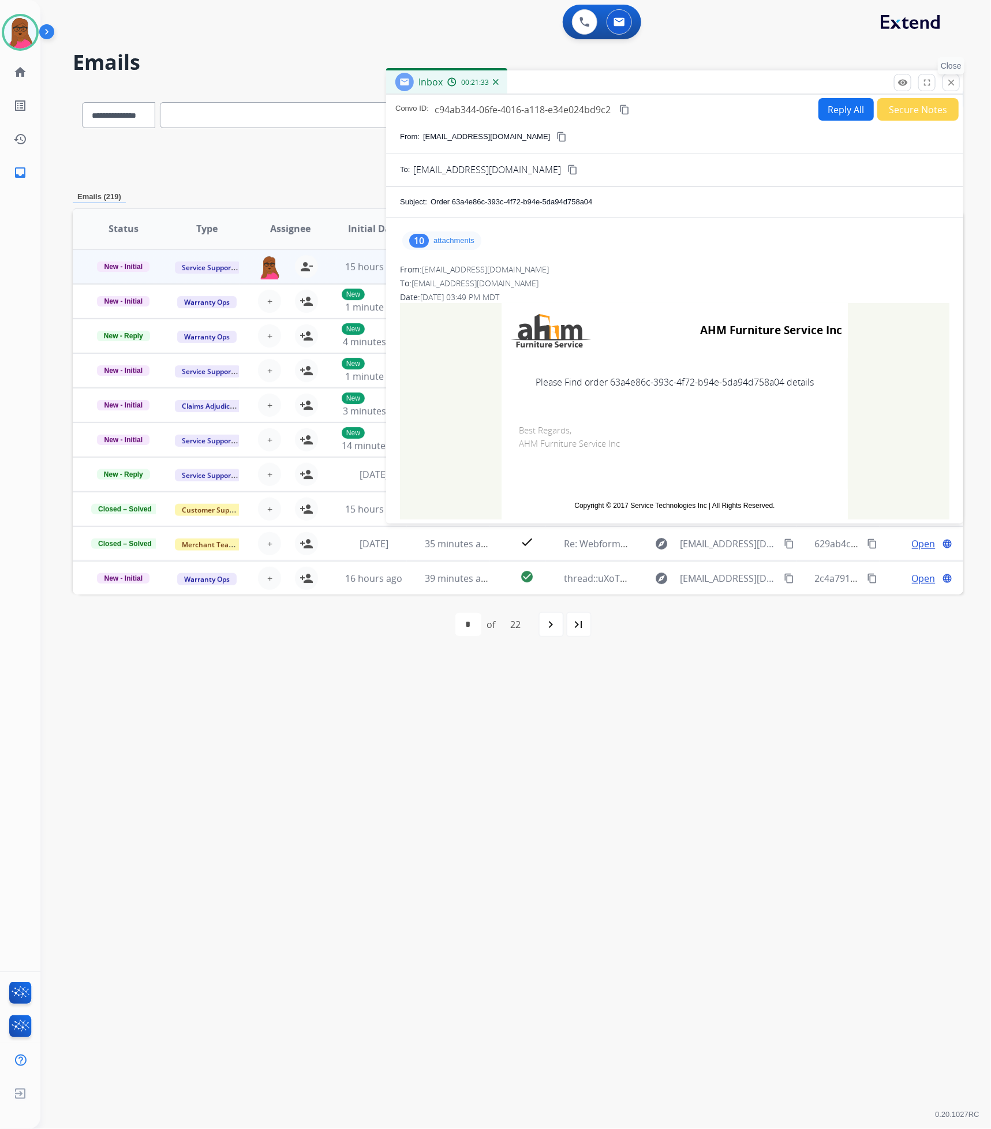
click at [949, 81] on mat-icon "close" at bounding box center [951, 82] width 10 height 10
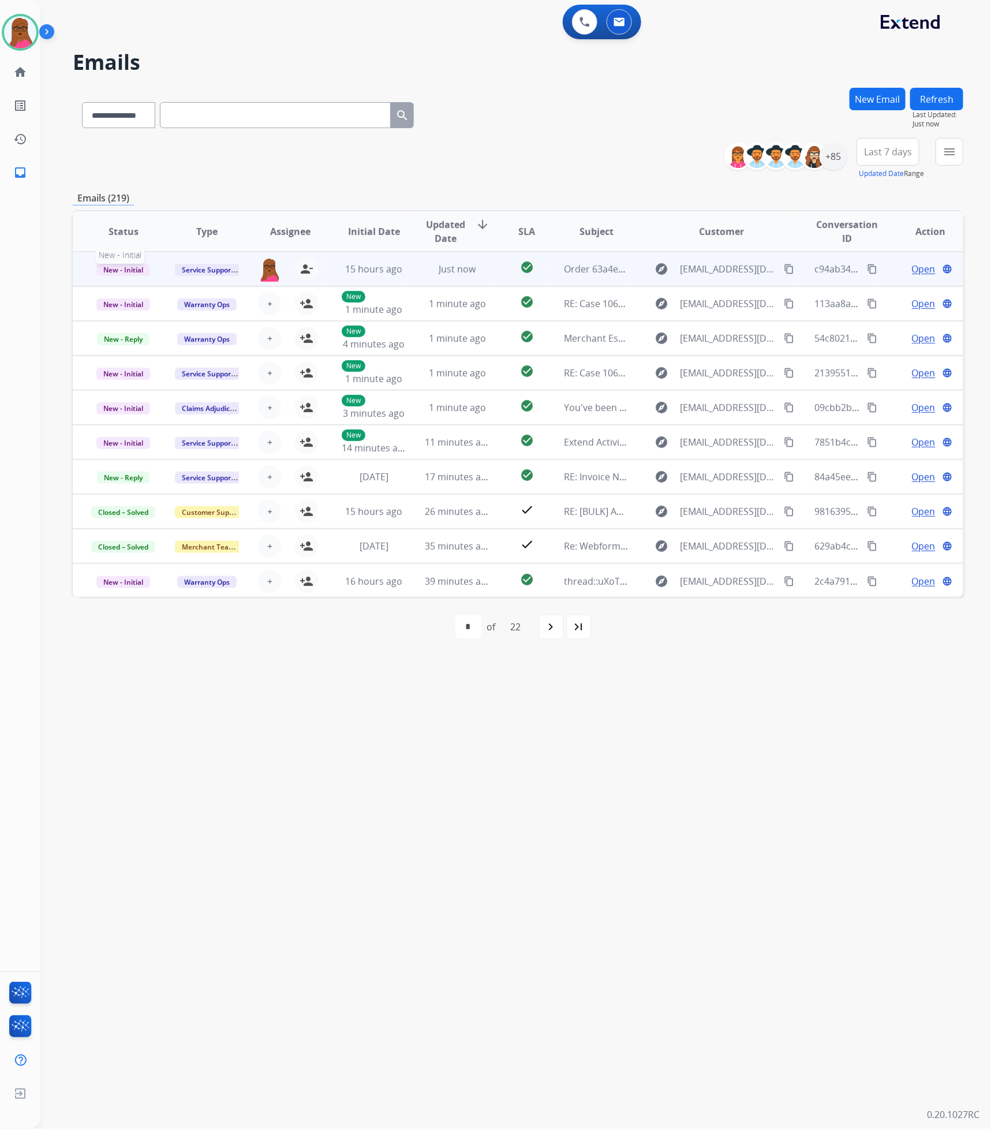
click at [113, 270] on span "New - Initial" at bounding box center [123, 270] width 54 height 12
click at [186, 377] on p "Closed – Solved" at bounding box center [182, 377] width 66 height 16
click at [832, 156] on div "+85" at bounding box center [833, 157] width 28 height 28
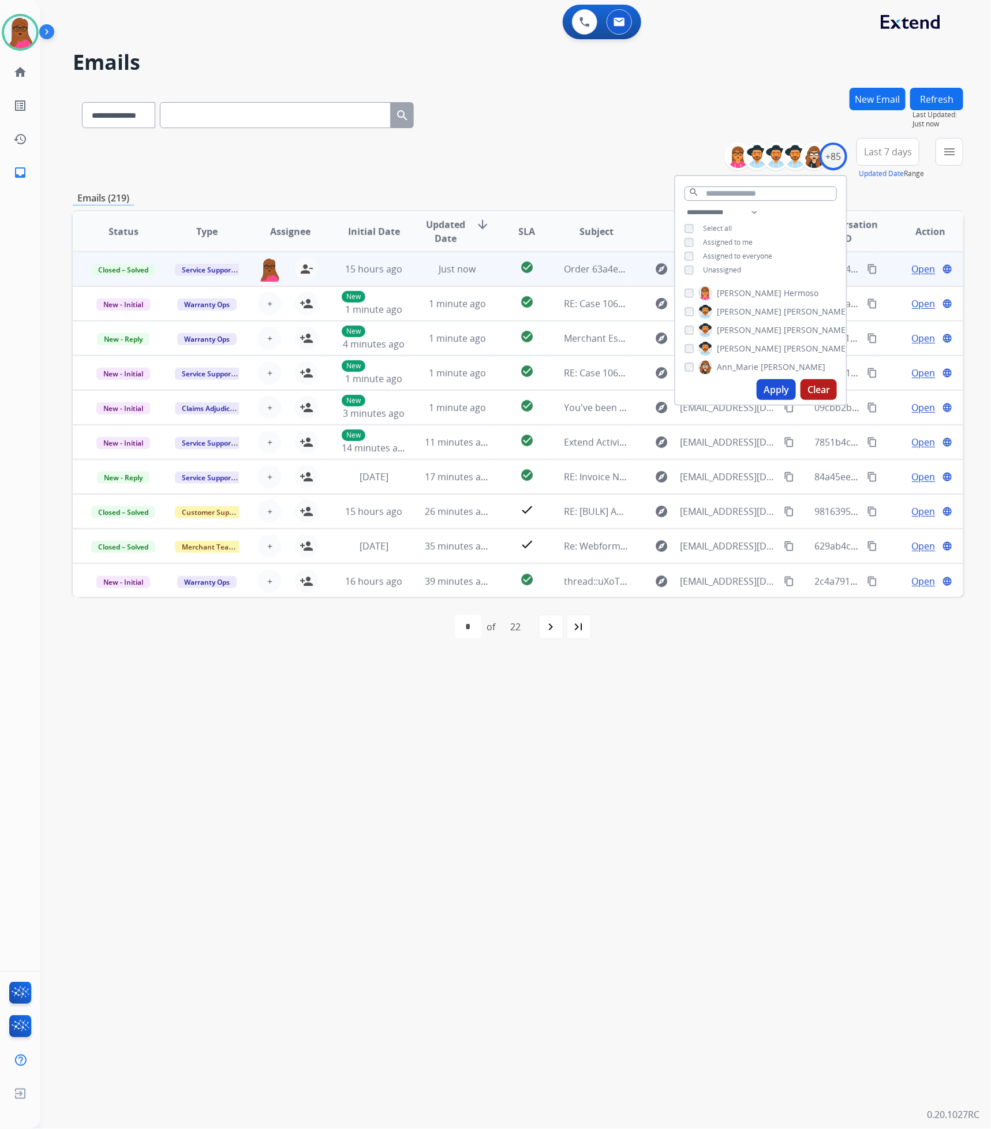
click at [691, 269] on div "Unassigned" at bounding box center [712, 269] width 57 height 9
click at [764, 387] on button "Apply" at bounding box center [776, 389] width 39 height 21
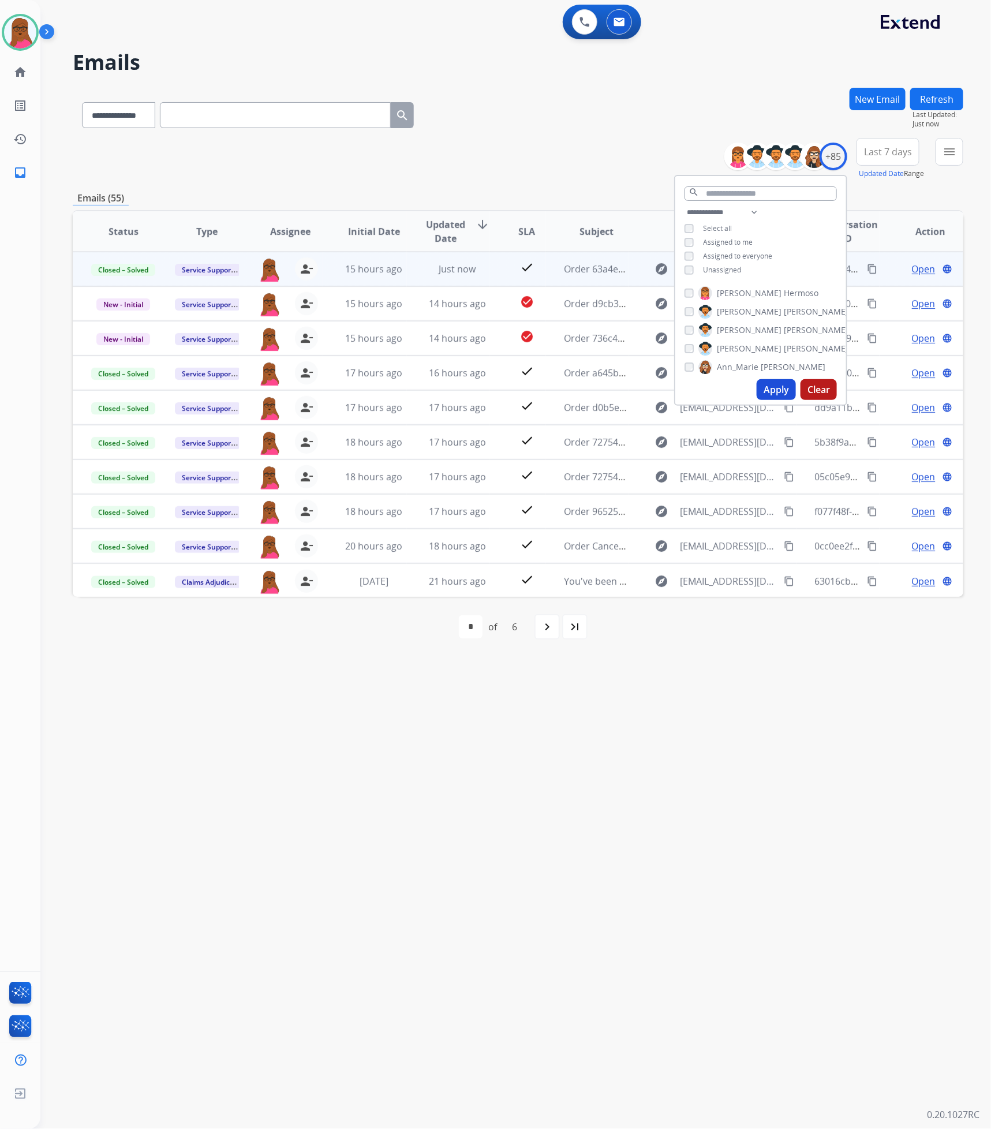
click at [671, 695] on div "**********" at bounding box center [501, 585] width 923 height 1087
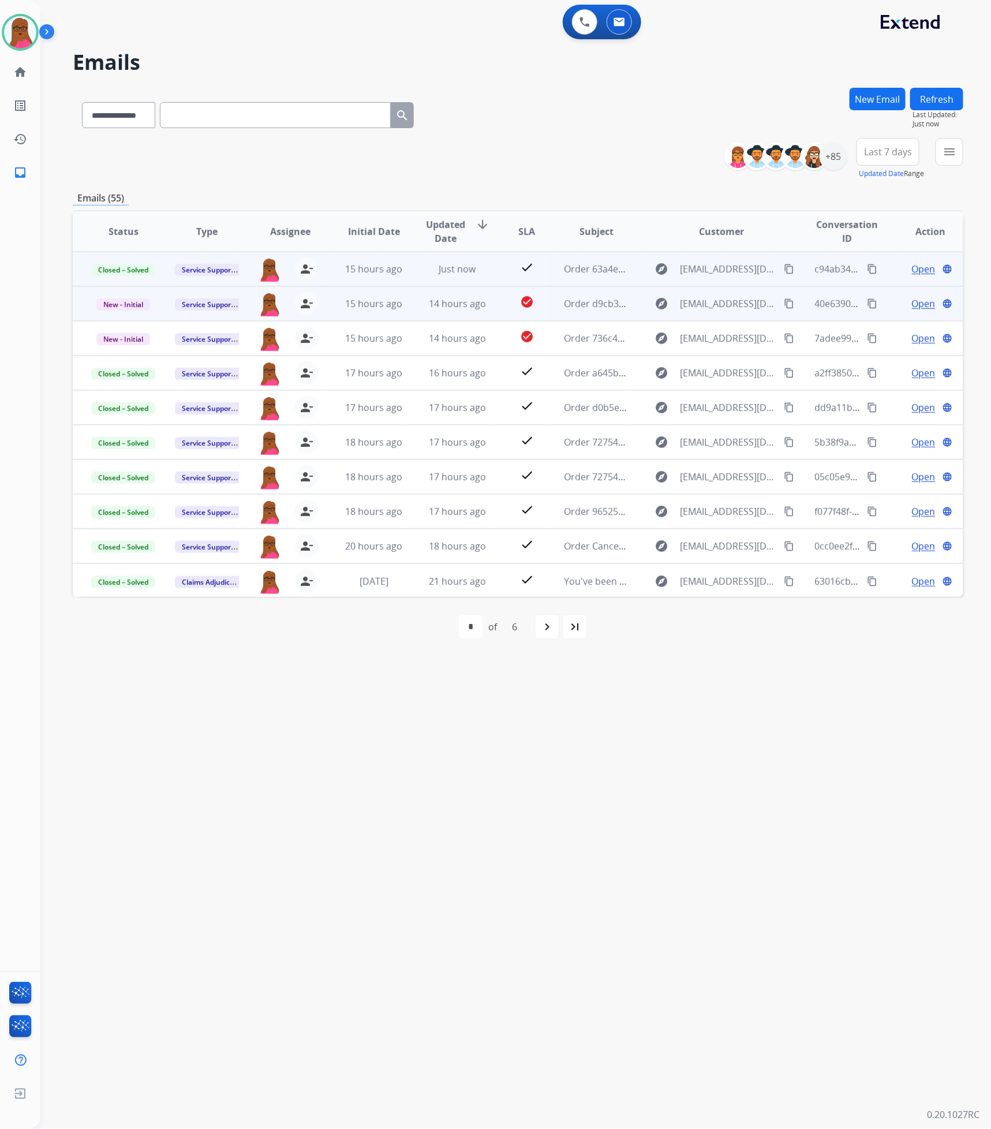
click at [921, 304] on span "Open" at bounding box center [924, 304] width 24 height 14
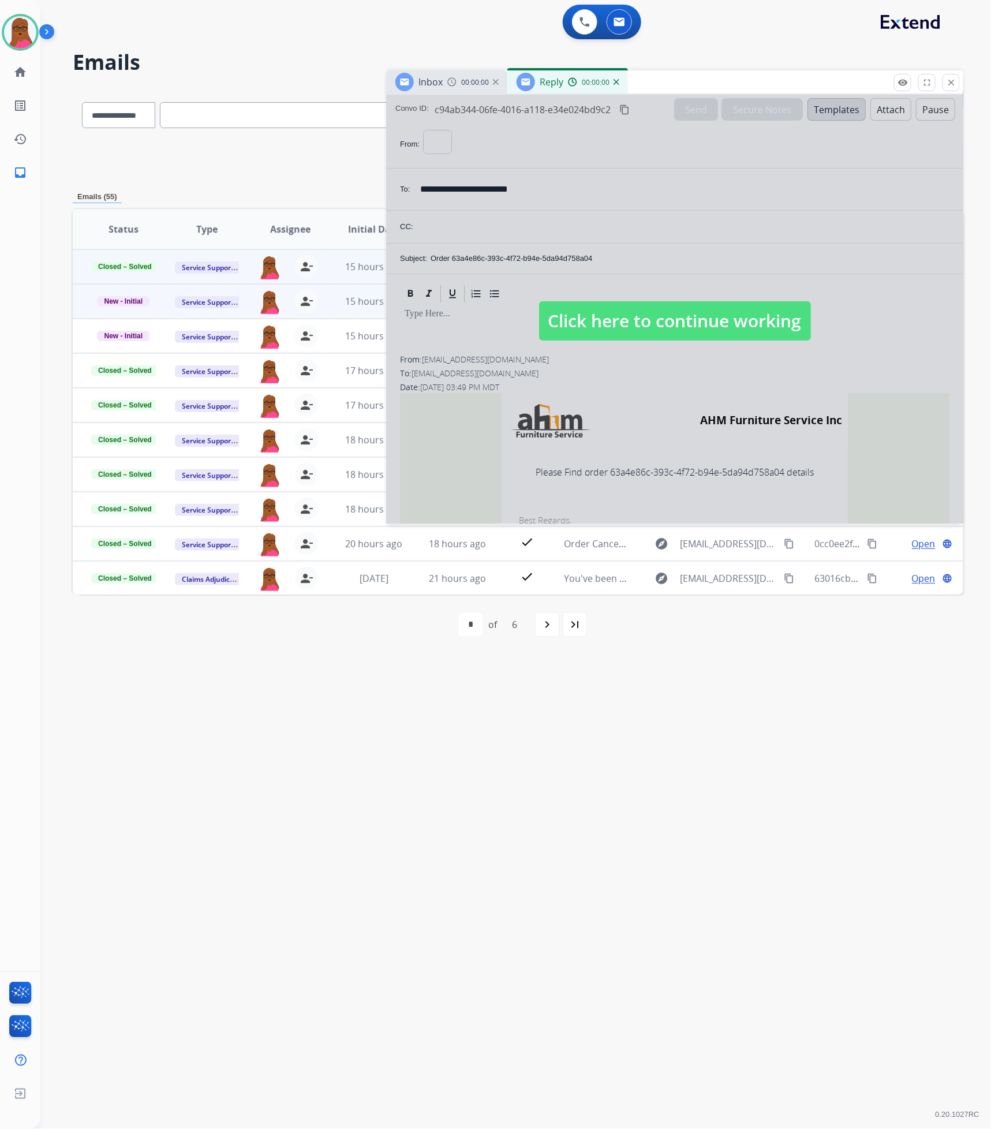
select select "**********"
click at [748, 314] on span "Click here to continue working" at bounding box center [675, 320] width 272 height 39
select select
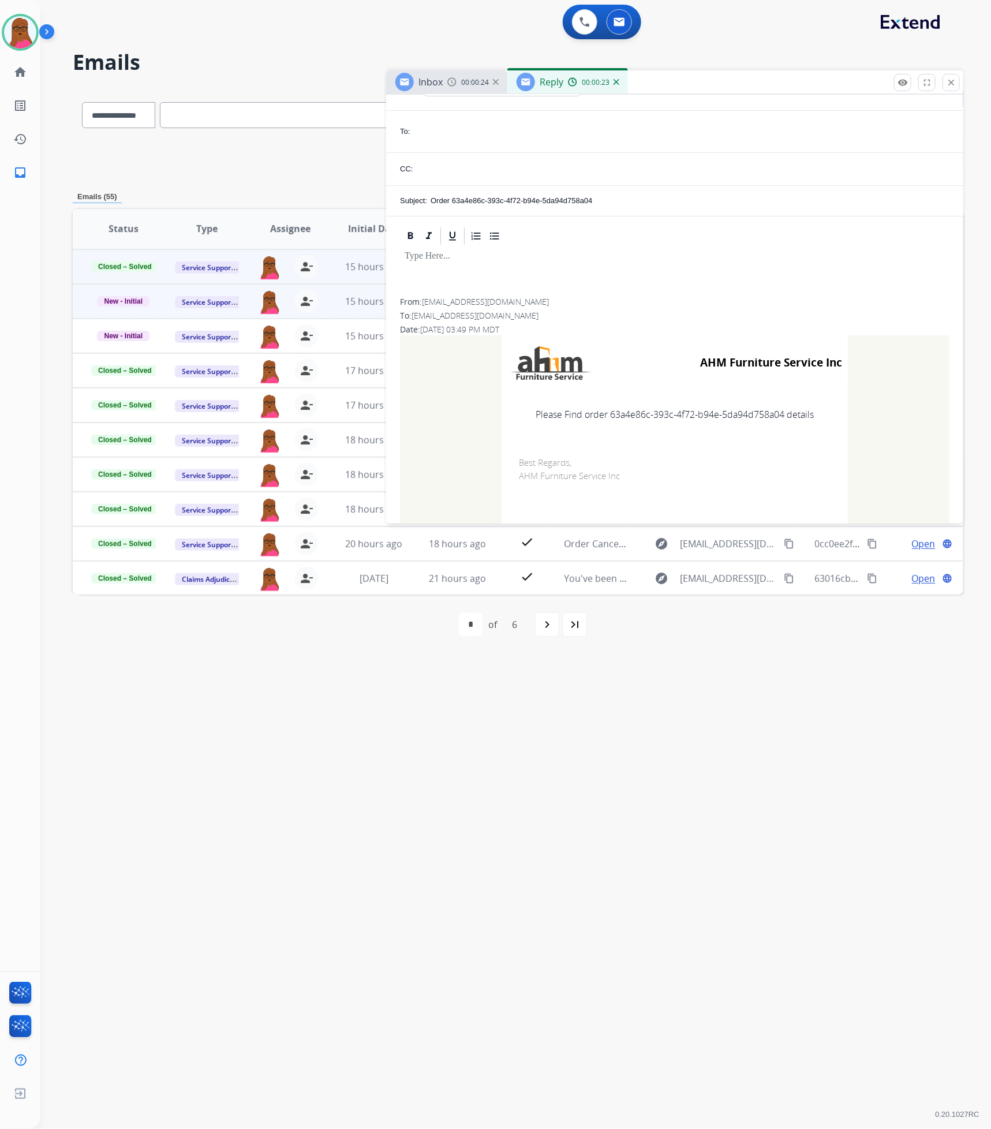
scroll to position [106, 0]
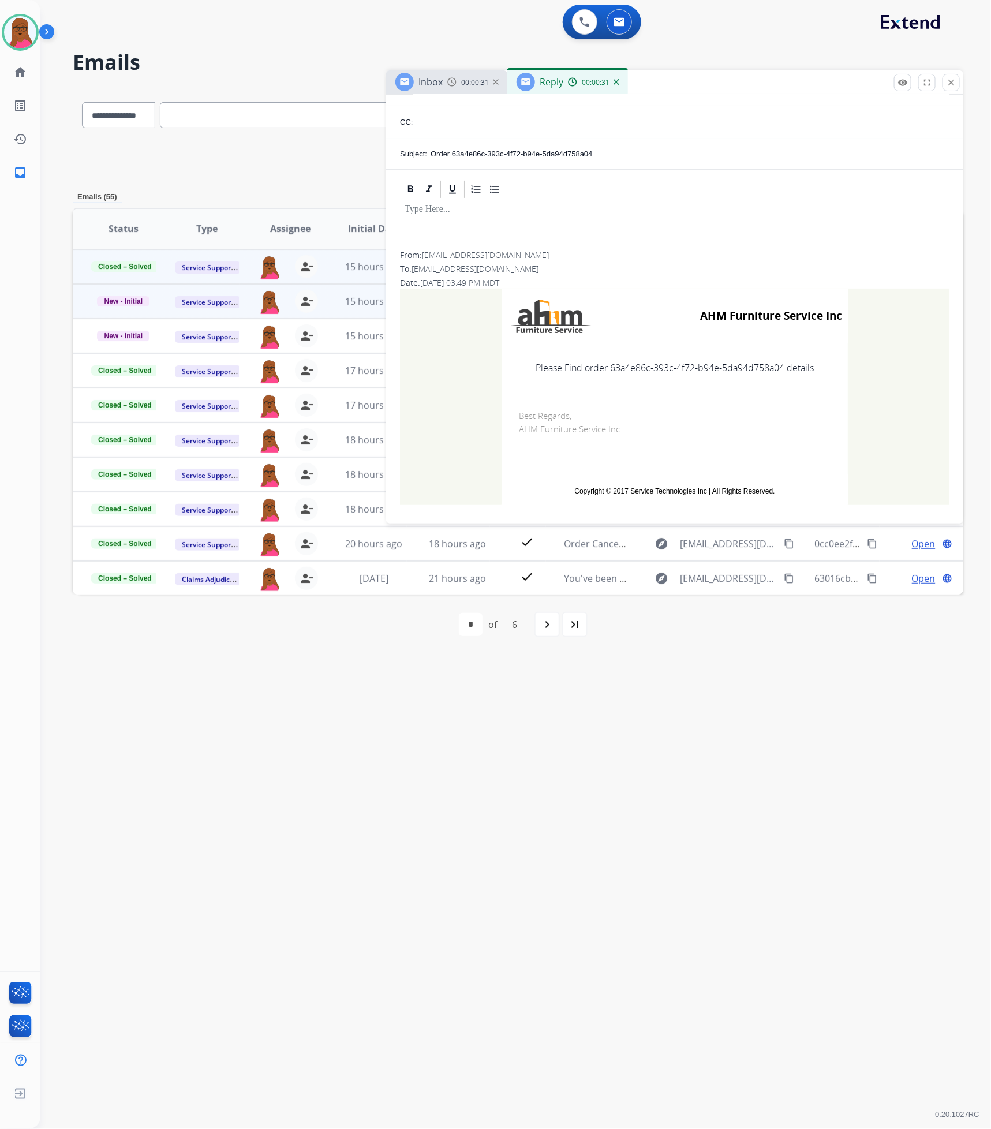
click at [956, 78] on button "close Close" at bounding box center [950, 82] width 17 height 17
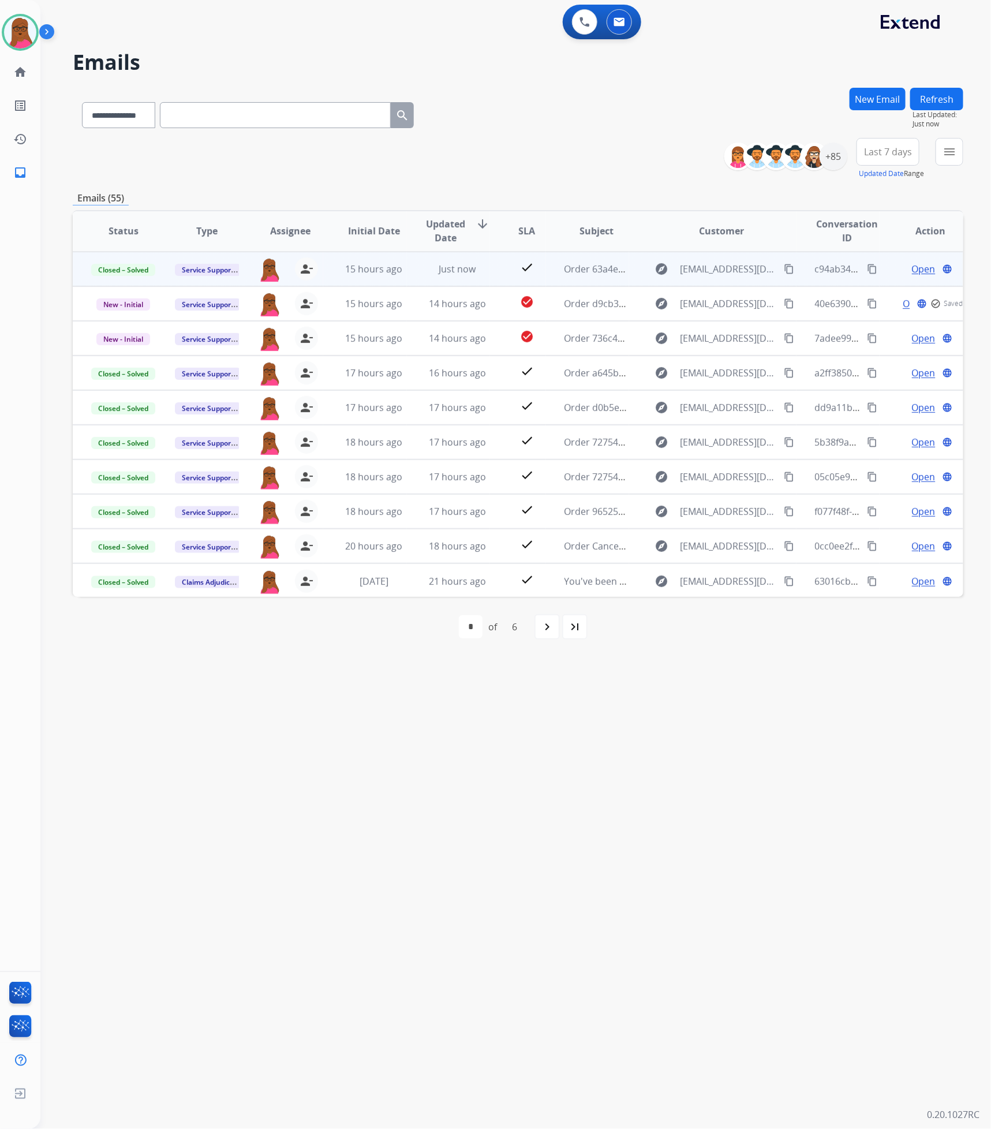
click at [679, 658] on div "**********" at bounding box center [501, 585] width 923 height 1087
click at [921, 301] on span "Open" at bounding box center [924, 304] width 24 height 14
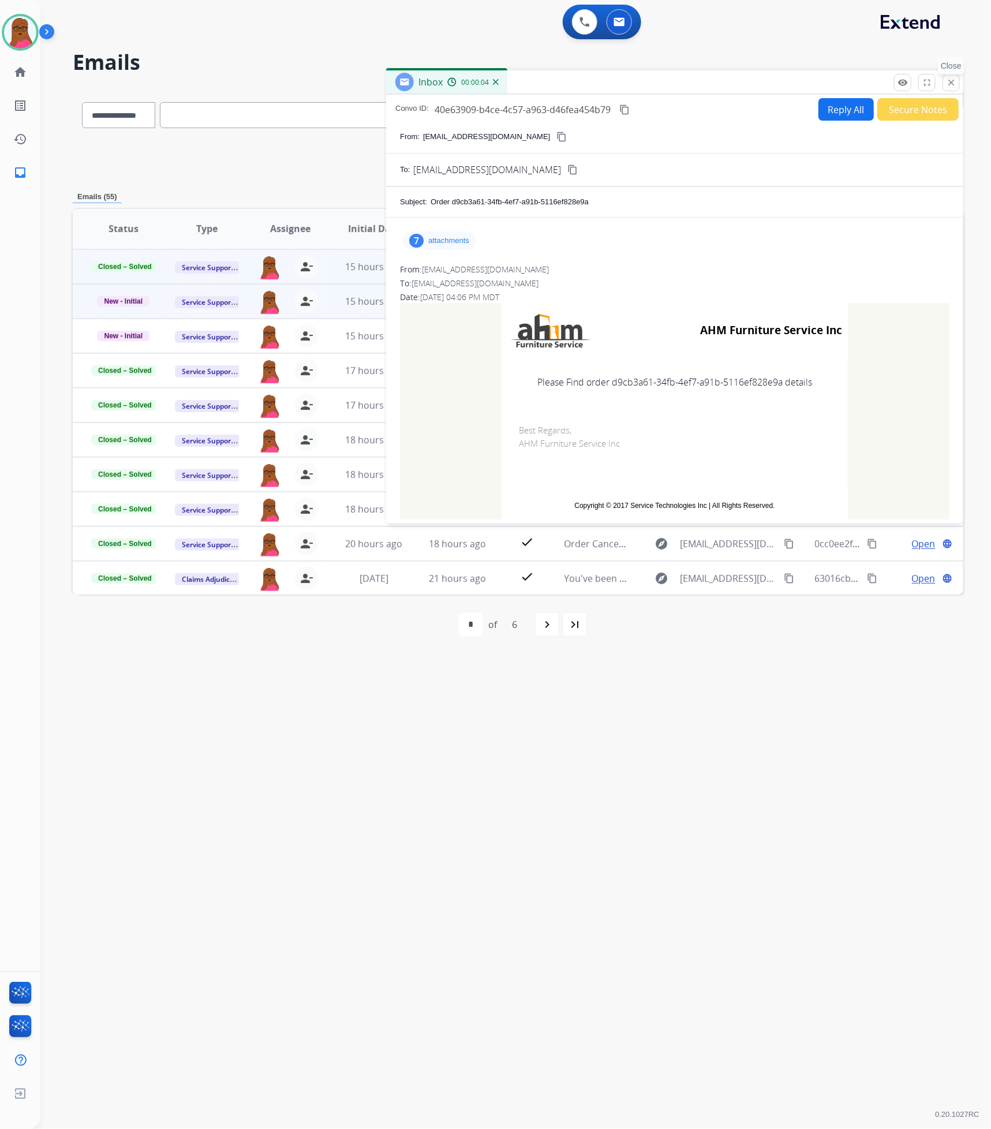
click at [954, 80] on mat-icon "close" at bounding box center [951, 82] width 10 height 10
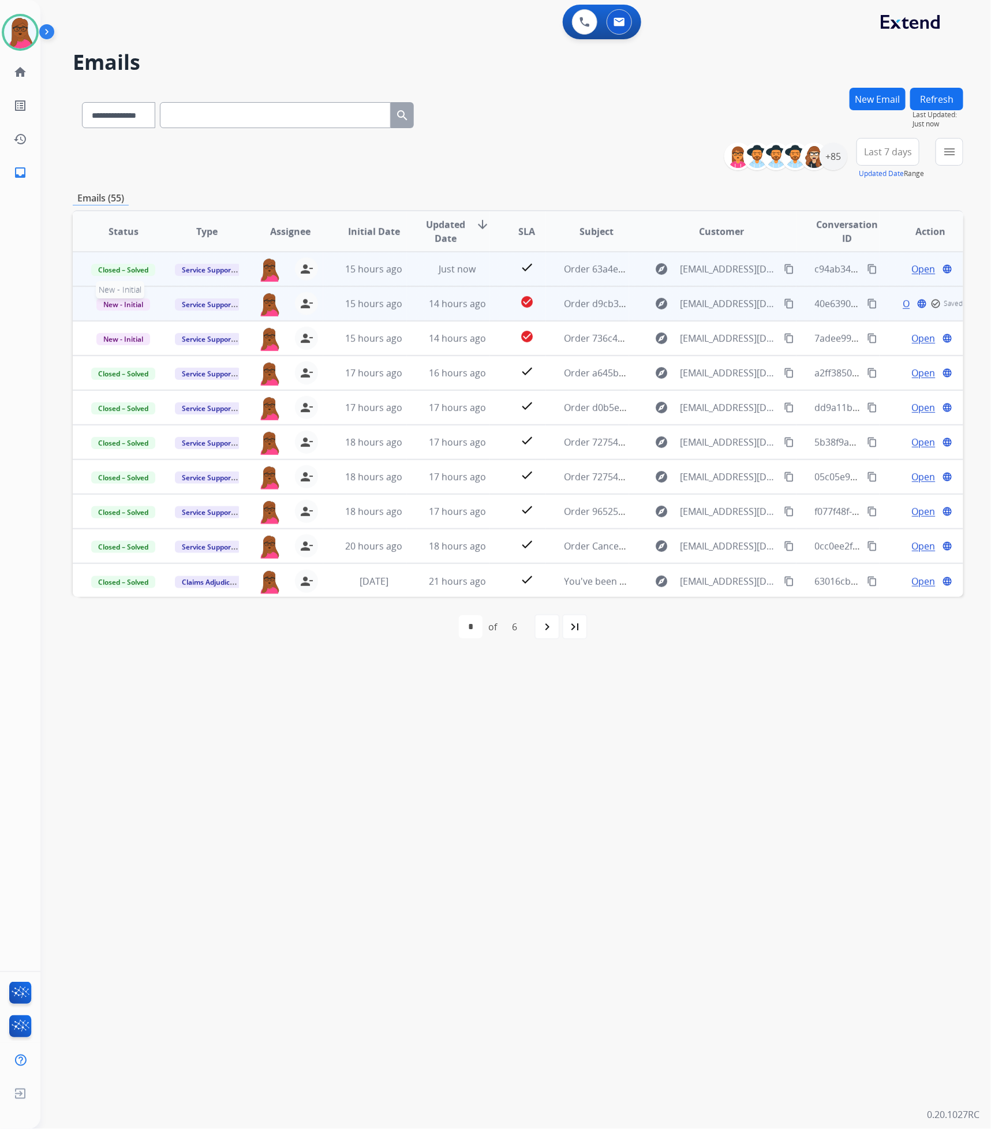
click at [134, 305] on span "New - Initial" at bounding box center [123, 304] width 54 height 12
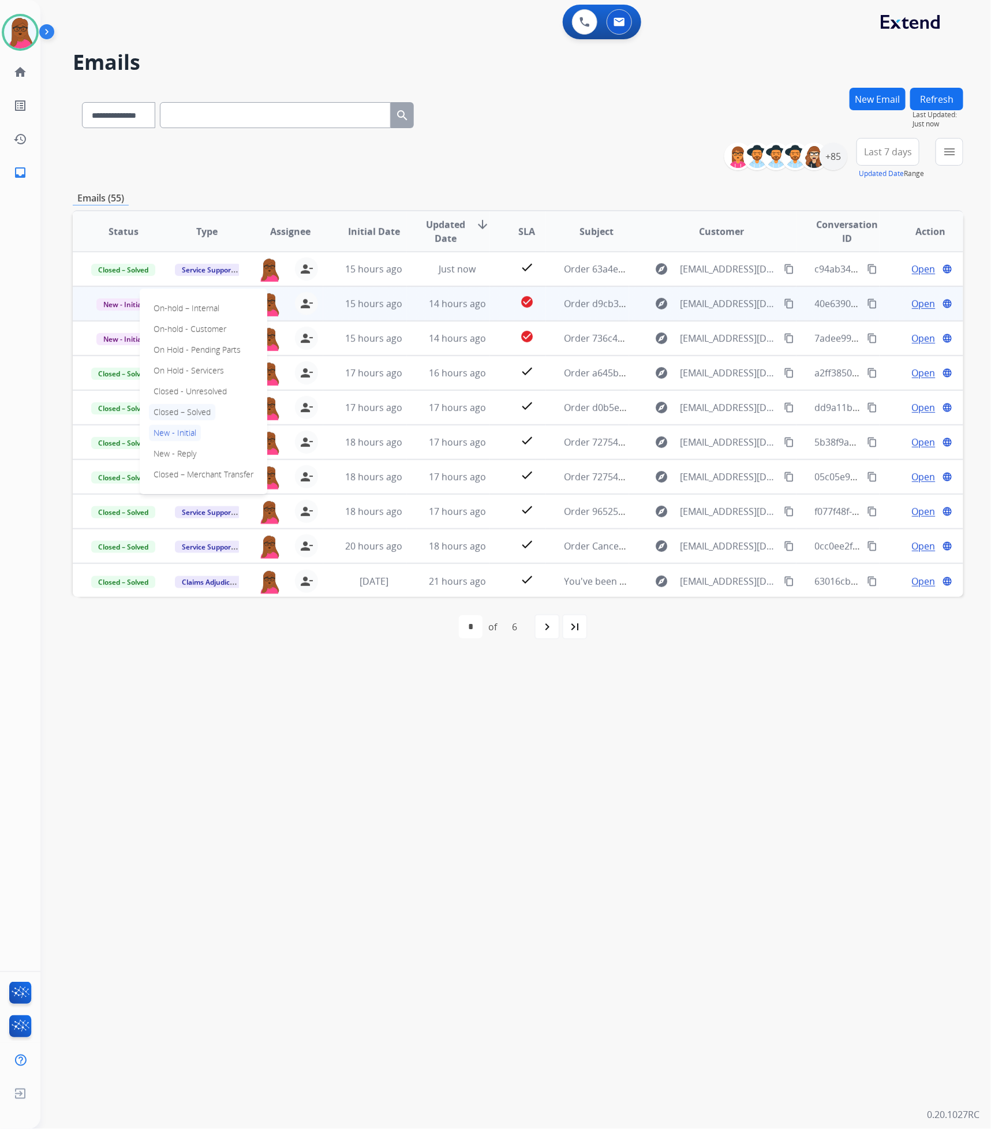
click at [182, 407] on p "Closed – Solved" at bounding box center [182, 412] width 66 height 16
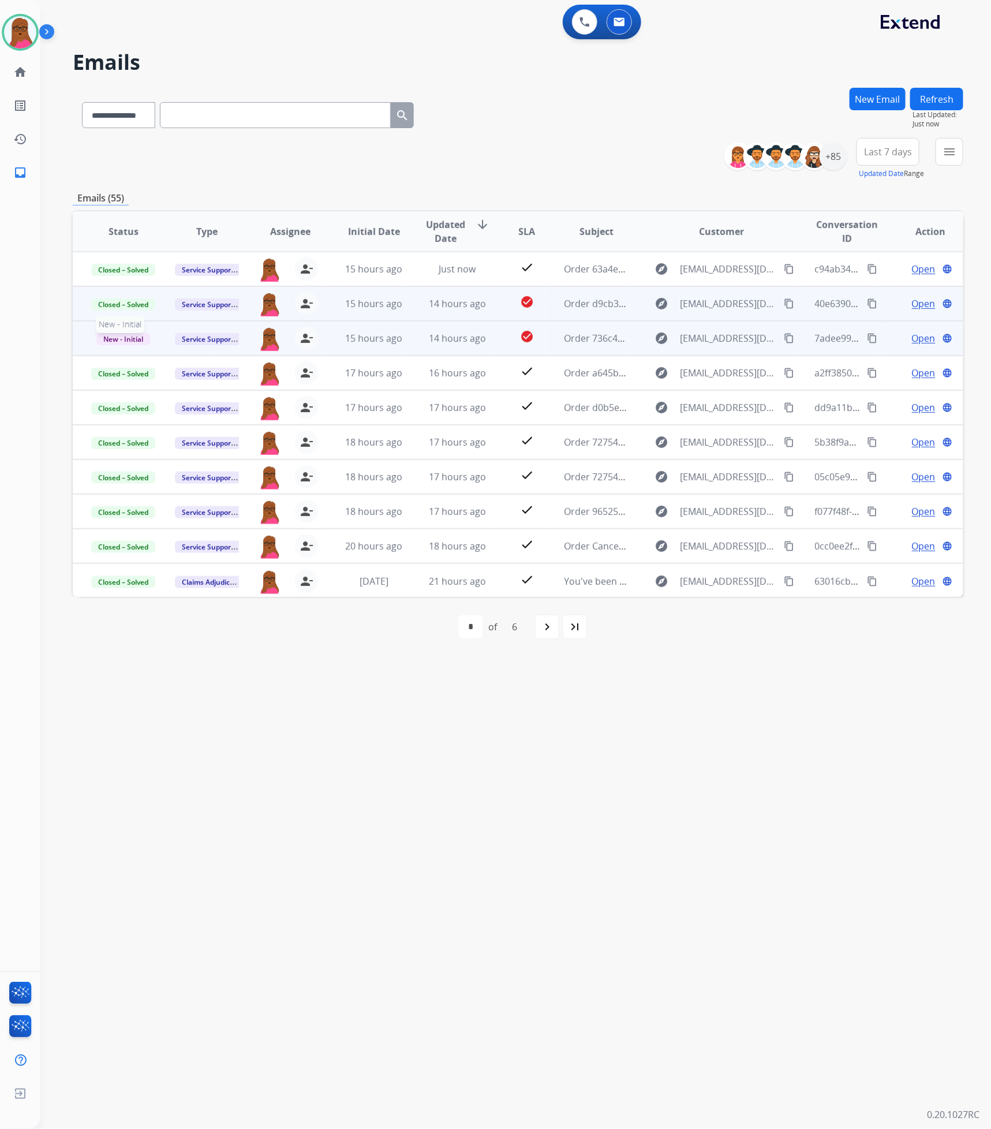
click at [130, 338] on span "New - Initial" at bounding box center [123, 339] width 54 height 12
click at [197, 448] on p "Closed – Solved" at bounding box center [182, 447] width 66 height 16
click at [594, 303] on span "Order d9cb3a61-34fb-4ef7-a91b-5116ef828e9a" at bounding box center [664, 303] width 201 height 13
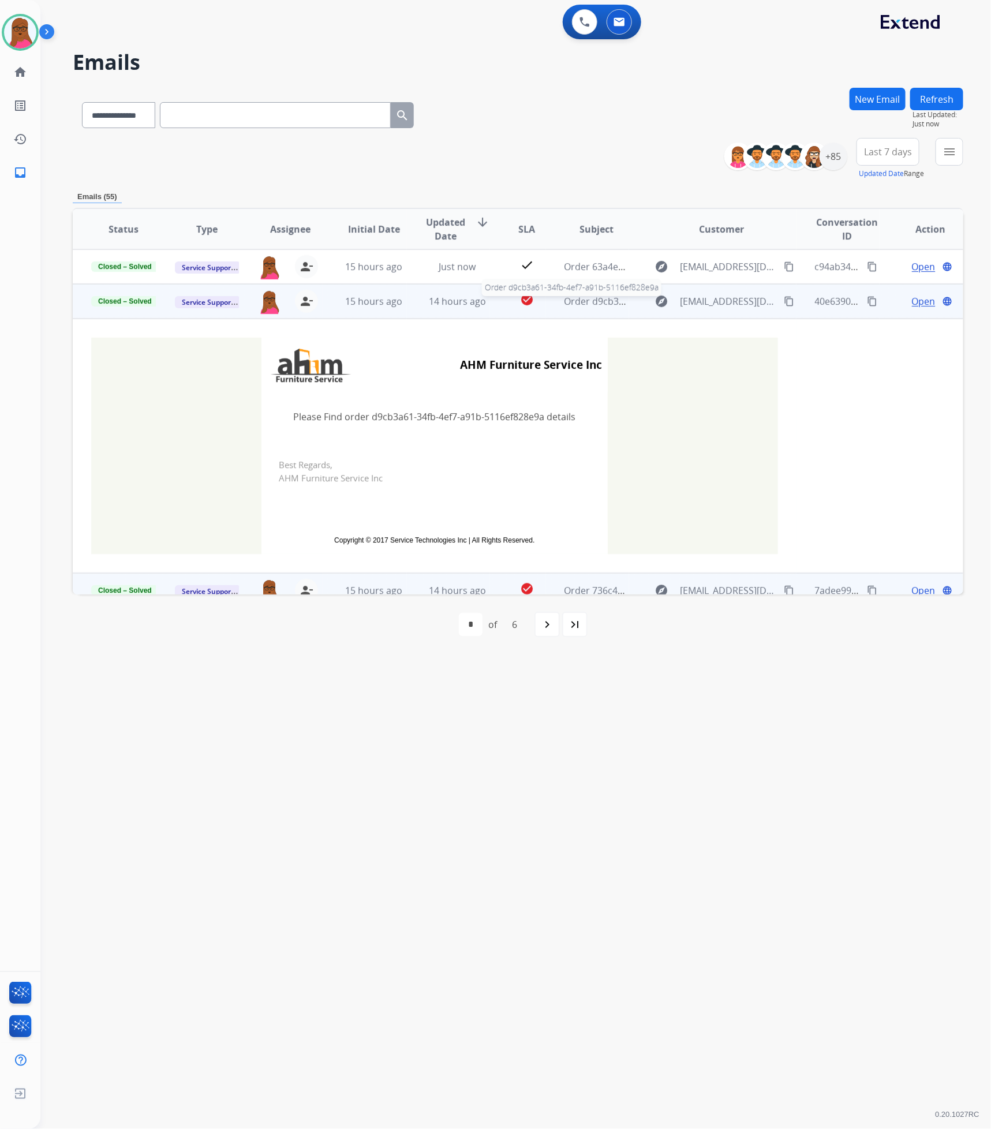
scroll to position [35, 0]
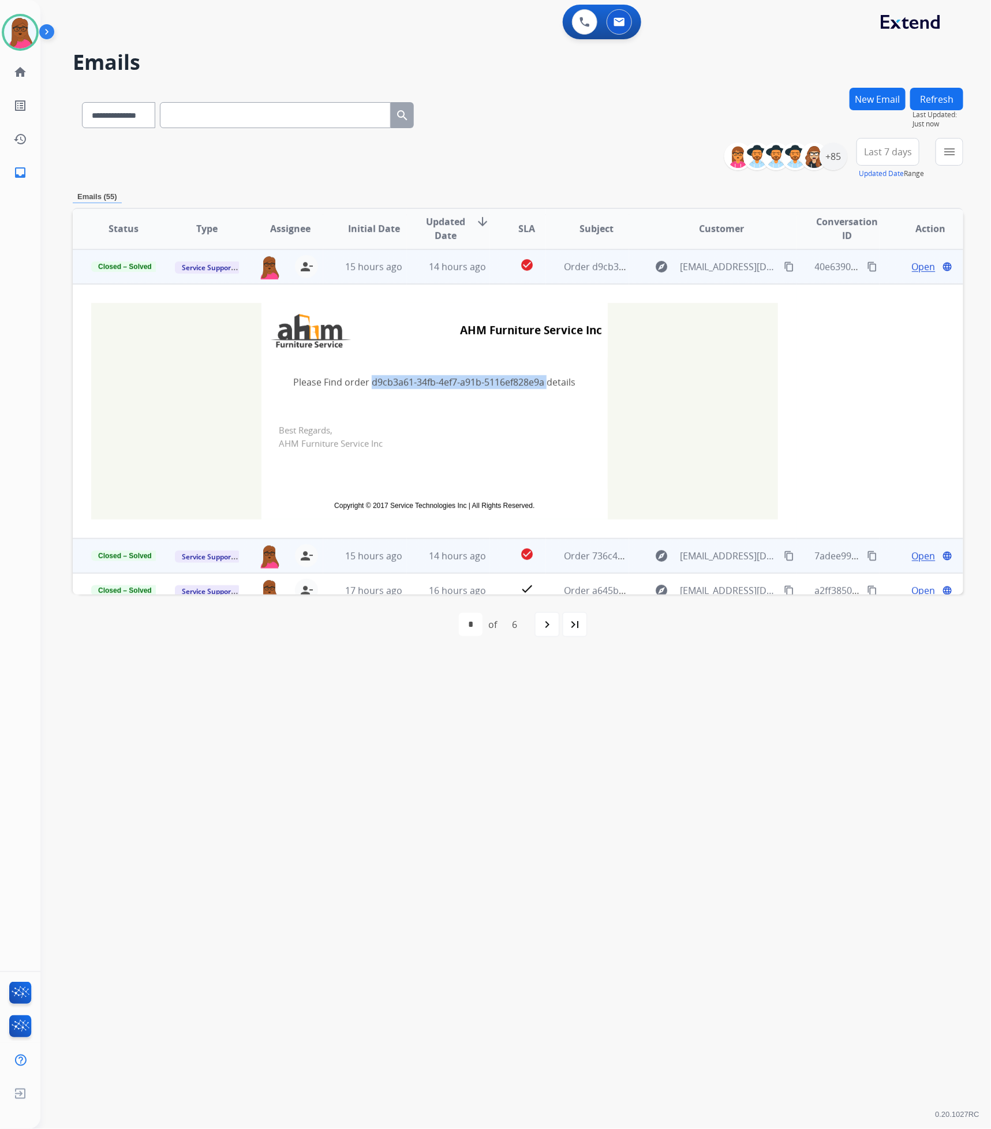
drag, startPoint x: 541, startPoint y: 381, endPoint x: 365, endPoint y: 375, distance: 175.6
click at [365, 375] on td "Please Find order d9cb3a61-34fb-4ef7-a91b-5116ef828e9a details" at bounding box center [434, 382] width 346 height 48
copy td "d9cb3a61-34fb-4ef7-a91b-5116ef828e9a"
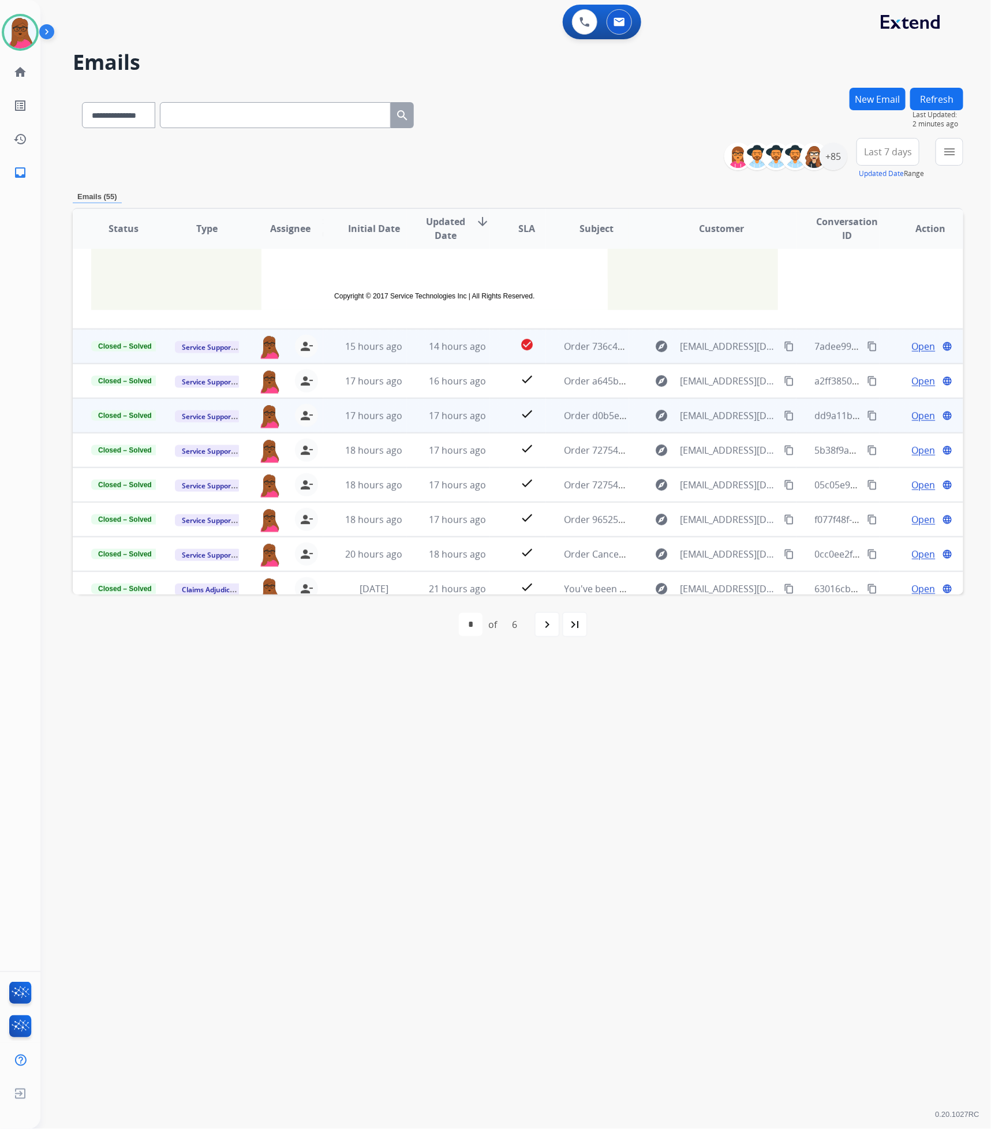
scroll to position [255, 0]
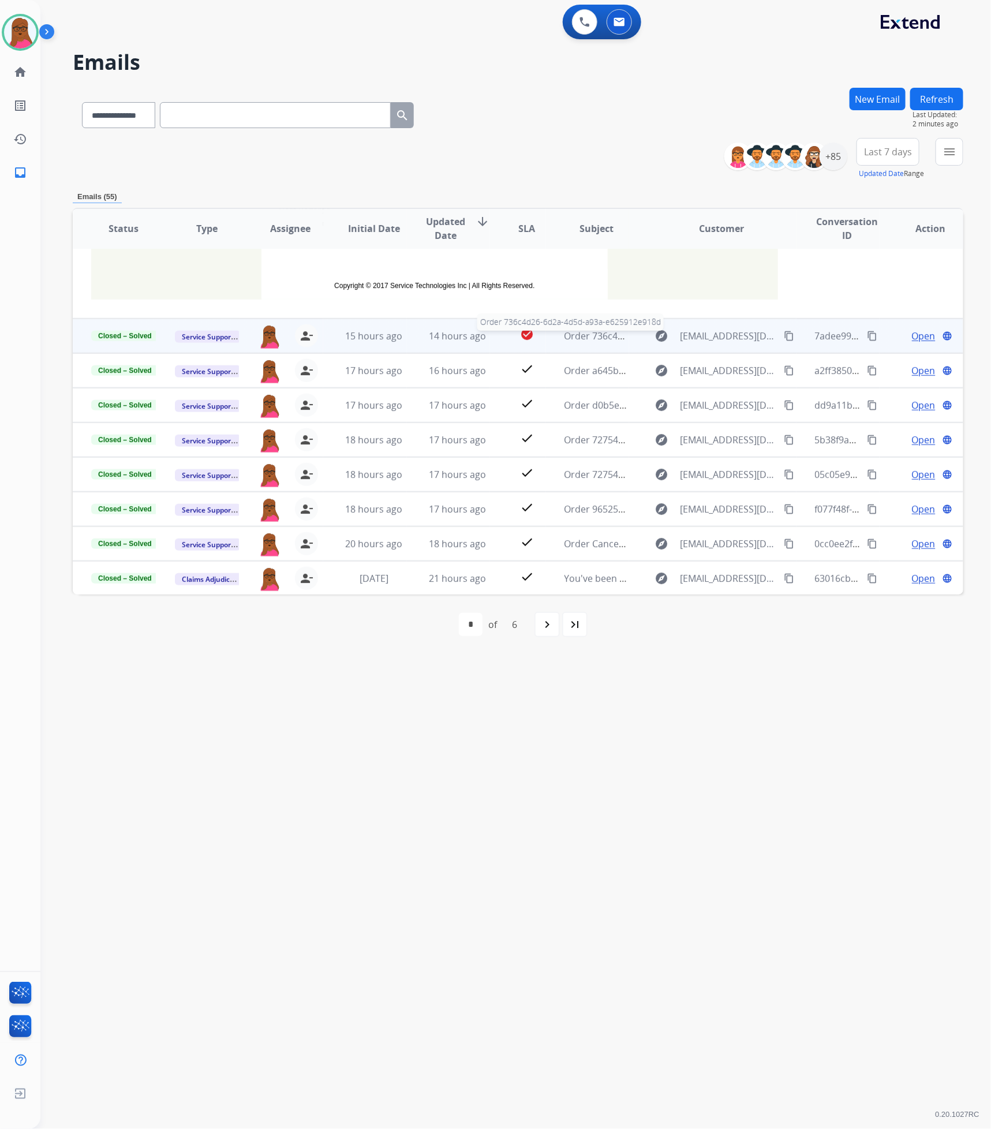
click at [578, 338] on span "Order 736c4d26-6d2a-4d5d-a93a-e625912e918d" at bounding box center [668, 336] width 208 height 13
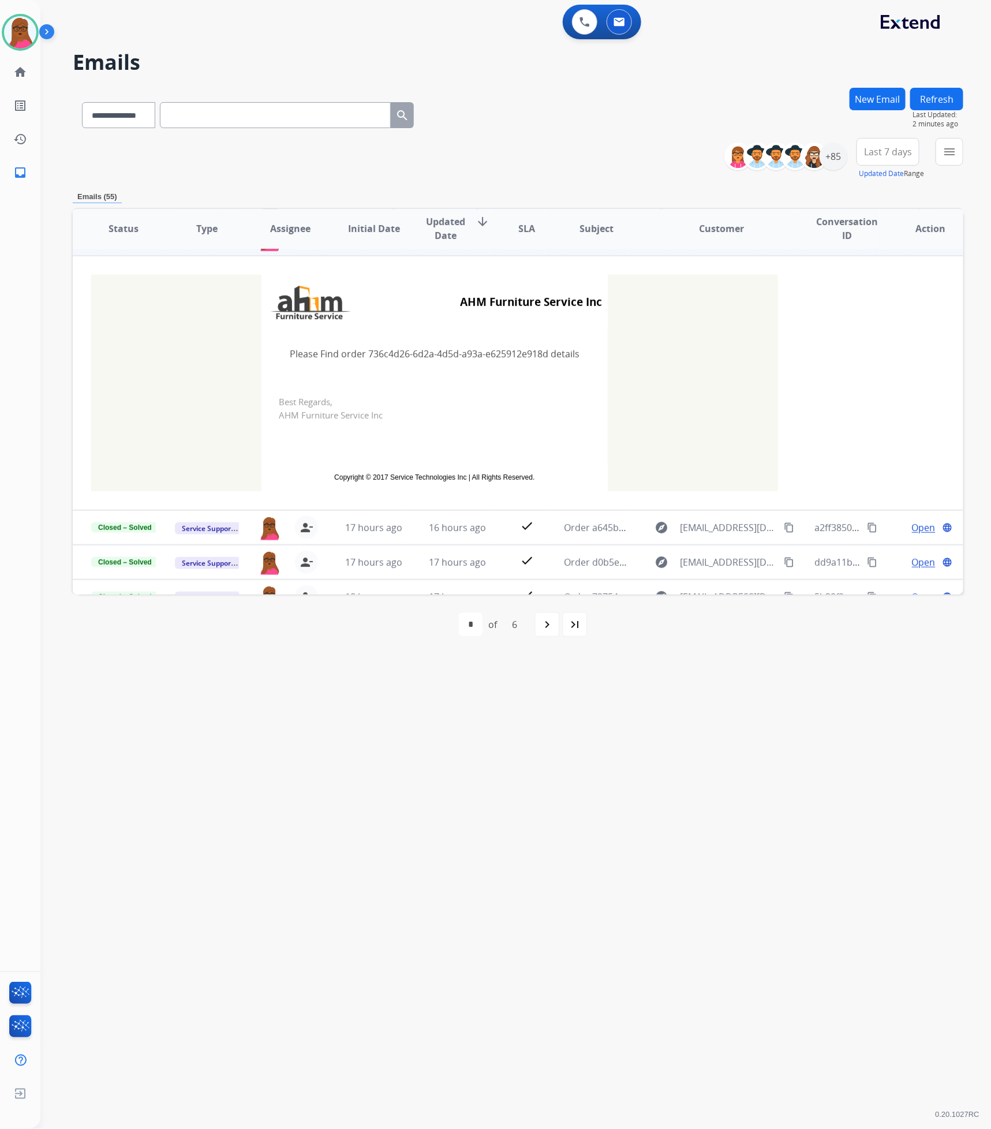
scroll to position [69, 0]
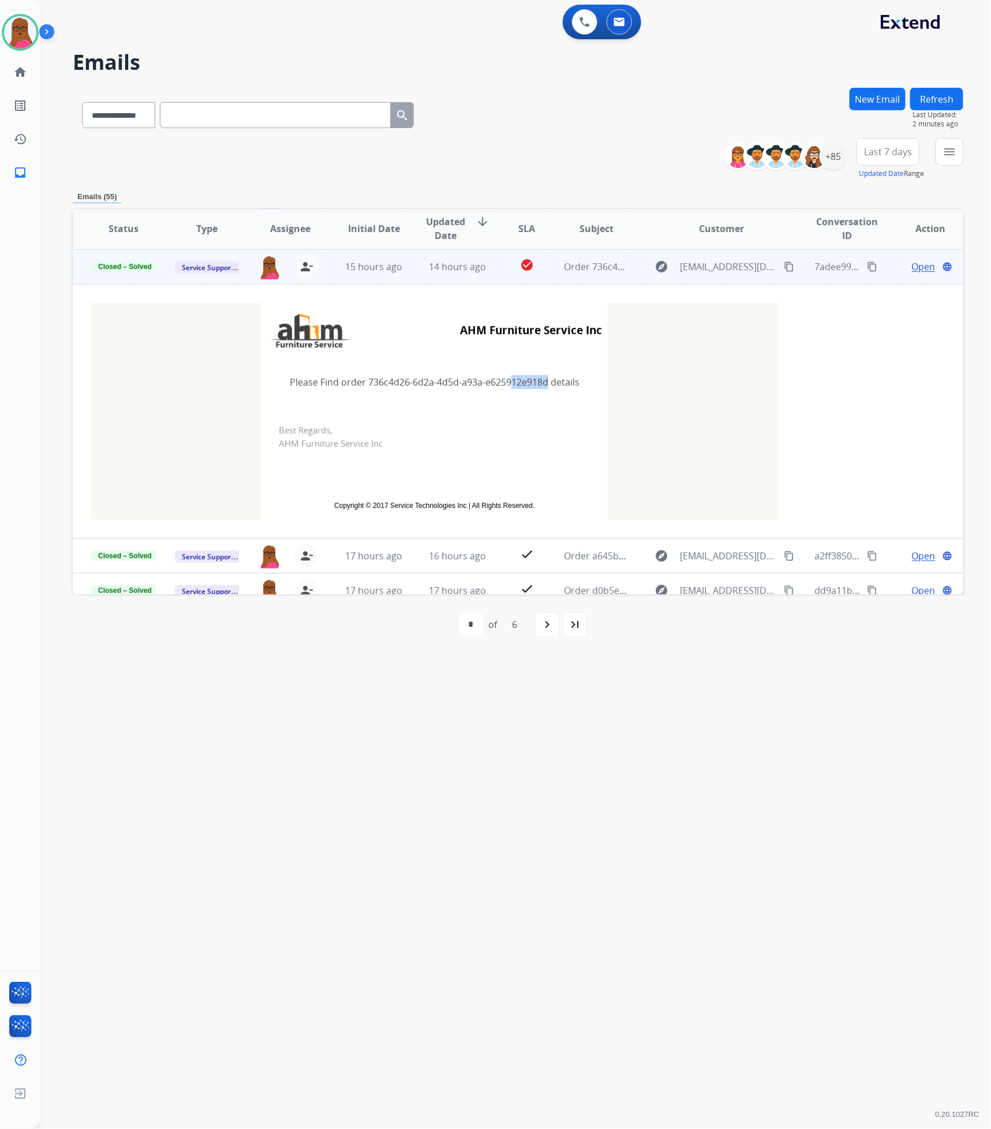
drag, startPoint x: 542, startPoint y: 381, endPoint x: 504, endPoint y: 381, distance: 37.5
click at [504, 381] on td "Please Find order 736c4d26-6d2a-4d5d-a93a-e625912e918d details" at bounding box center [434, 382] width 346 height 48
drag, startPoint x: 544, startPoint y: 381, endPoint x: 366, endPoint y: 381, distance: 178.3
click at [366, 381] on td "Please Find order 736c4d26-6d2a-4d5d-a93a-e625912e918d details" at bounding box center [434, 382] width 346 height 48
copy td "736c4d26-6d2a-4d5d-a93a-e625912e918d"
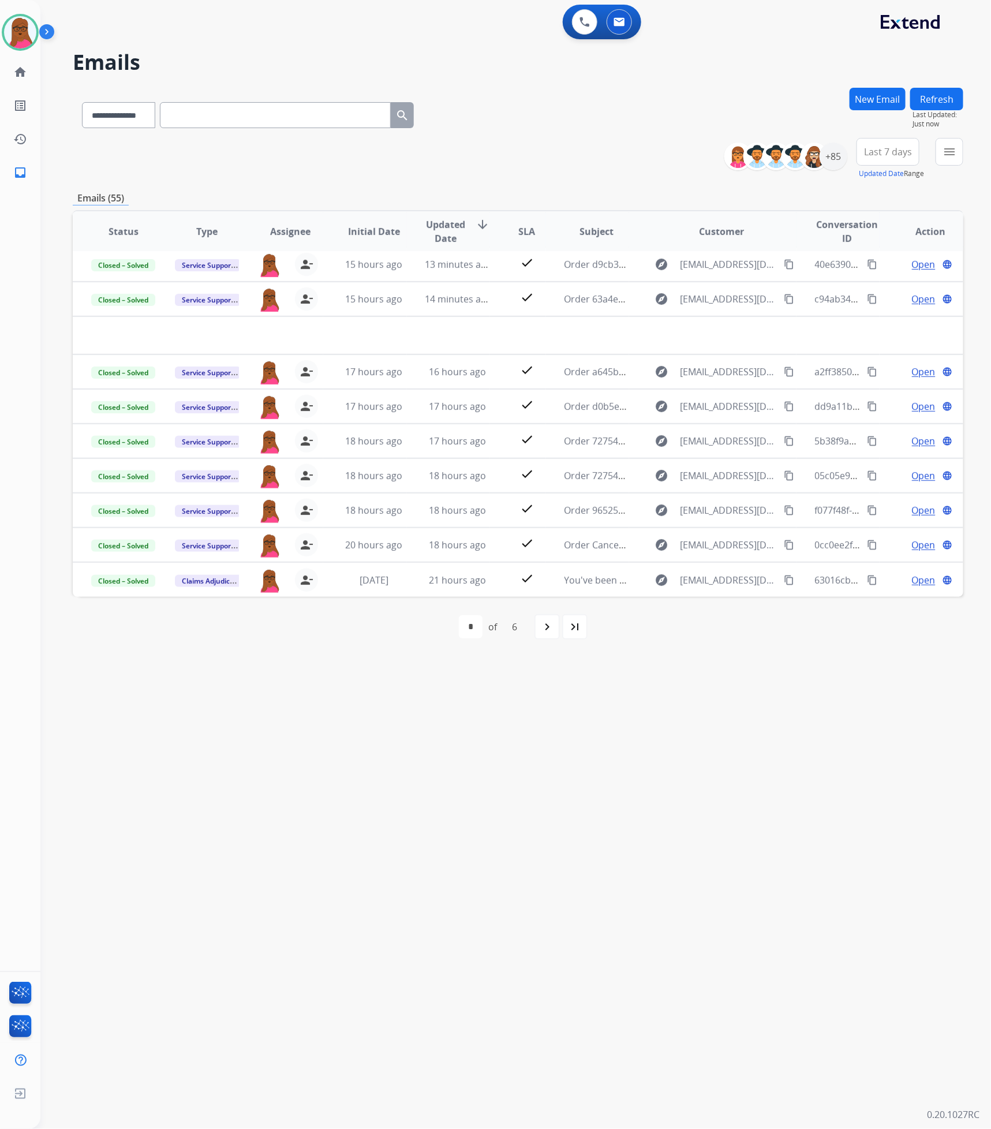
scroll to position [38, 0]
